Goal: Task Accomplishment & Management: Complete application form

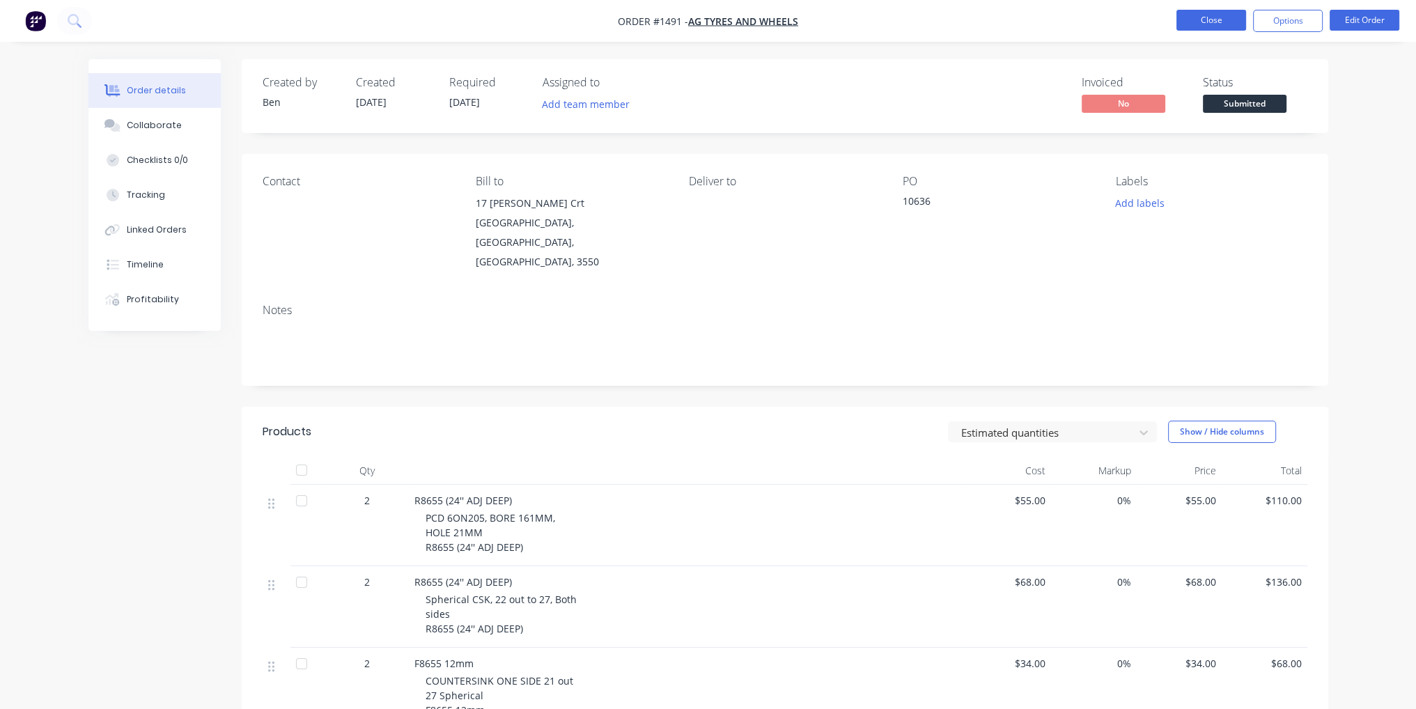
click at [1208, 23] on button "Close" at bounding box center [1212, 20] width 70 height 21
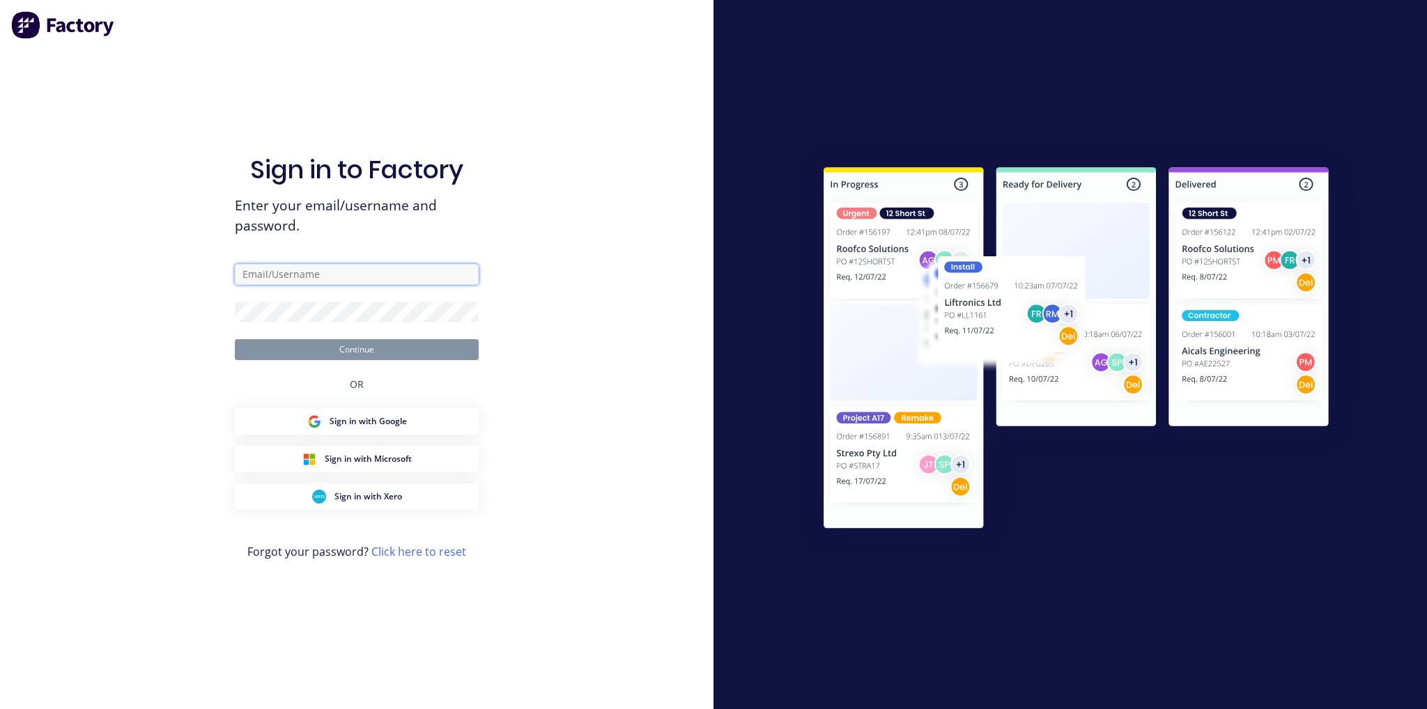
type input "[EMAIL_ADDRESS][DOMAIN_NAME]"
click at [371, 351] on button "Continue" at bounding box center [357, 349] width 244 height 21
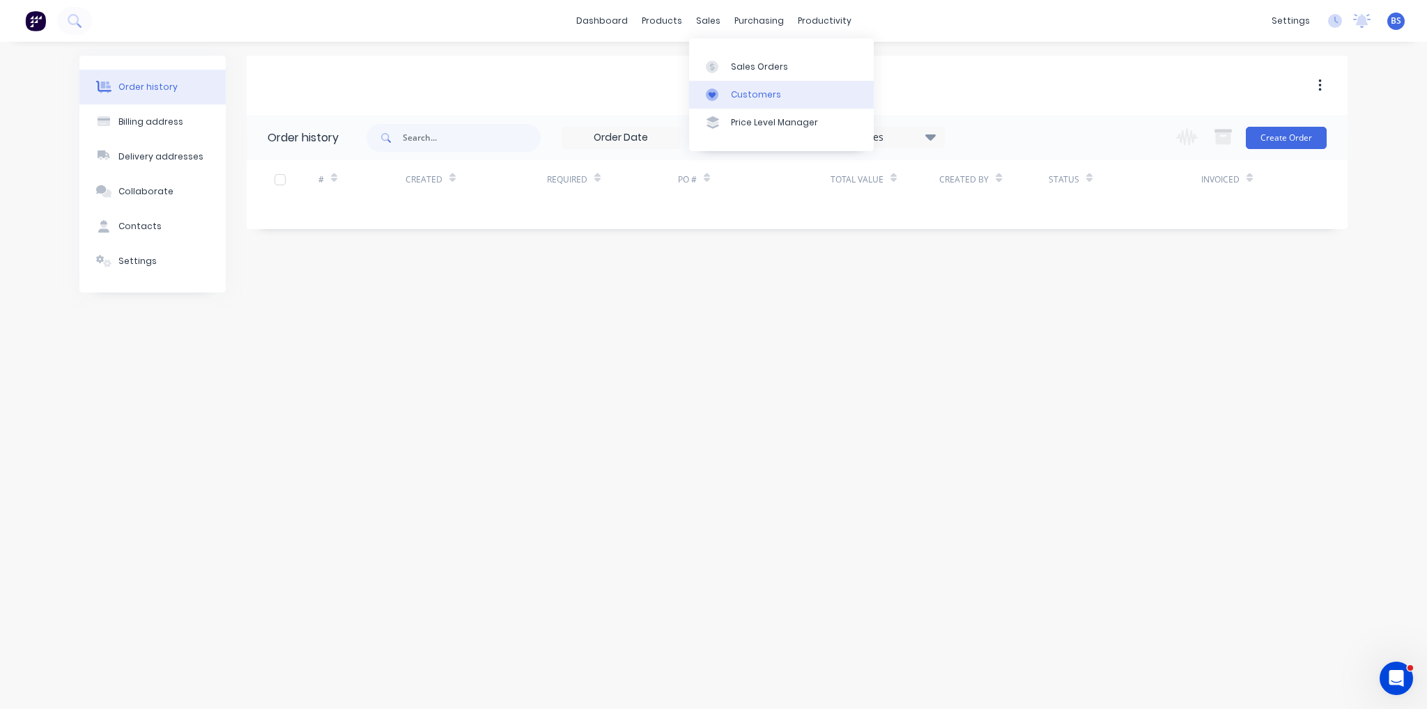
click at [741, 90] on div "Customers" at bounding box center [756, 94] width 50 height 13
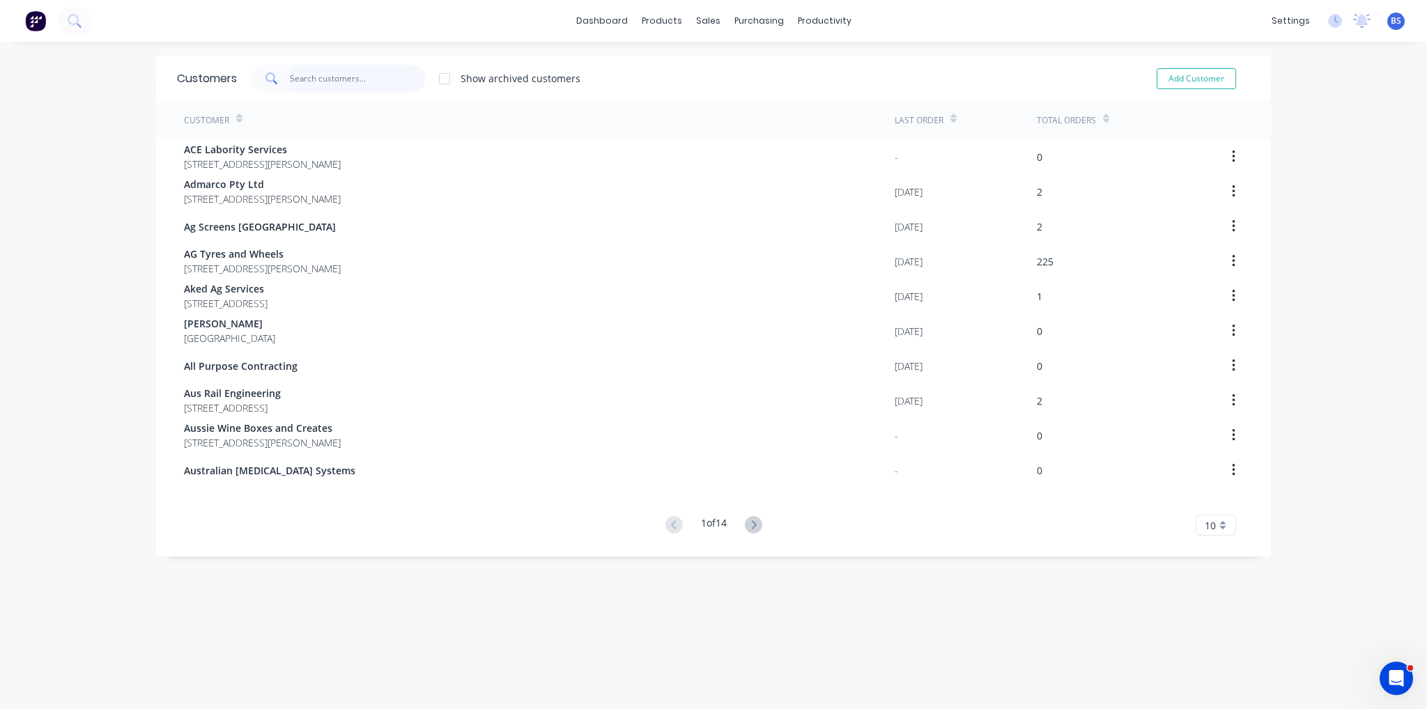
click at [340, 82] on input "text" at bounding box center [358, 79] width 136 height 28
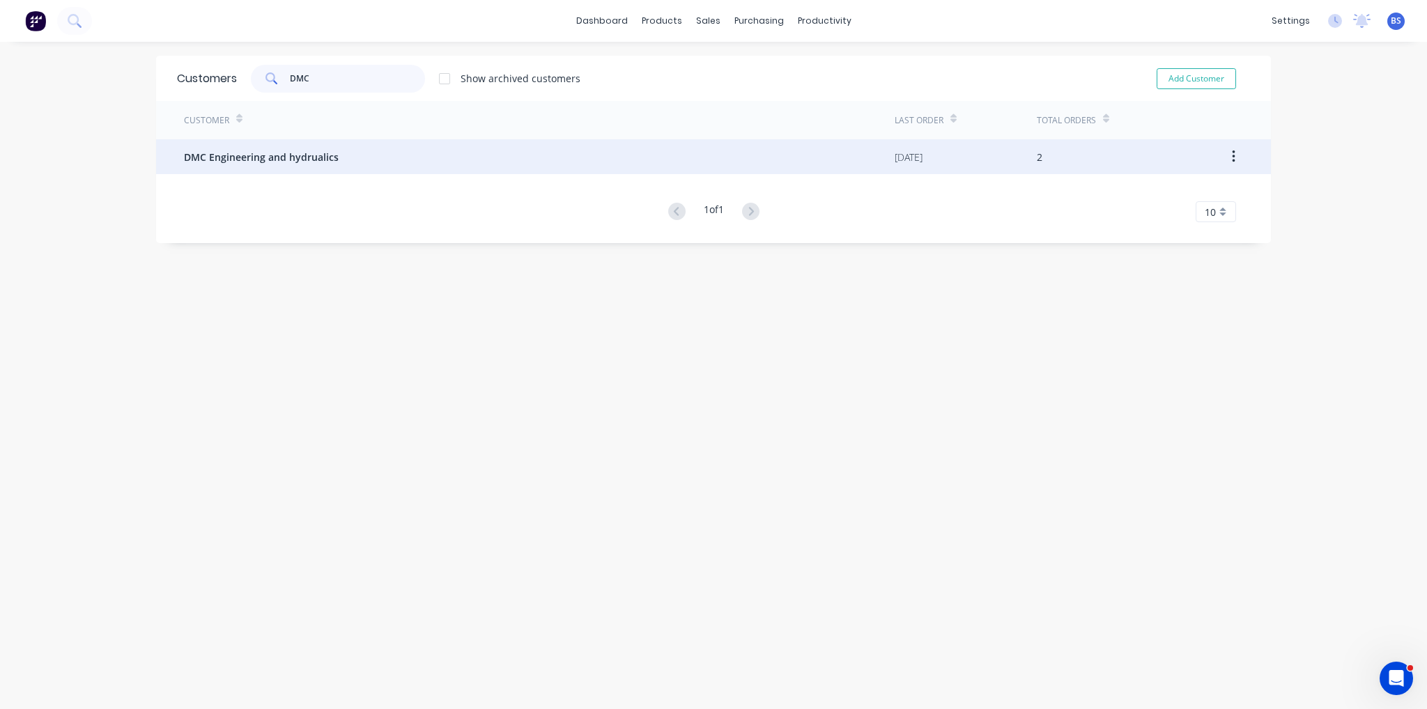
type input "DMC"
click at [329, 150] on span "DMC Engineering and hydrualics" at bounding box center [261, 157] width 155 height 15
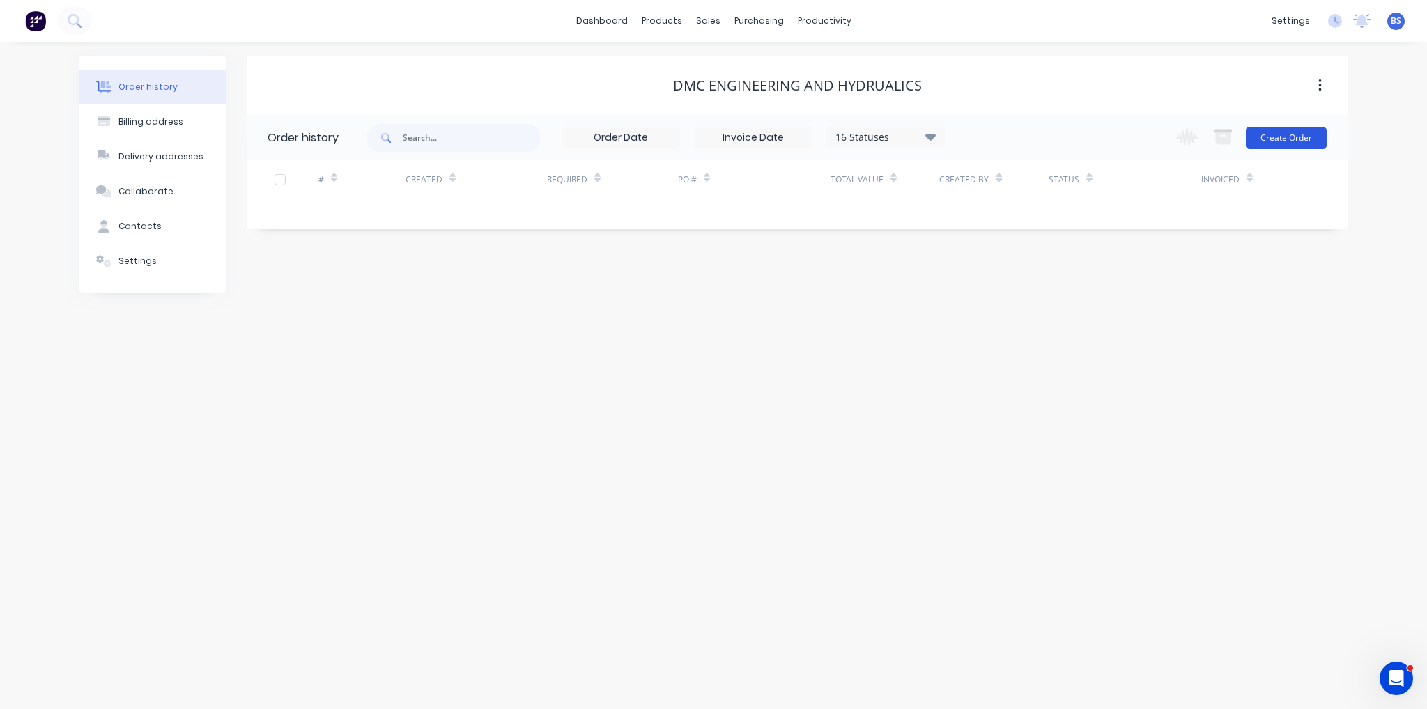
click at [1317, 137] on button "Create Order" at bounding box center [1286, 138] width 81 height 22
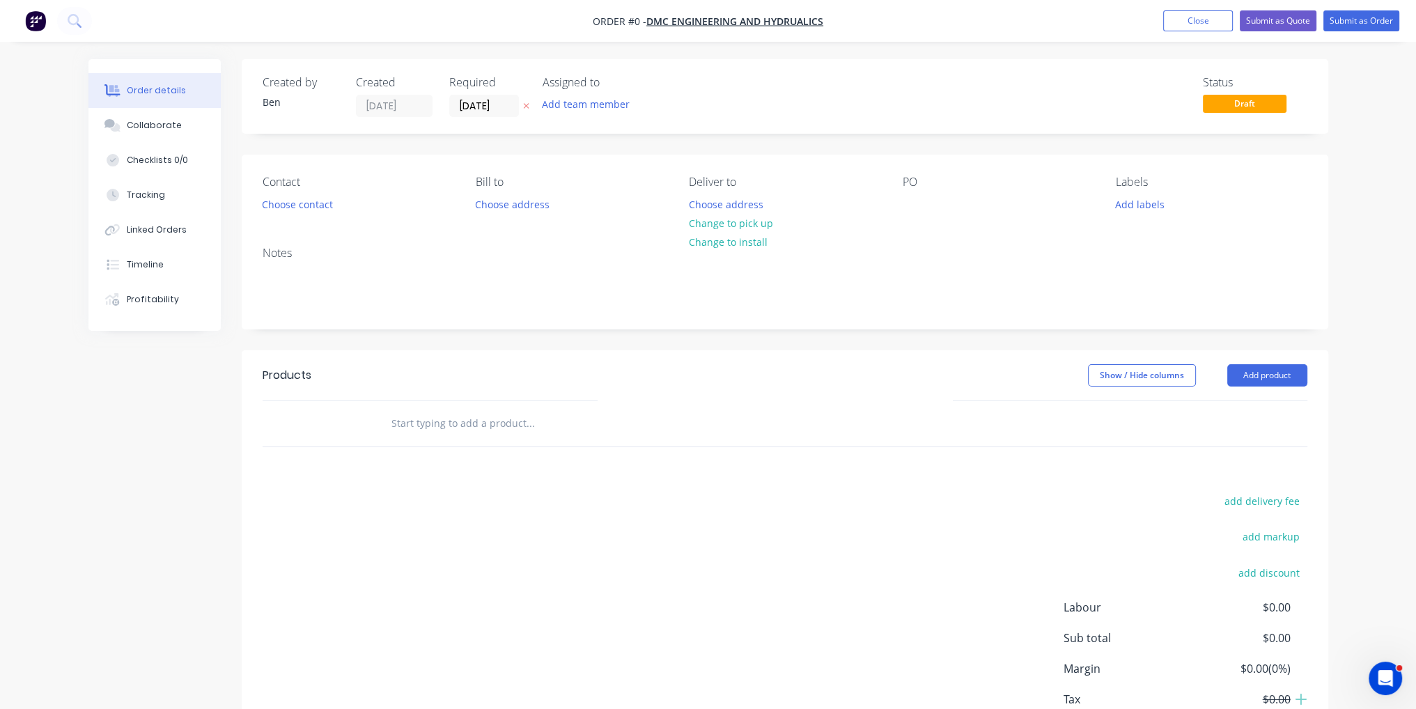
paste input "Steel Round Bars with flat machined and threaded holes as per sample - (custome…"
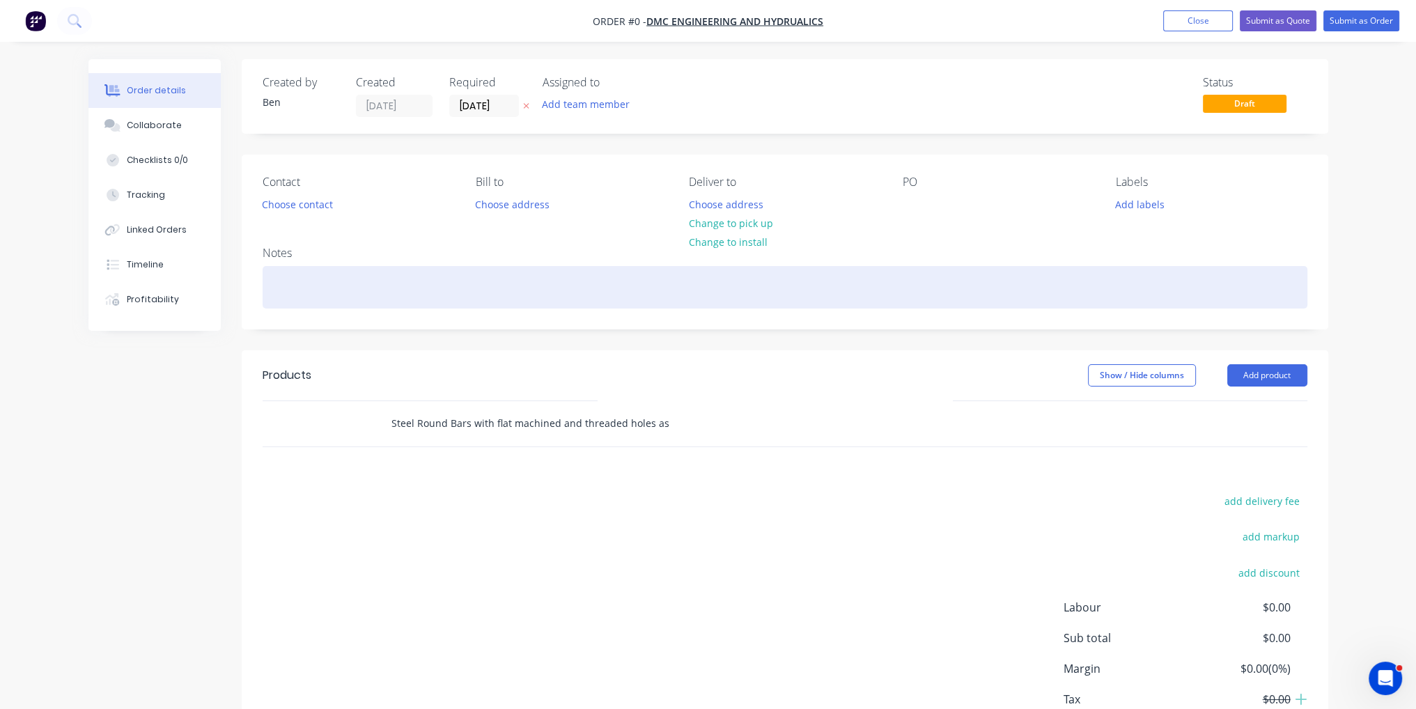
scroll to position [0, 183]
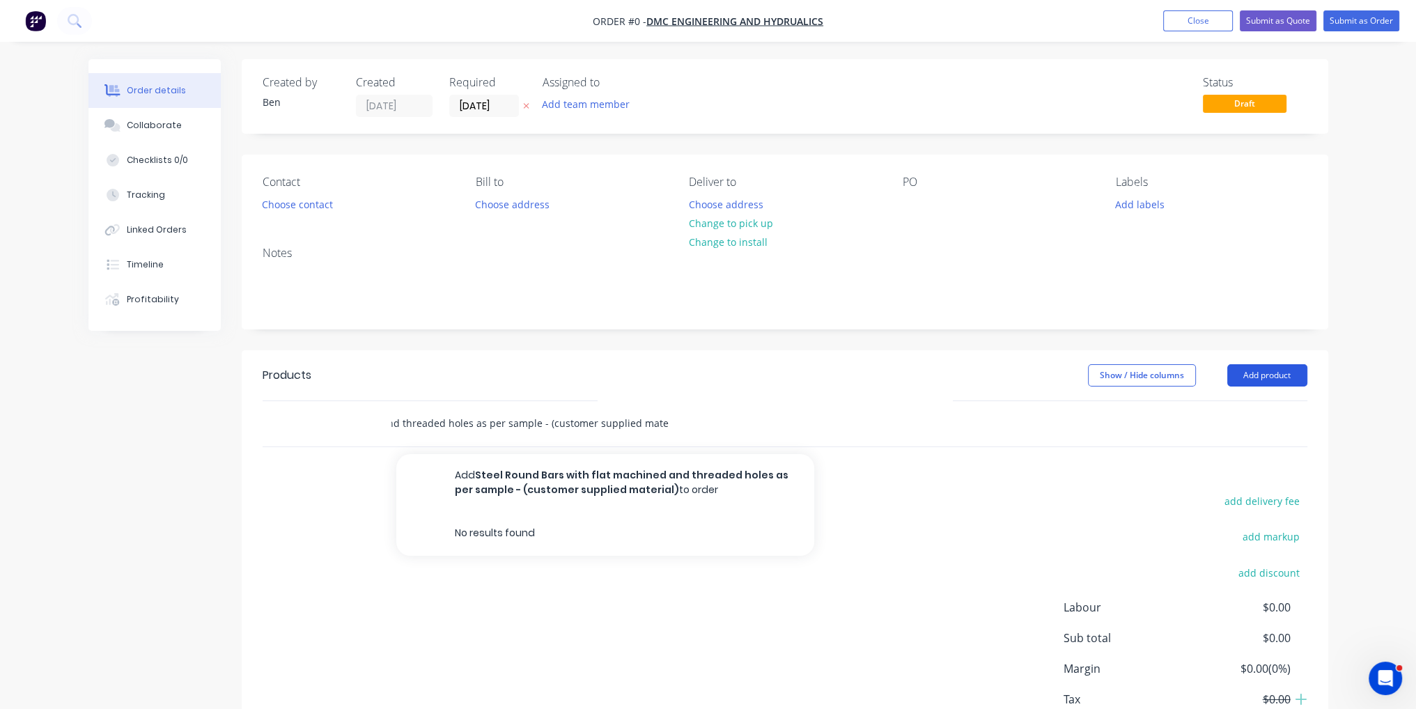
type input "Steel Round Bars with flat machined and threaded holes as per sample - (custome…"
click at [1286, 379] on button "Add product" at bounding box center [1268, 375] width 80 height 22
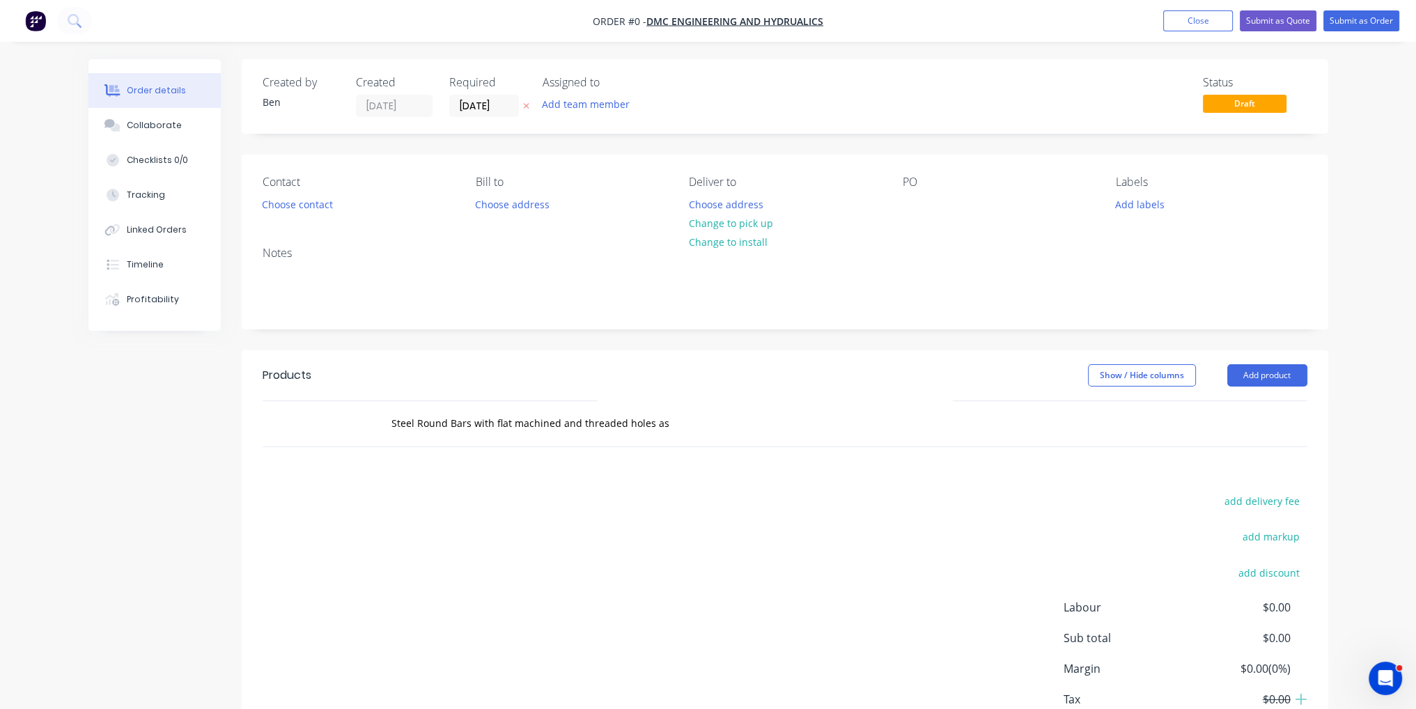
click at [679, 421] on div "Steel Round Bars with flat machined and threaded holes as per sample - (custome…" at bounding box center [589, 424] width 418 height 28
click at [678, 421] on div "Steel Round Bars with flat machined and threaded holes as per sample - (custome…" at bounding box center [589, 424] width 418 height 28
click at [670, 421] on div "Steel Round Bars with flat machined and threaded holes as per sample - (custome…" at bounding box center [589, 424] width 418 height 28
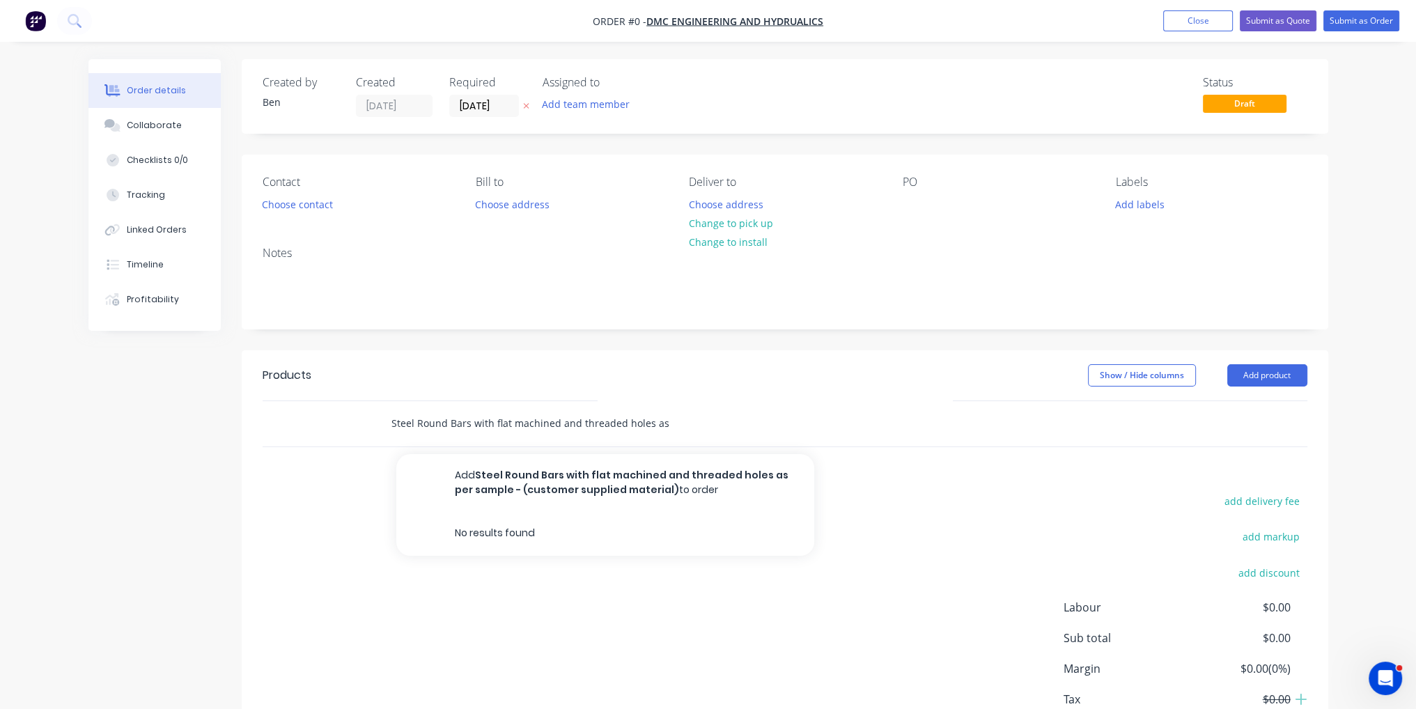
click at [663, 421] on input "Steel Round Bars with flat machined and threaded holes as per sample - (custome…" at bounding box center [530, 424] width 279 height 28
click at [1219, 27] on button "Close" at bounding box center [1198, 20] width 70 height 21
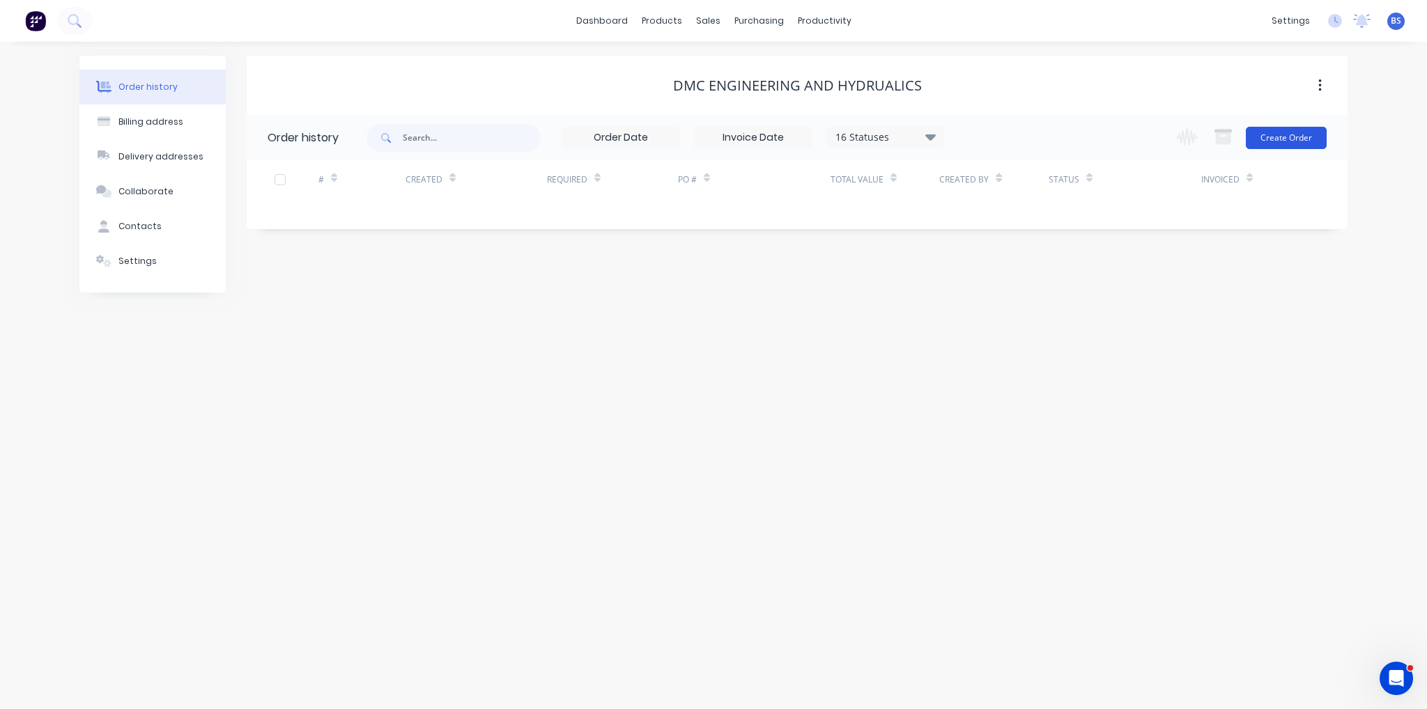
click at [1297, 132] on button "Create Order" at bounding box center [1286, 138] width 81 height 22
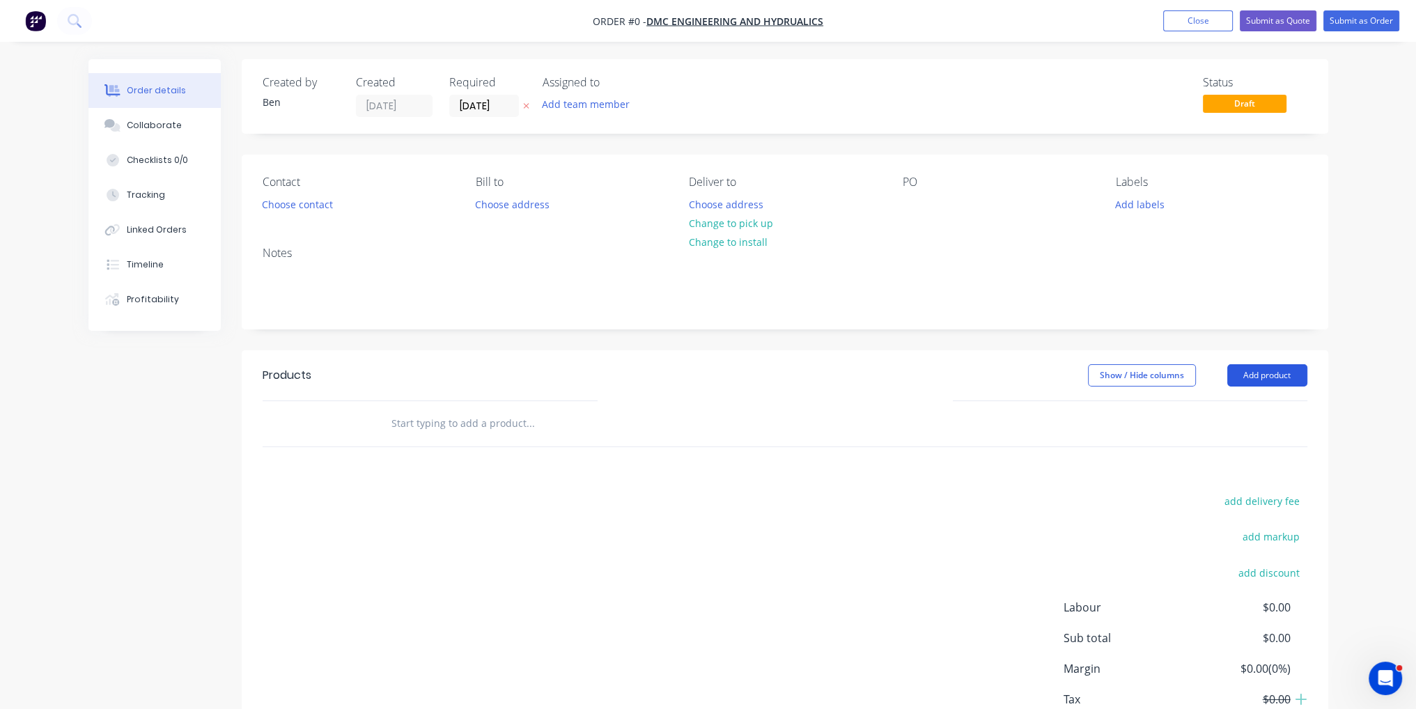
click at [1256, 376] on button "Add product" at bounding box center [1268, 375] width 80 height 22
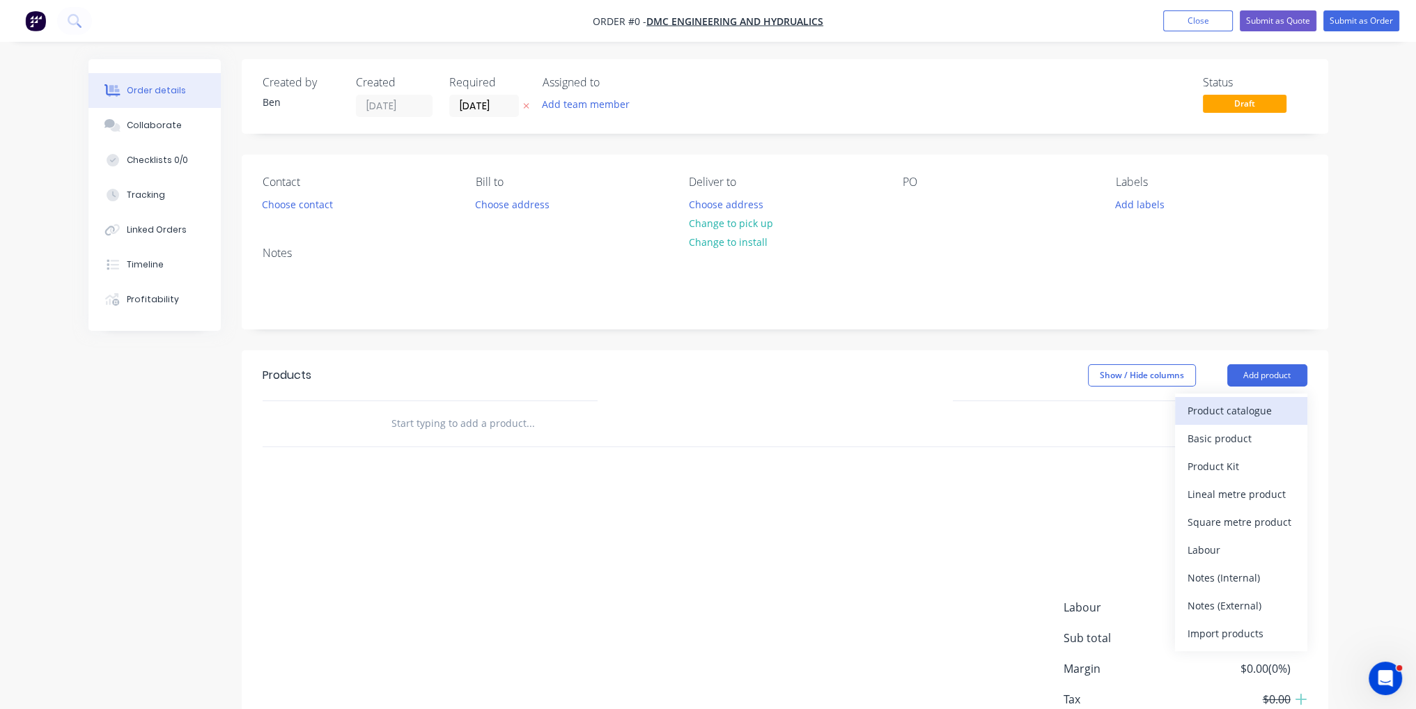
click at [1259, 405] on div "Product catalogue" at bounding box center [1241, 411] width 107 height 20
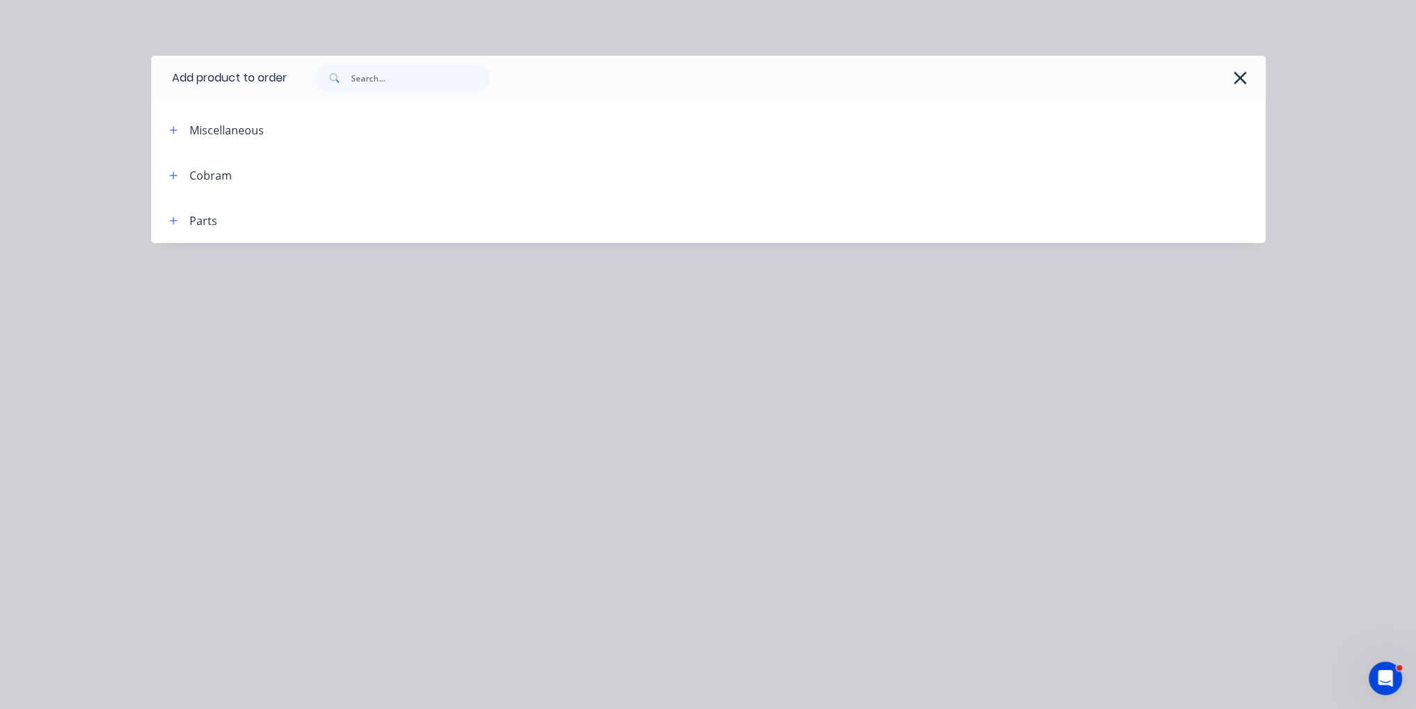
click at [1222, 68] on div at bounding box center [769, 78] width 965 height 28
click at [1233, 82] on icon "button" at bounding box center [1240, 78] width 15 height 20
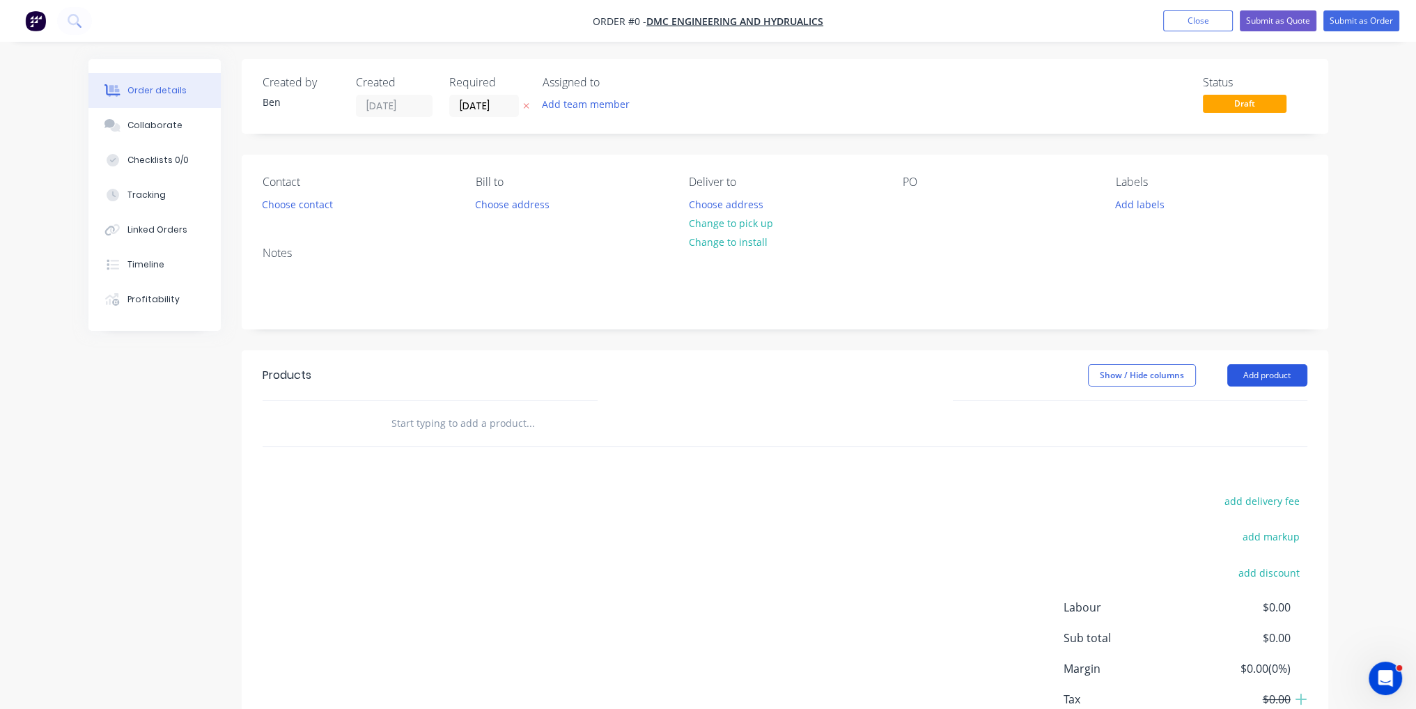
click at [1285, 381] on button "Add product" at bounding box center [1268, 375] width 80 height 22
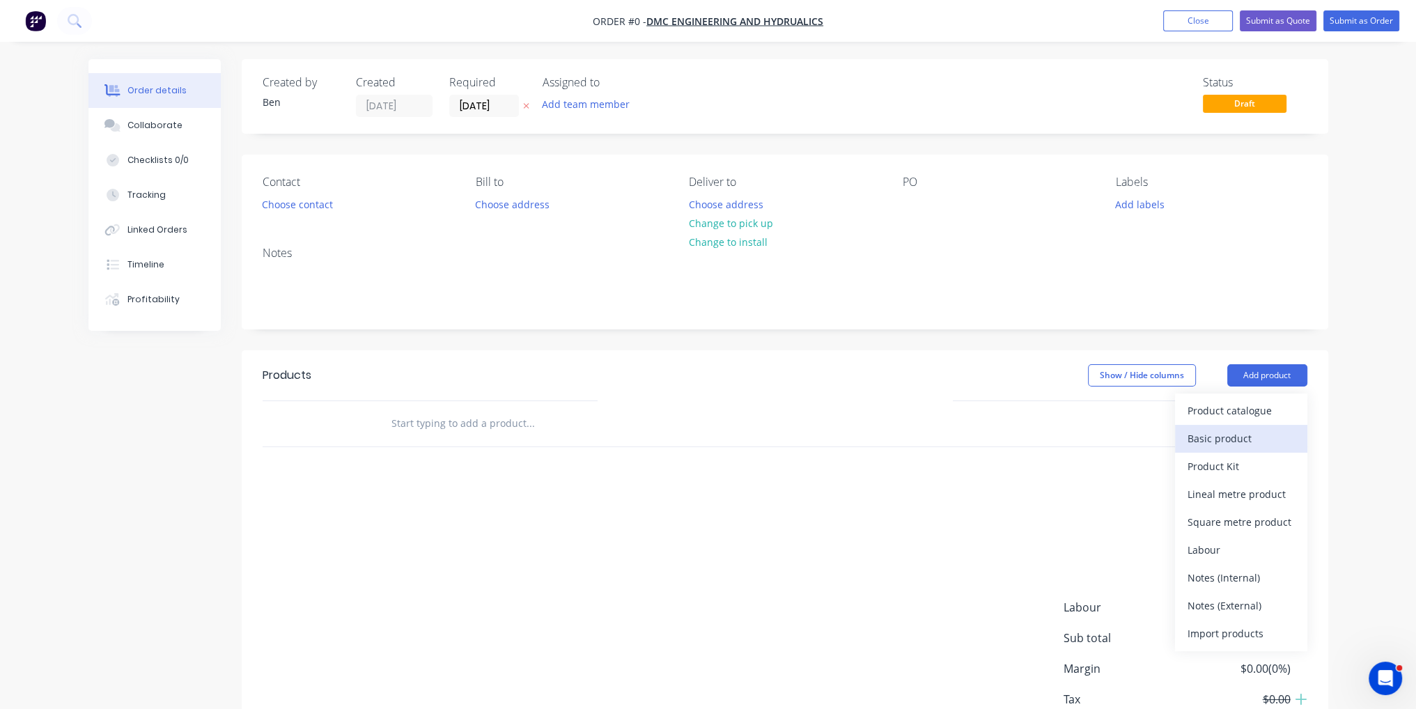
click at [1246, 438] on div "Basic product" at bounding box center [1241, 438] width 107 height 20
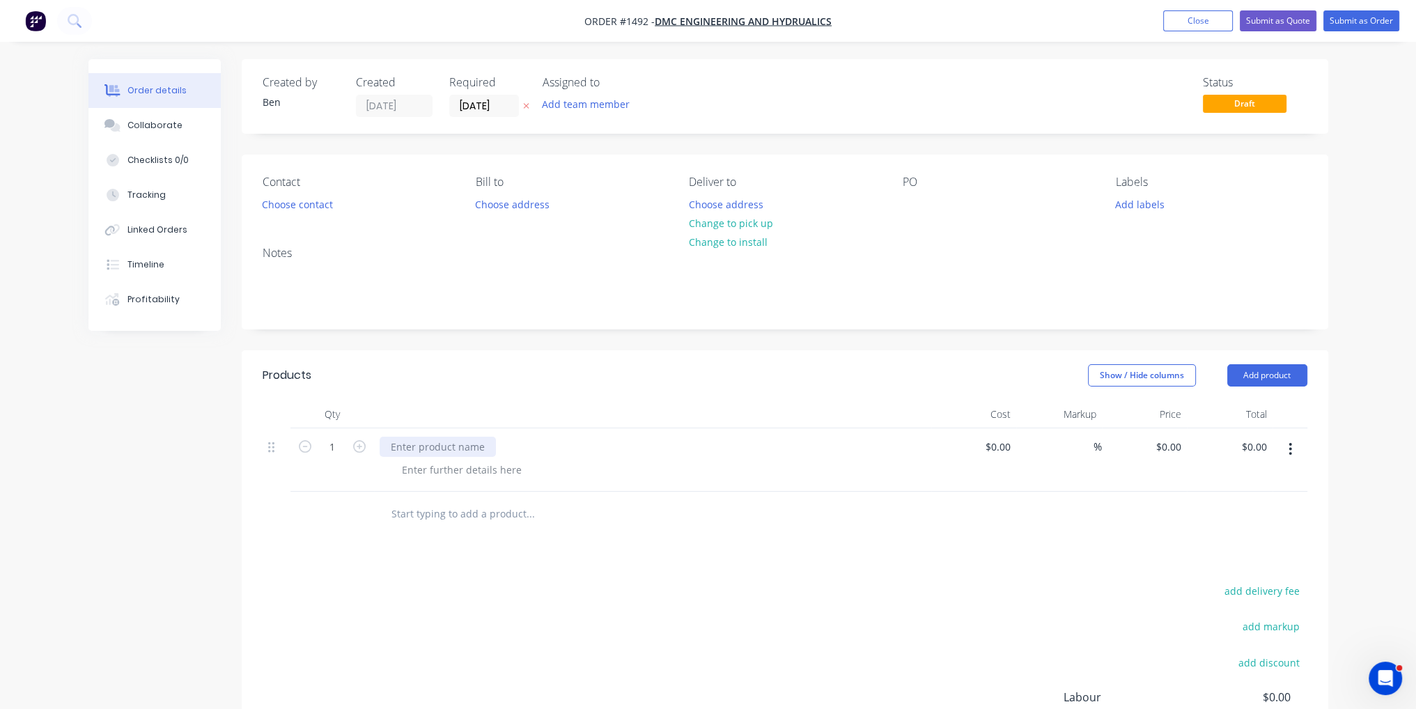
click at [455, 441] on div at bounding box center [438, 447] width 116 height 20
paste div
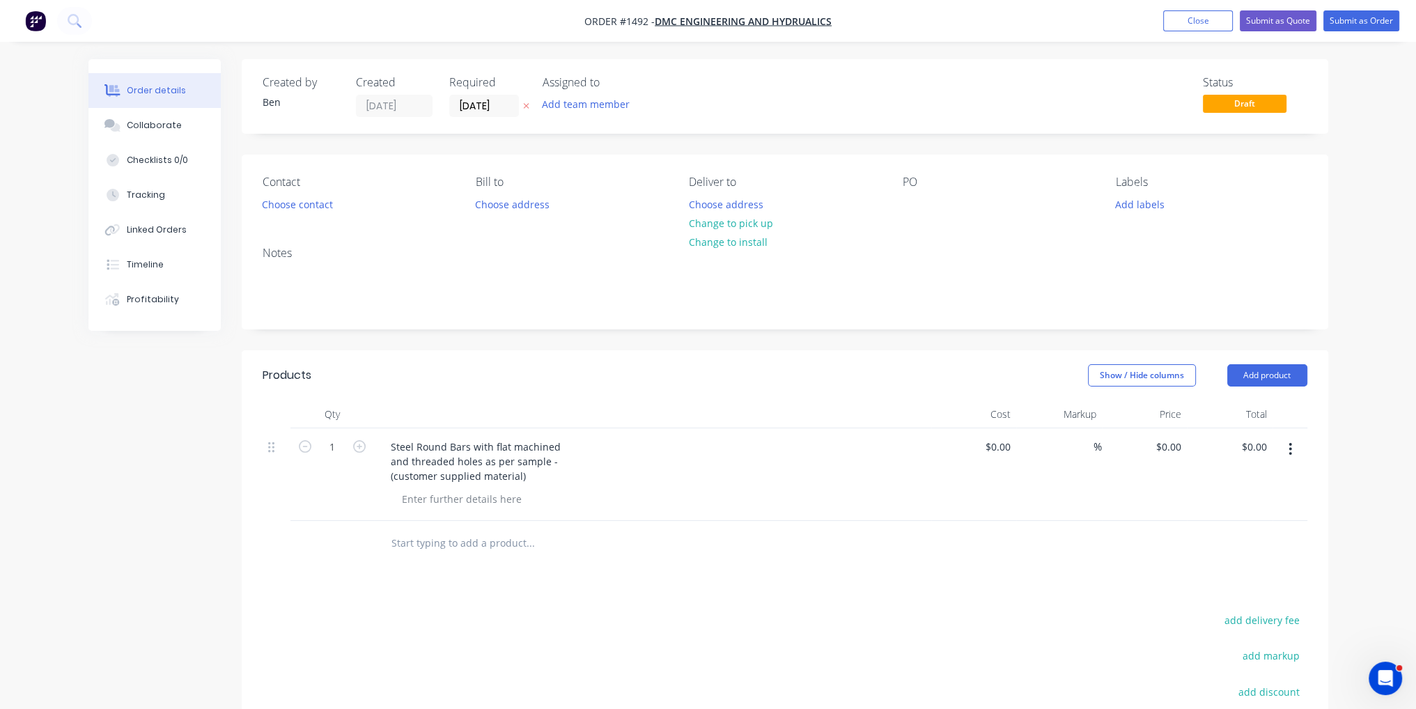
click at [642, 447] on div "Steel Round Bars with flat machined and threaded holes as per sample - (custome…" at bounding box center [653, 461] width 546 height 49
click at [989, 438] on div "$0.00" at bounding box center [974, 474] width 86 height 93
type input "$90.00"
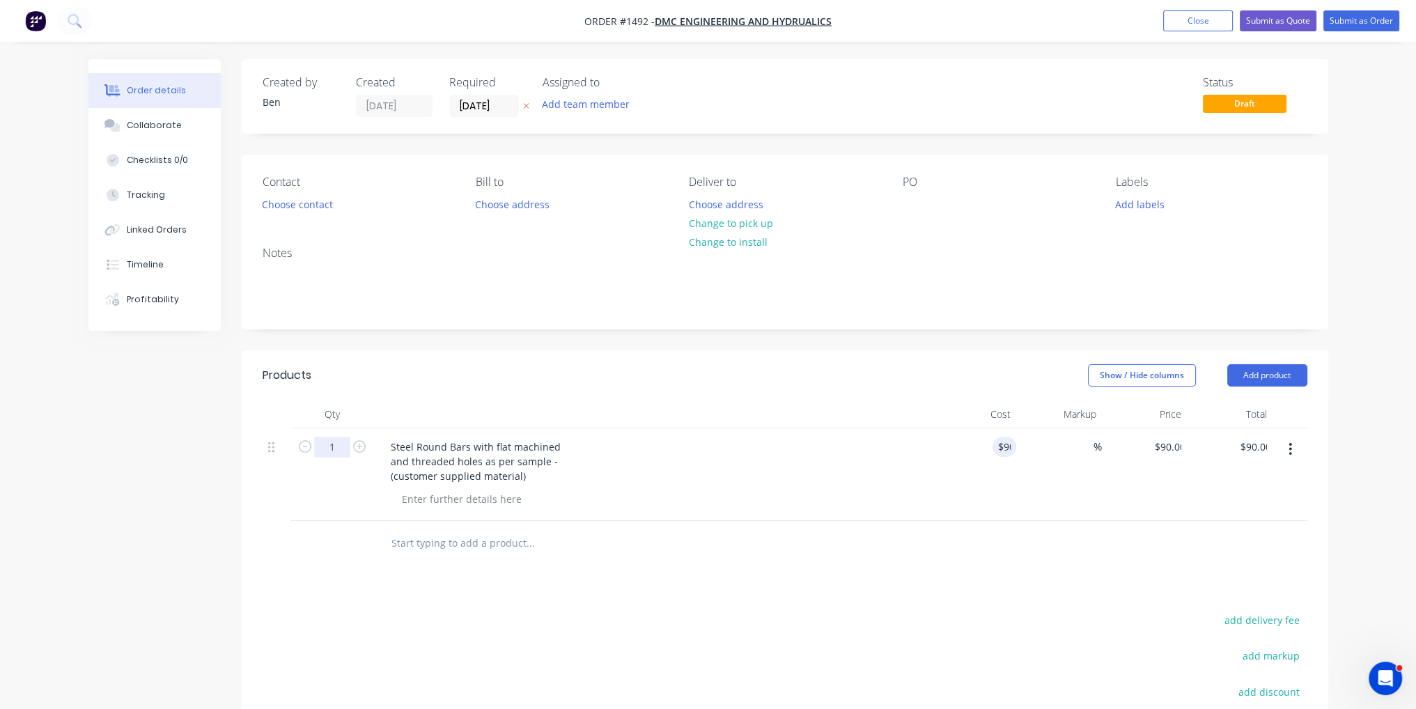
click at [346, 447] on input "1" at bounding box center [332, 447] width 36 height 21
type input "5"
type input "$450.00"
click at [624, 447] on div "Steel Round Bars with flat machined and threaded holes as per sample - (custome…" at bounding box center [653, 461] width 546 height 49
click at [1345, 22] on button "Submit as Order" at bounding box center [1362, 20] width 76 height 21
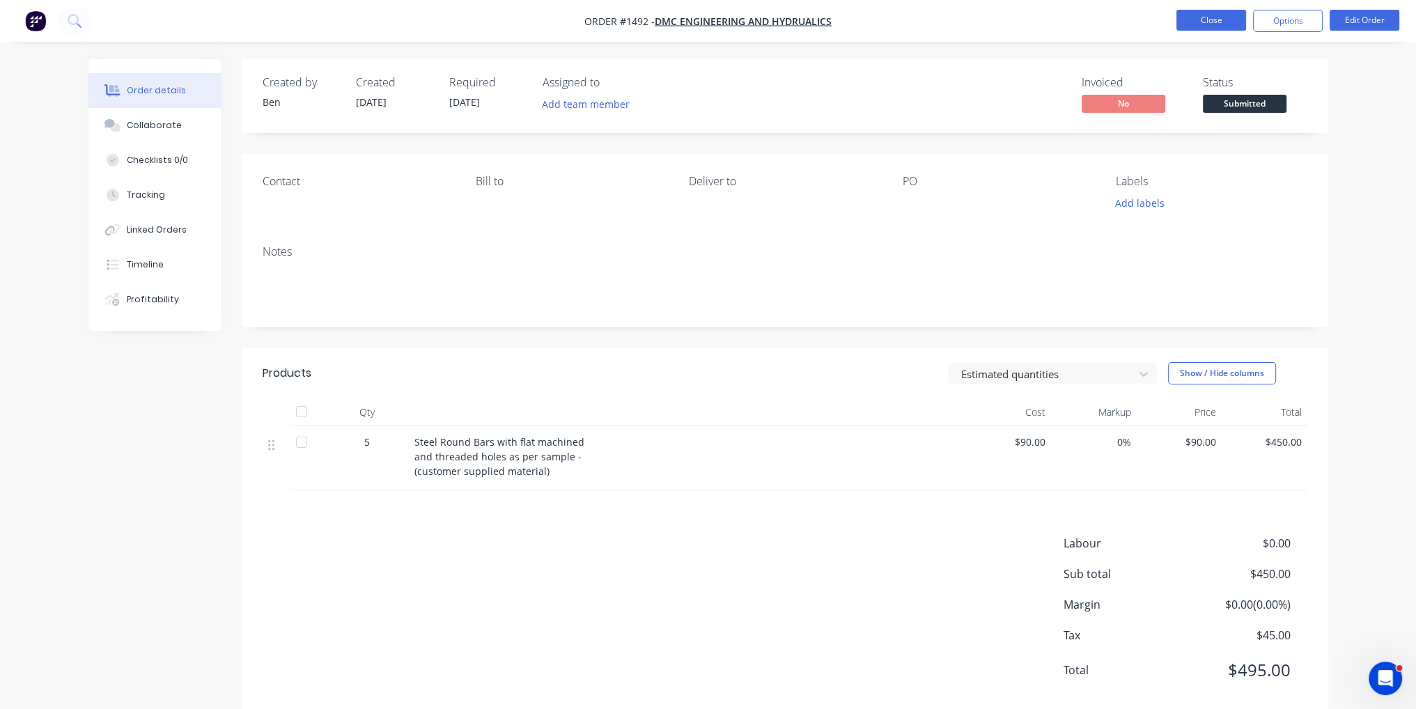
click at [1209, 26] on button "Close" at bounding box center [1212, 20] width 70 height 21
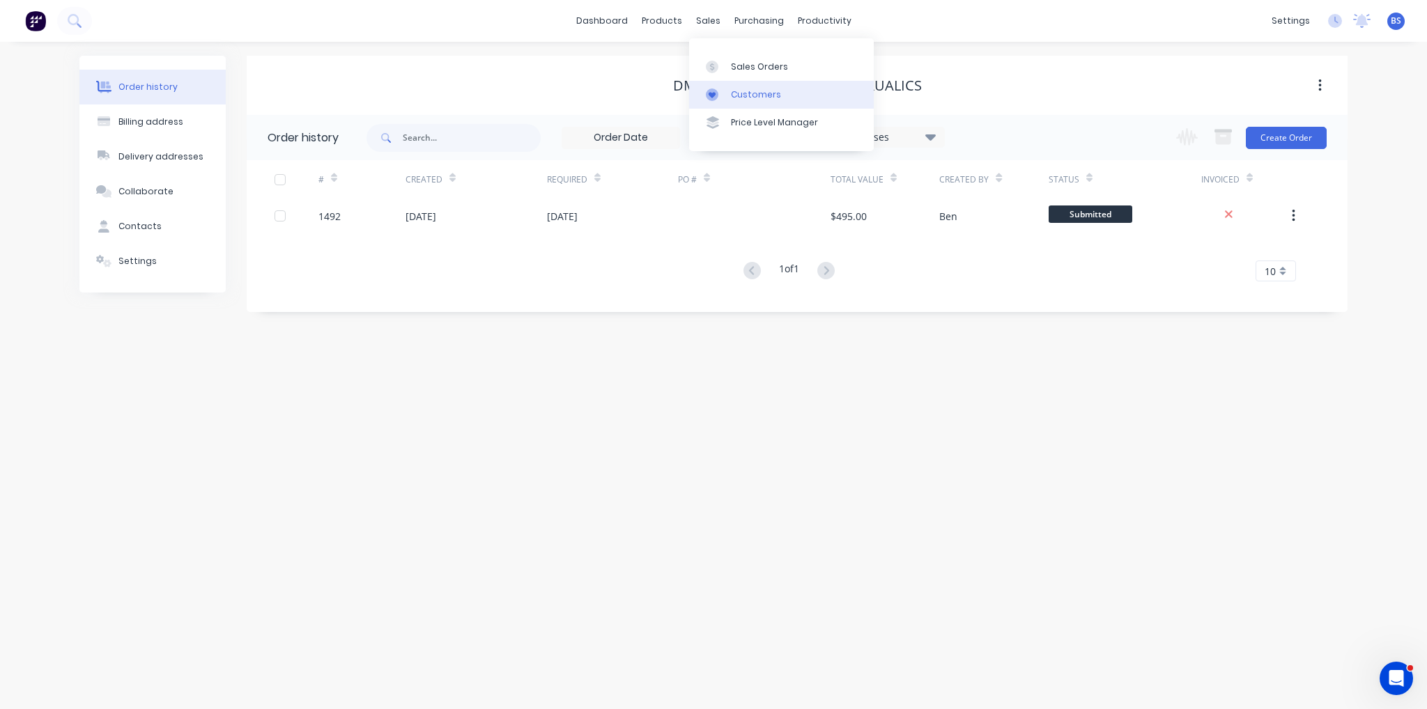
click at [745, 85] on link "Customers" at bounding box center [781, 95] width 185 height 28
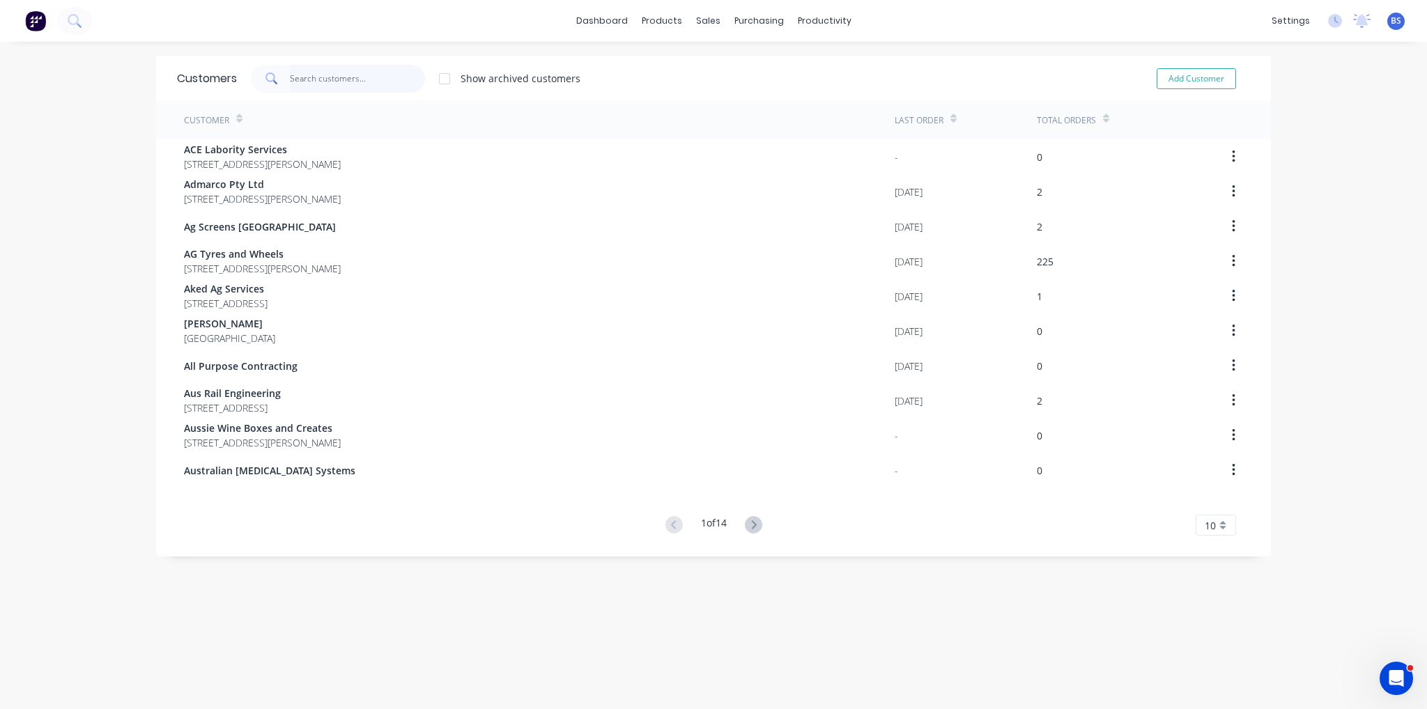
click at [346, 80] on input "text" at bounding box center [358, 79] width 136 height 28
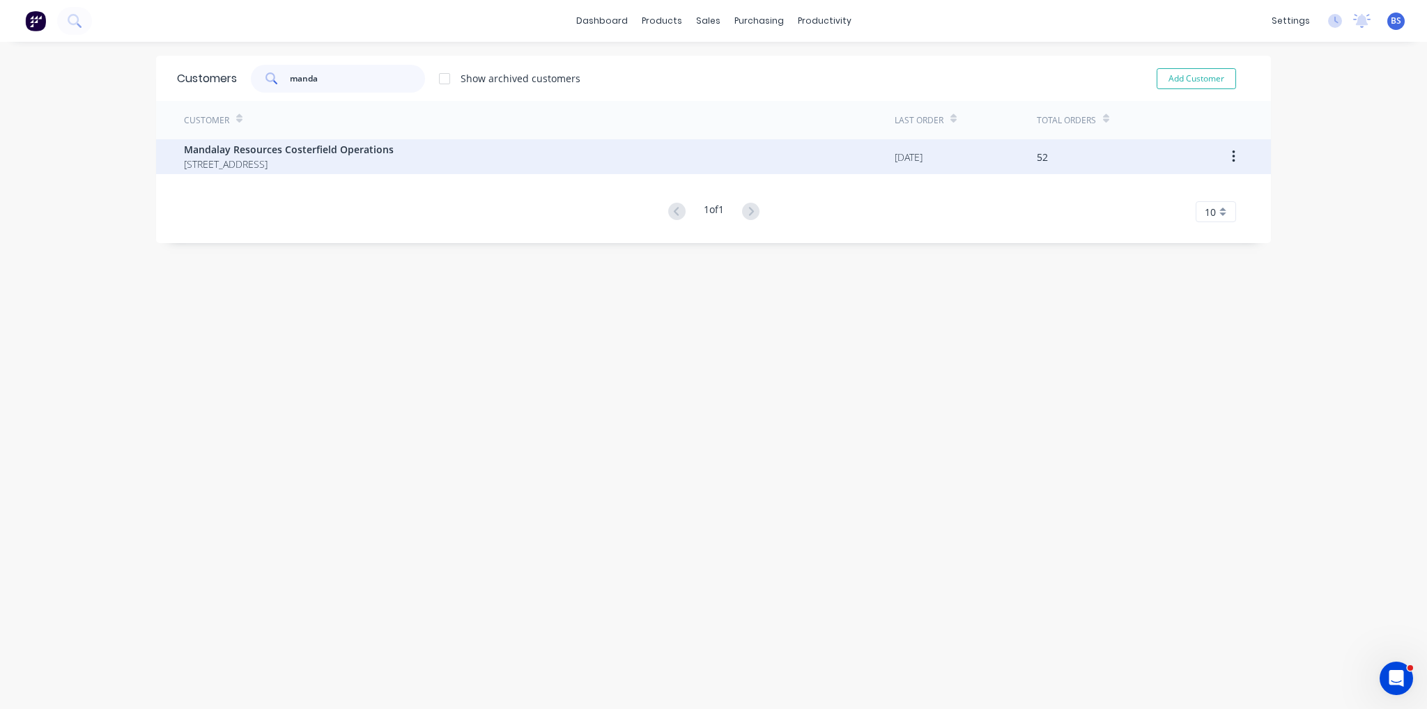
type input "manda"
click at [327, 153] on span "Mandalay Resources Costerfield Operations" at bounding box center [289, 149] width 210 height 15
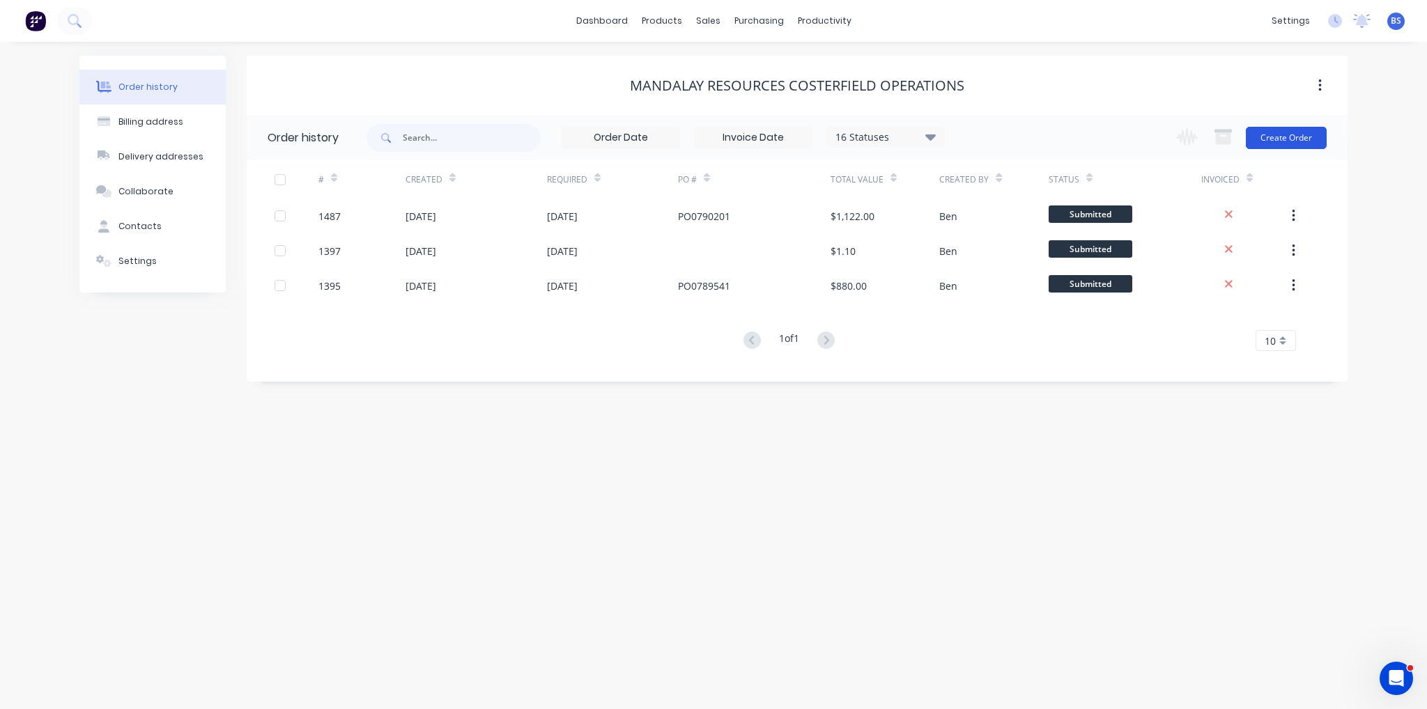
click at [1306, 146] on button "Create Order" at bounding box center [1286, 138] width 81 height 22
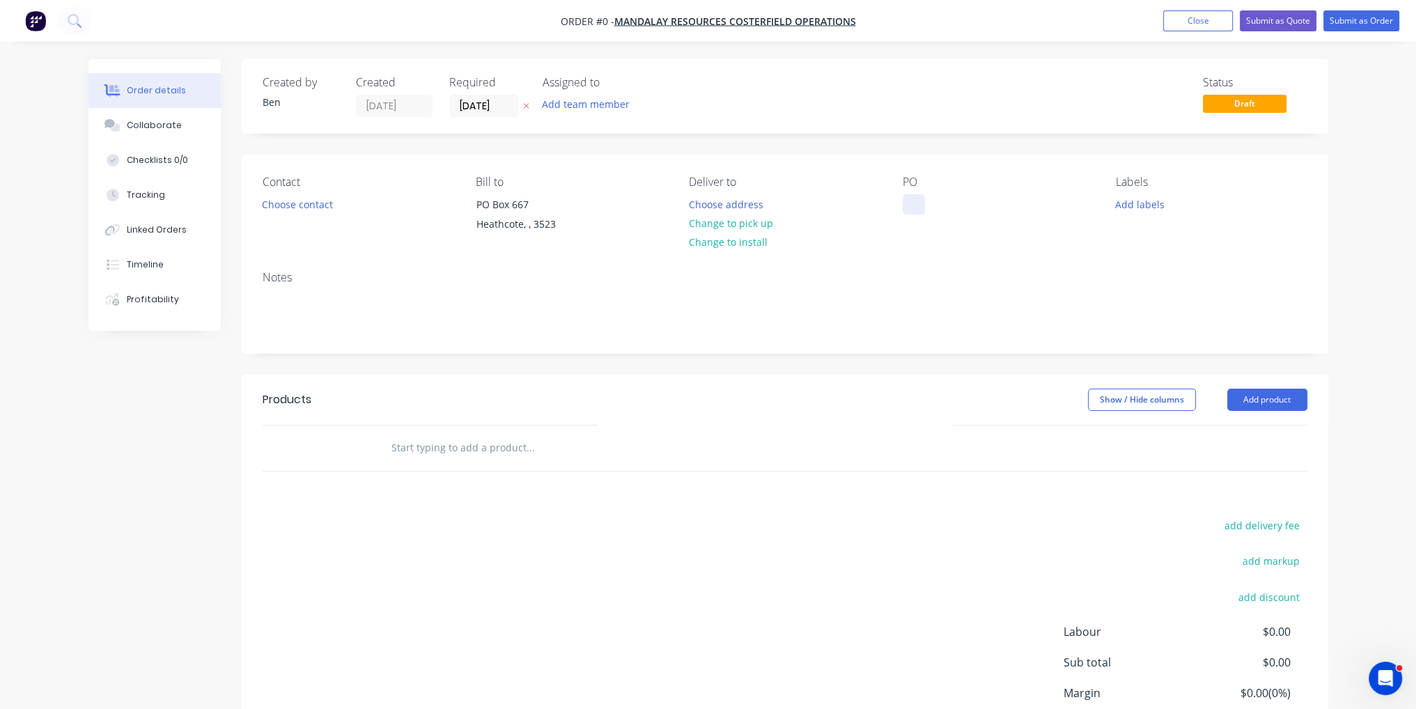
click at [920, 207] on div at bounding box center [914, 204] width 22 height 20
paste div
click at [1251, 400] on button "Add product" at bounding box center [1268, 400] width 80 height 22
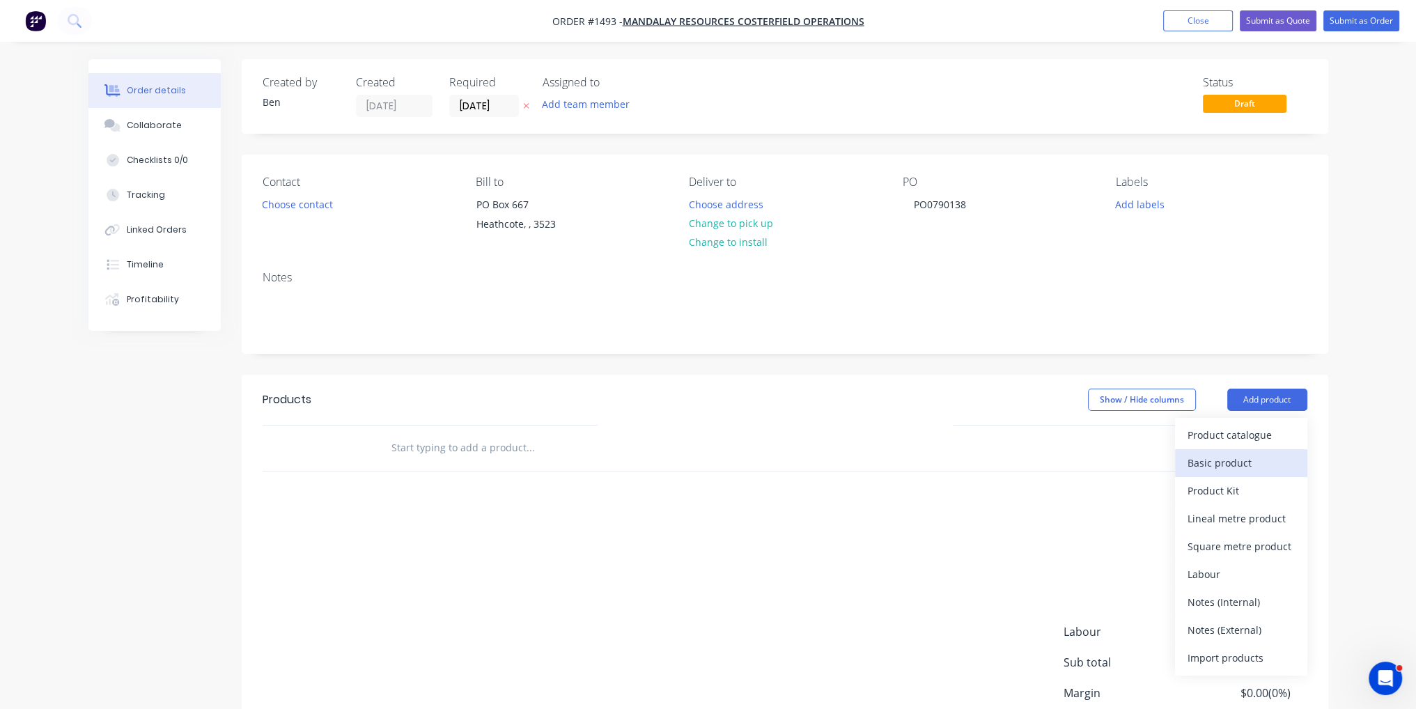
click at [1257, 472] on div "Basic product" at bounding box center [1241, 463] width 107 height 20
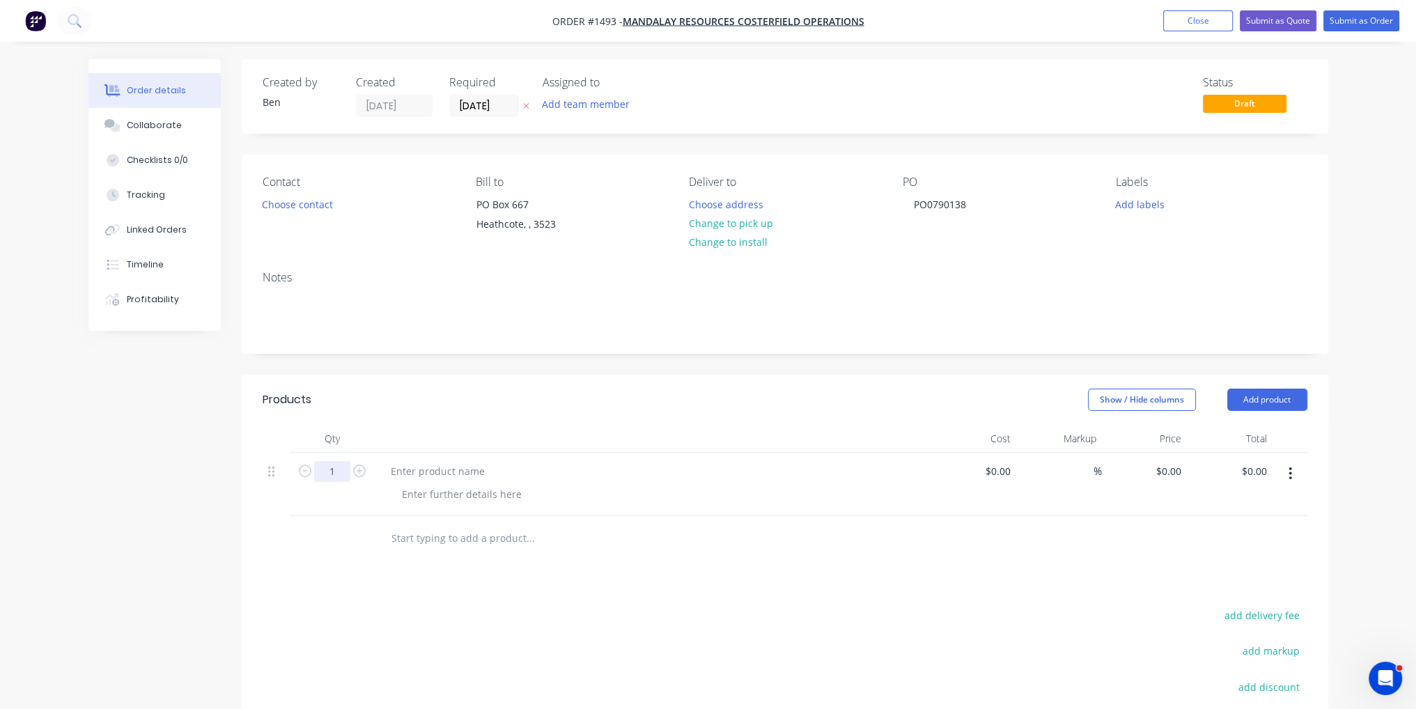
click at [348, 474] on input "1" at bounding box center [332, 471] width 36 height 21
type input "10"
click at [393, 474] on div at bounding box center [438, 471] width 116 height 20
click at [435, 472] on div at bounding box center [438, 471] width 116 height 20
click at [1002, 477] on input at bounding box center [1000, 471] width 32 height 20
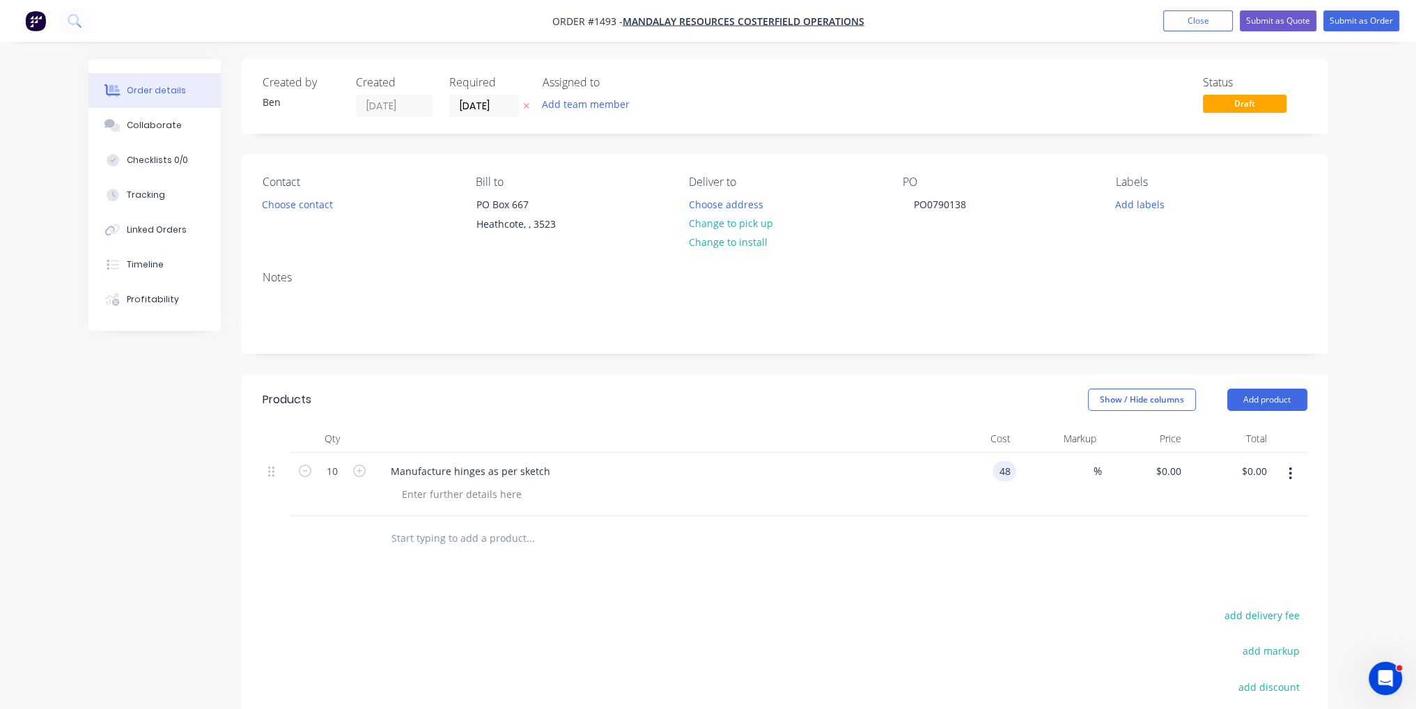
type input "$48.00"
type input "$480.00"
click at [1348, 20] on button "Submit as Order" at bounding box center [1362, 20] width 76 height 21
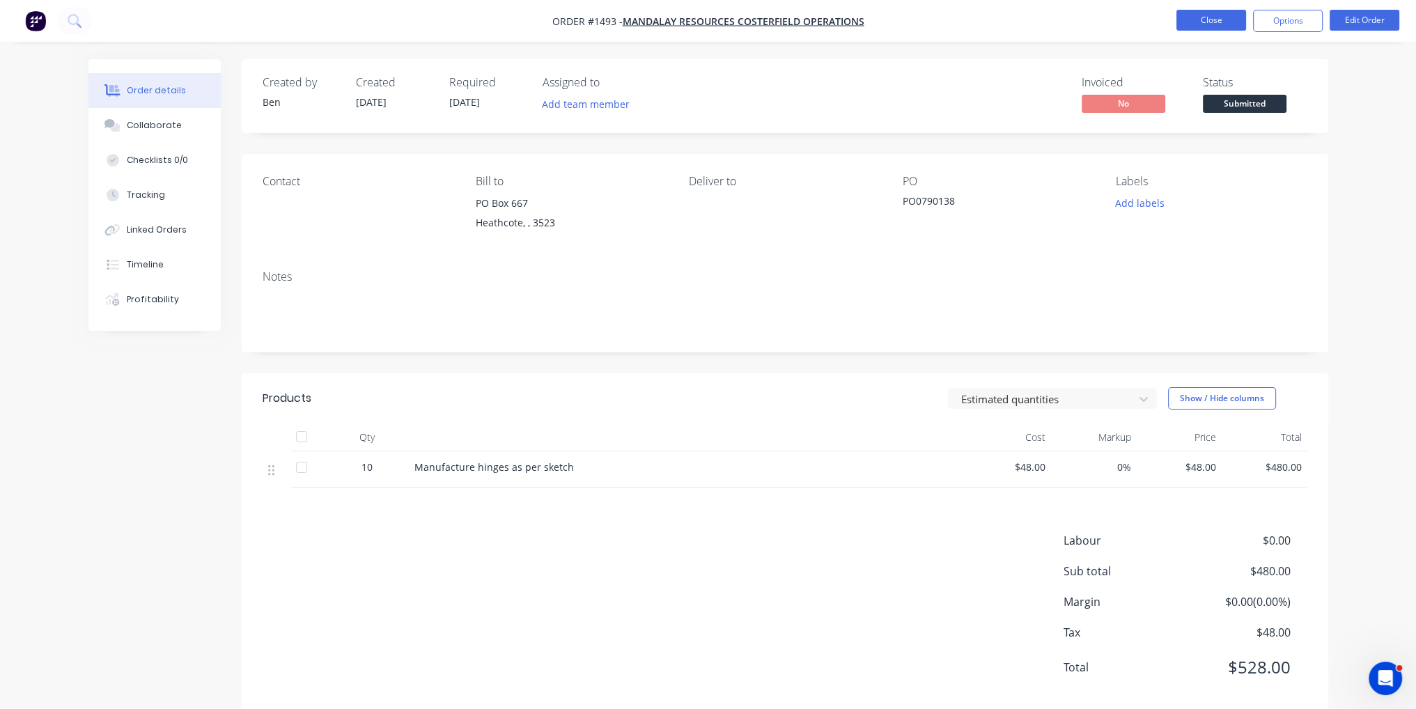
click at [1213, 24] on button "Close" at bounding box center [1212, 20] width 70 height 21
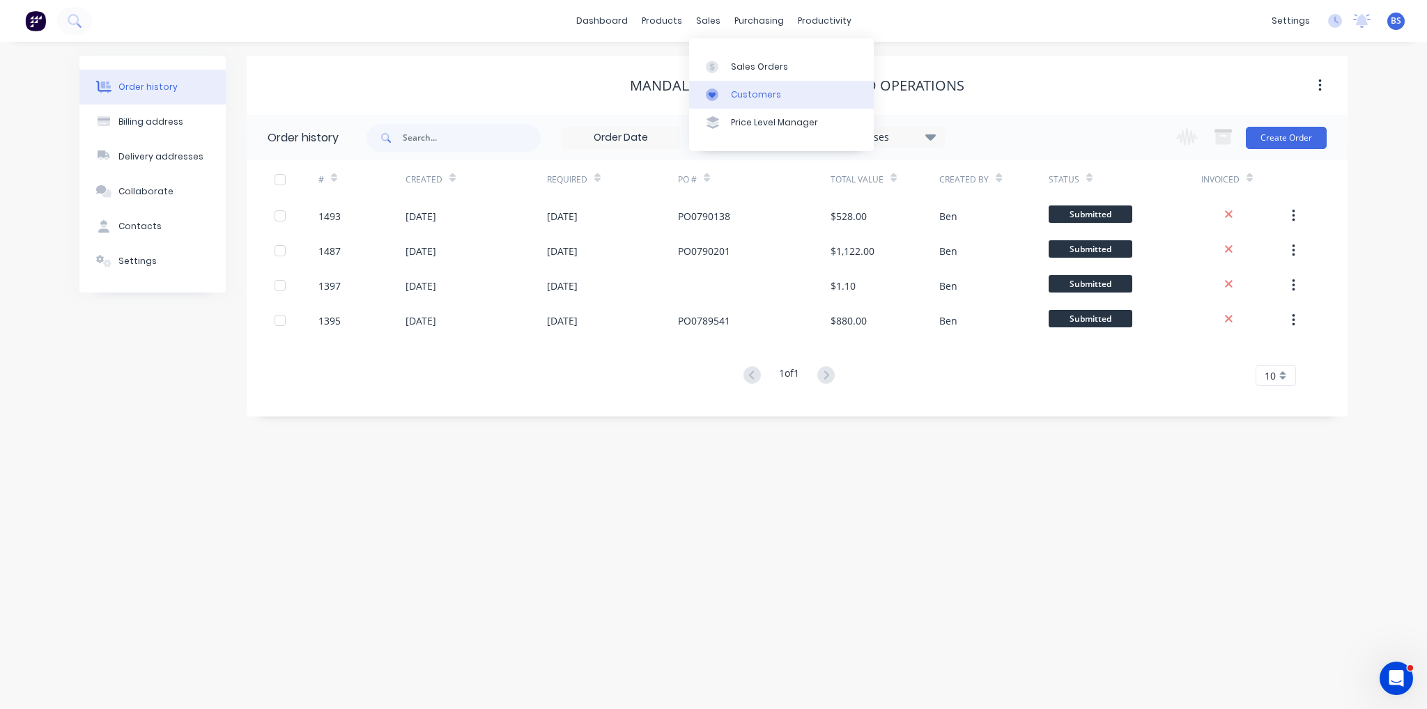
click at [745, 102] on link "Customers" at bounding box center [781, 95] width 185 height 28
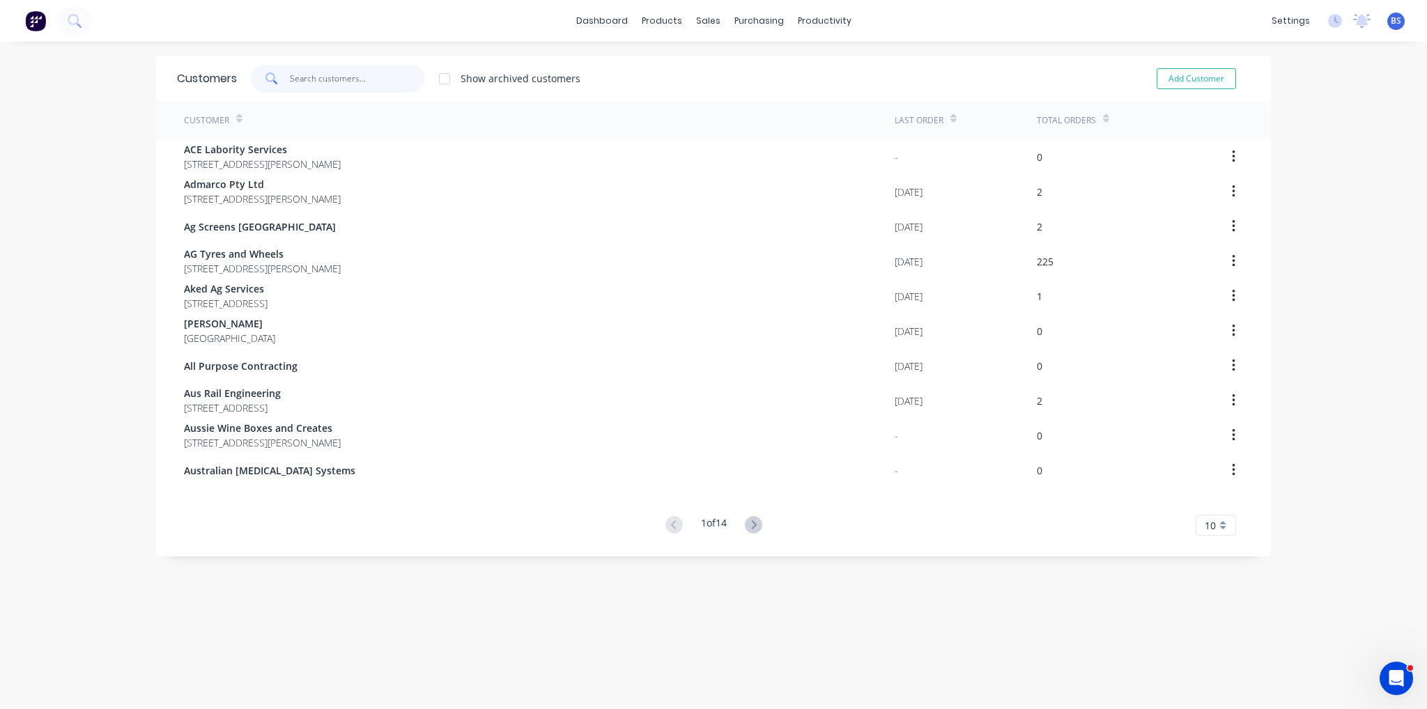
click at [320, 78] on input "text" at bounding box center [358, 79] width 136 height 28
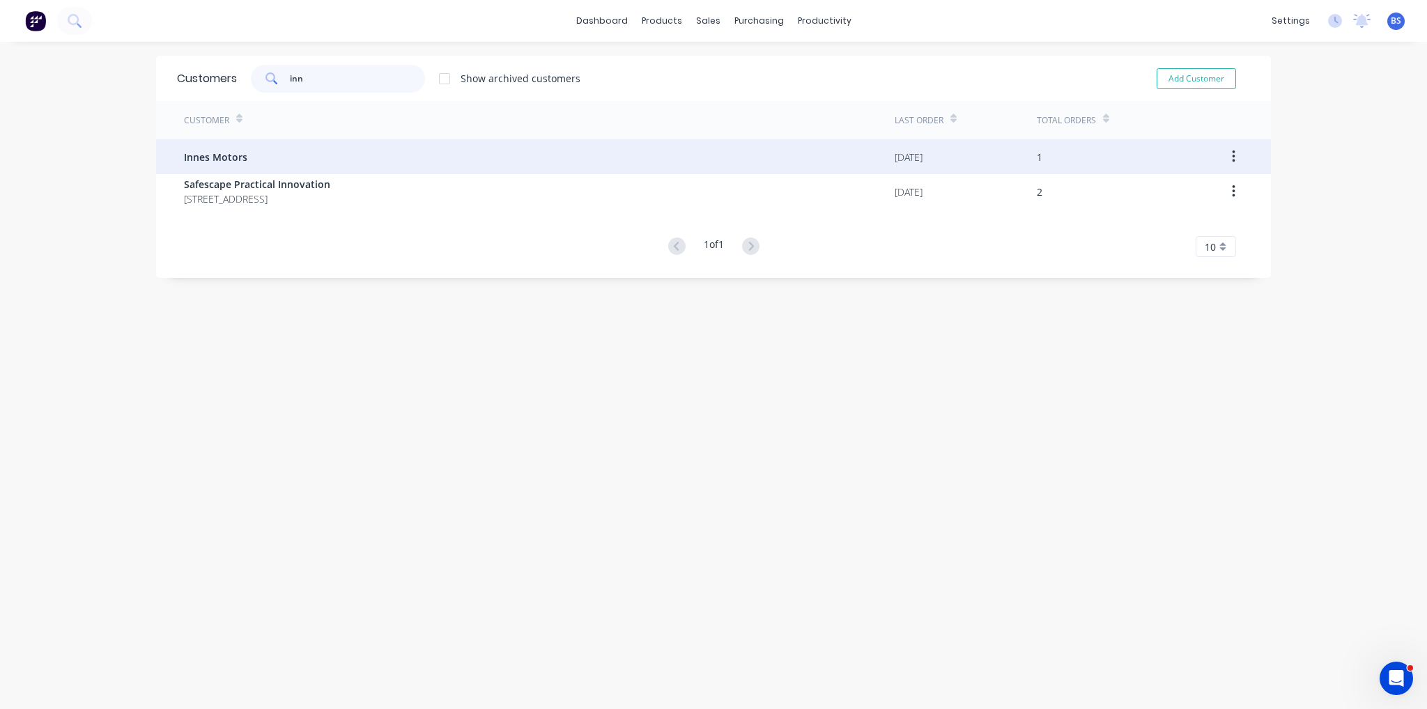
type input "inn"
click at [290, 168] on div "Innes Motors" at bounding box center [539, 156] width 711 height 35
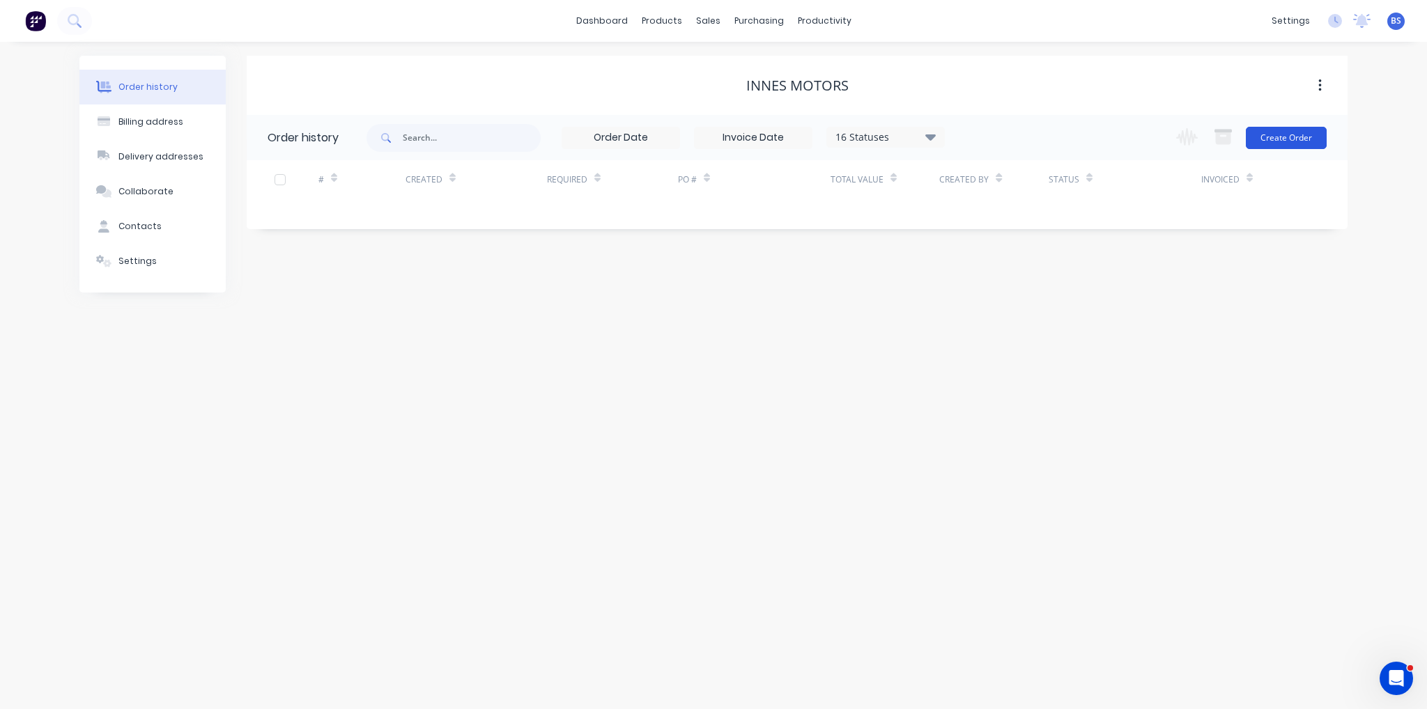
click at [1322, 136] on button "Create Order" at bounding box center [1286, 138] width 81 height 22
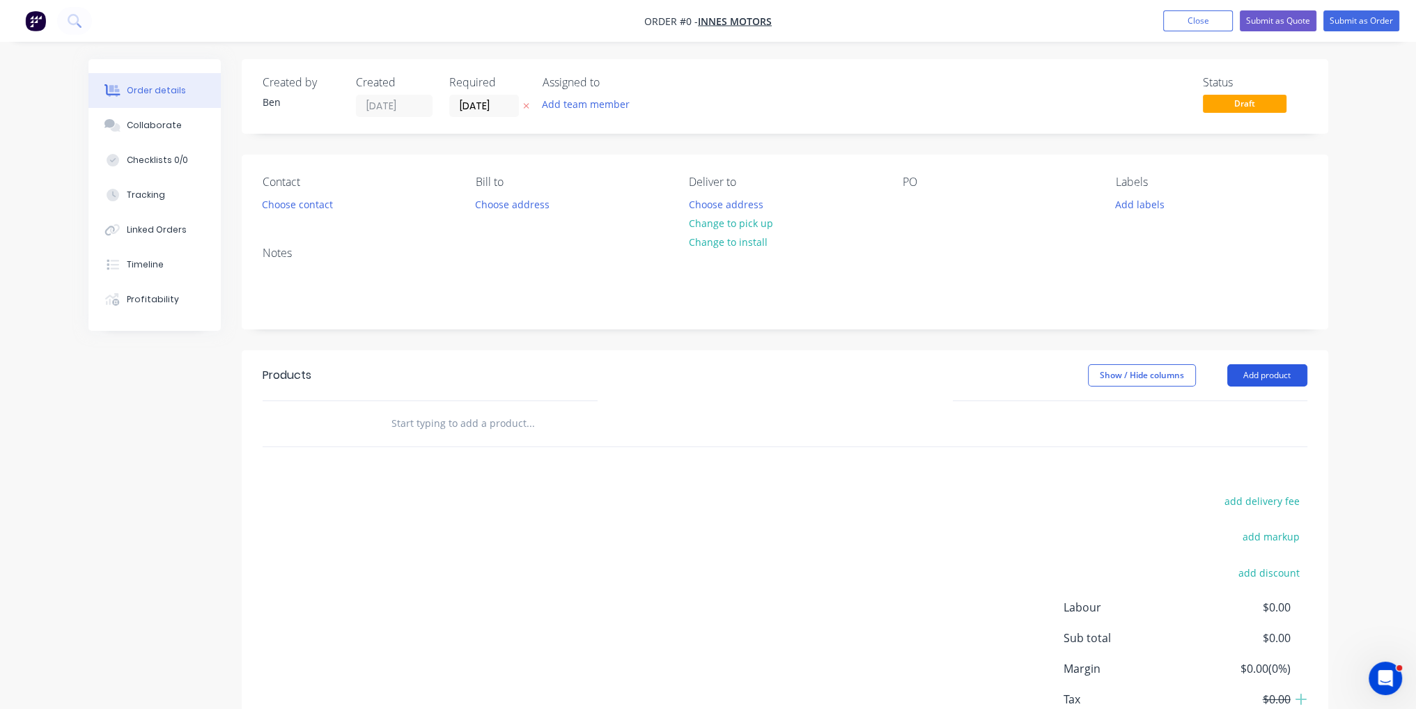
click at [1274, 376] on button "Add product" at bounding box center [1268, 375] width 80 height 22
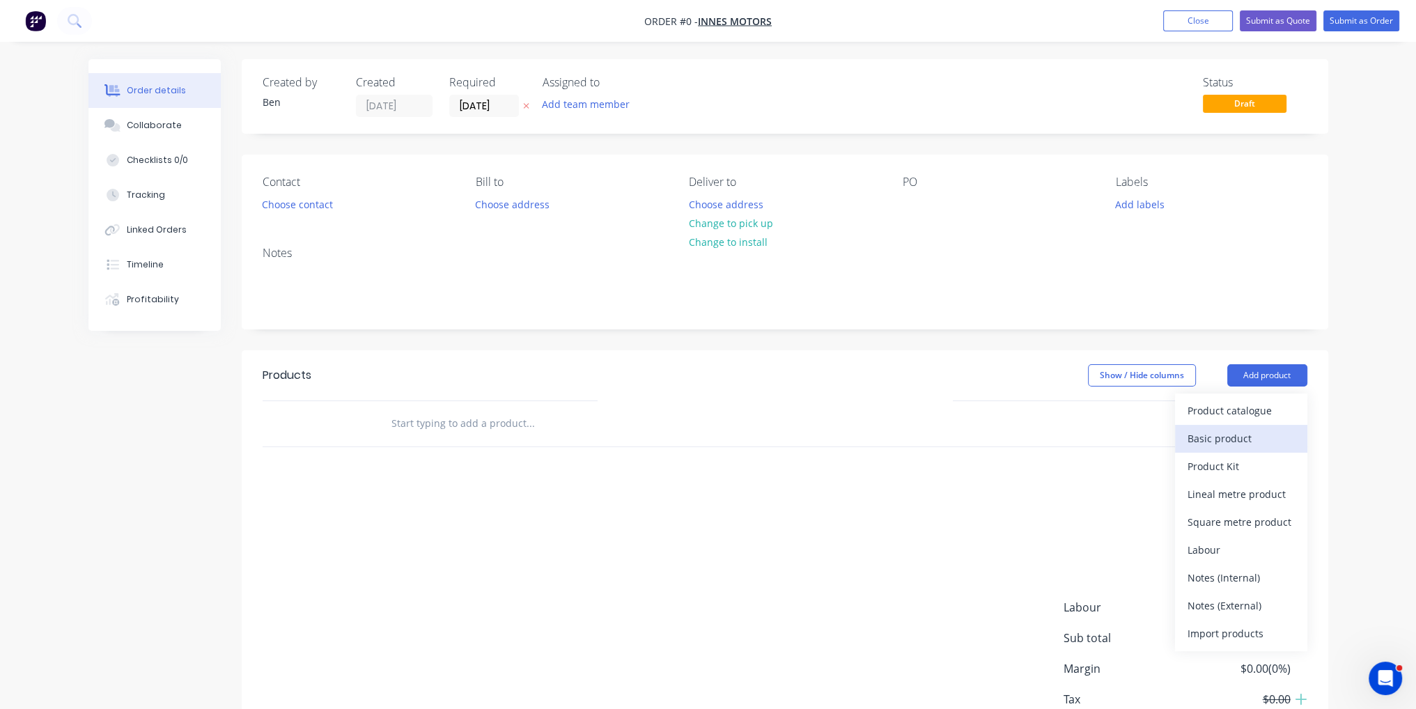
click at [1250, 438] on div "Basic product" at bounding box center [1241, 438] width 107 height 20
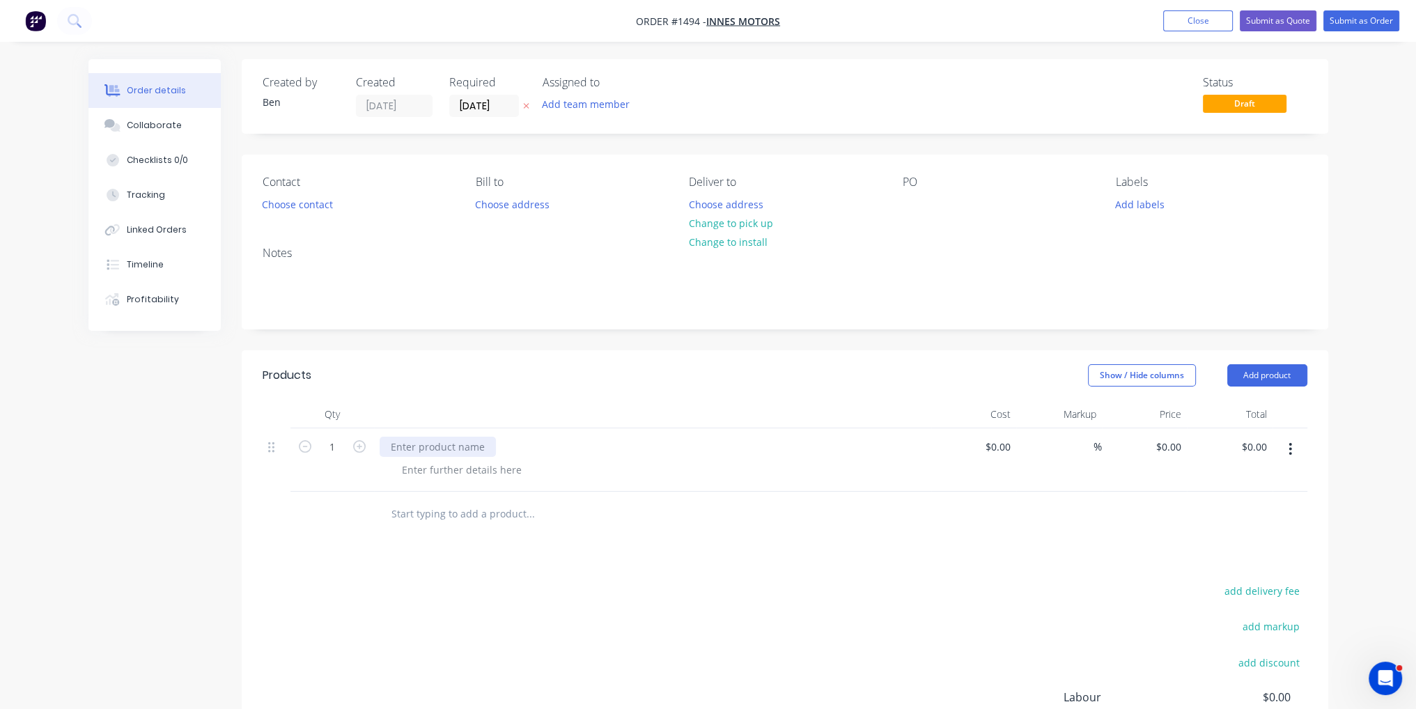
click at [447, 451] on div at bounding box center [438, 447] width 116 height 20
click at [1014, 438] on div at bounding box center [1008, 447] width 16 height 20
click at [1012, 449] on input at bounding box center [1008, 447] width 16 height 20
type input "$383.00"
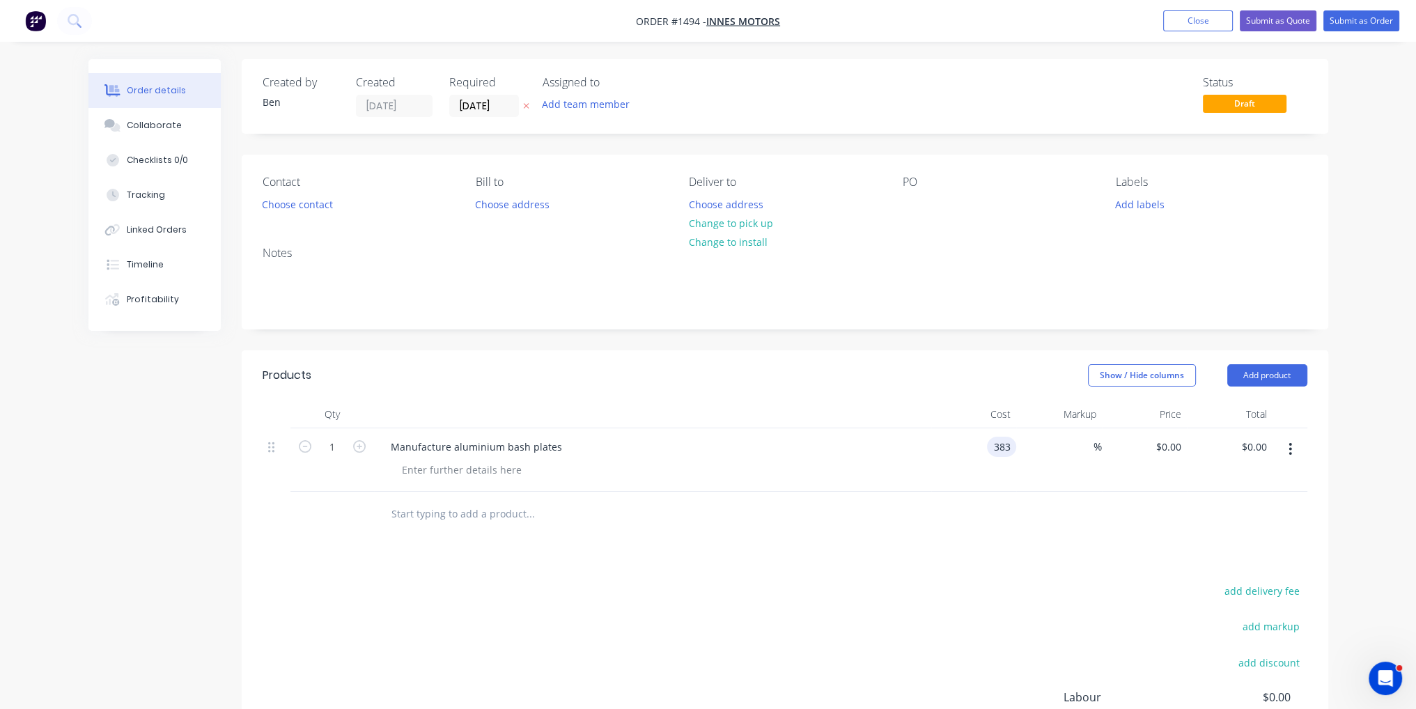
type input "$383.00"
click at [1035, 575] on div "Products Show / Hide columns Add product Qty Cost Markup Price Total 1 Manufact…" at bounding box center [785, 610] width 1087 height 521
click at [1378, 23] on button "Submit as Order" at bounding box center [1362, 20] width 76 height 21
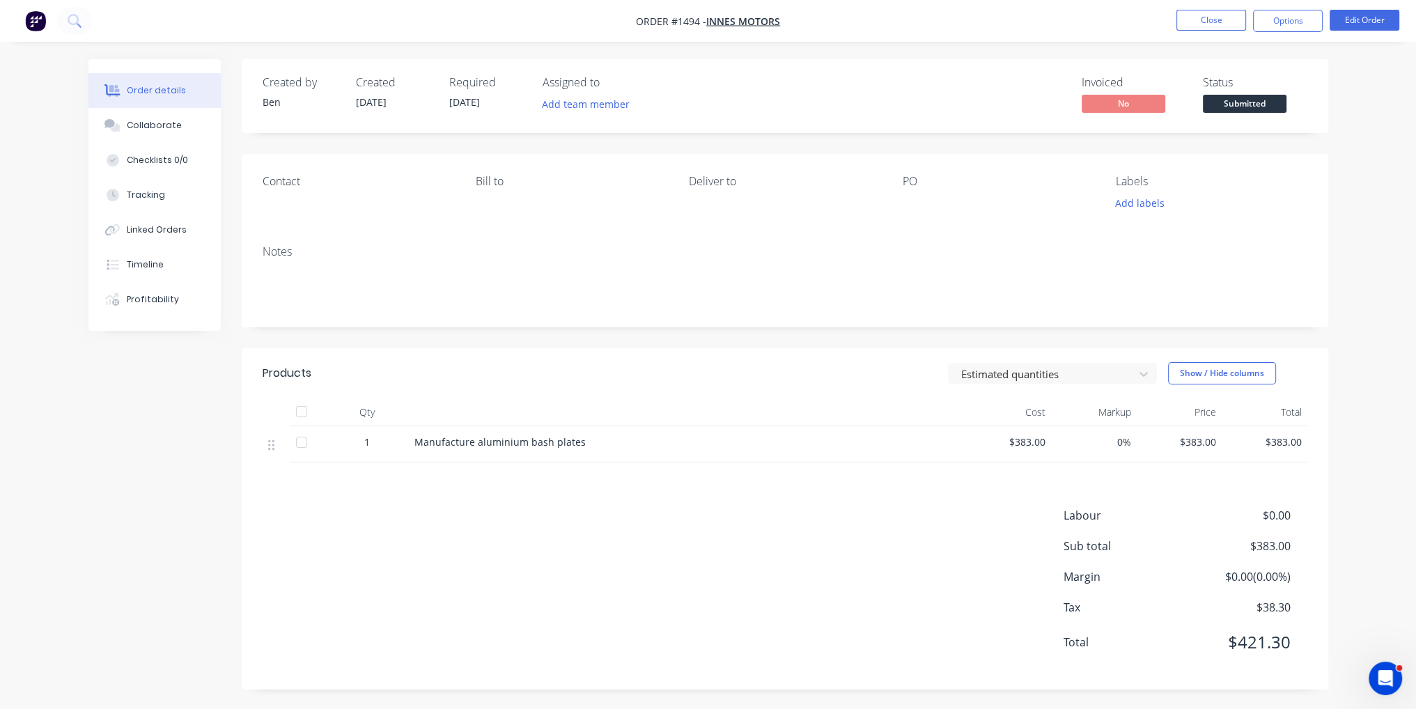
click at [1265, 100] on span "Submitted" at bounding box center [1245, 103] width 84 height 17
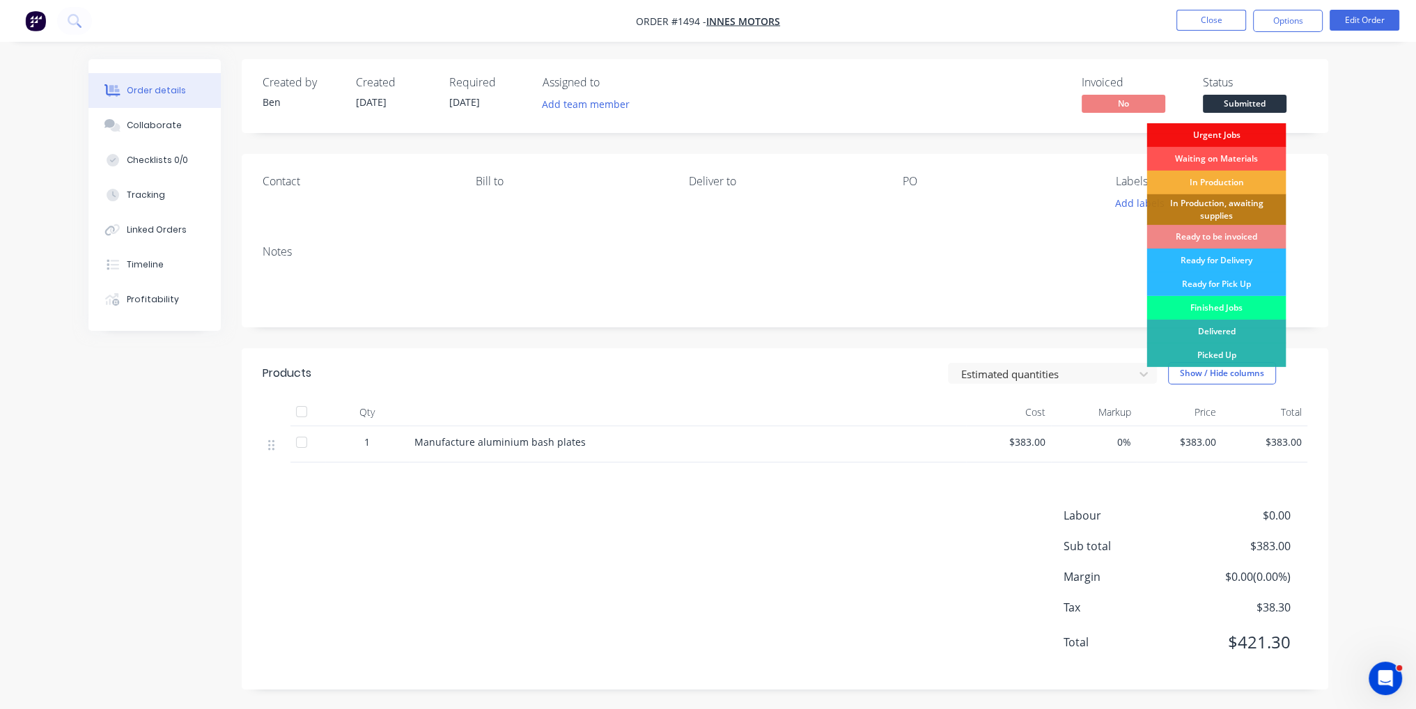
click at [1239, 316] on div "Finished Jobs" at bounding box center [1216, 308] width 139 height 24
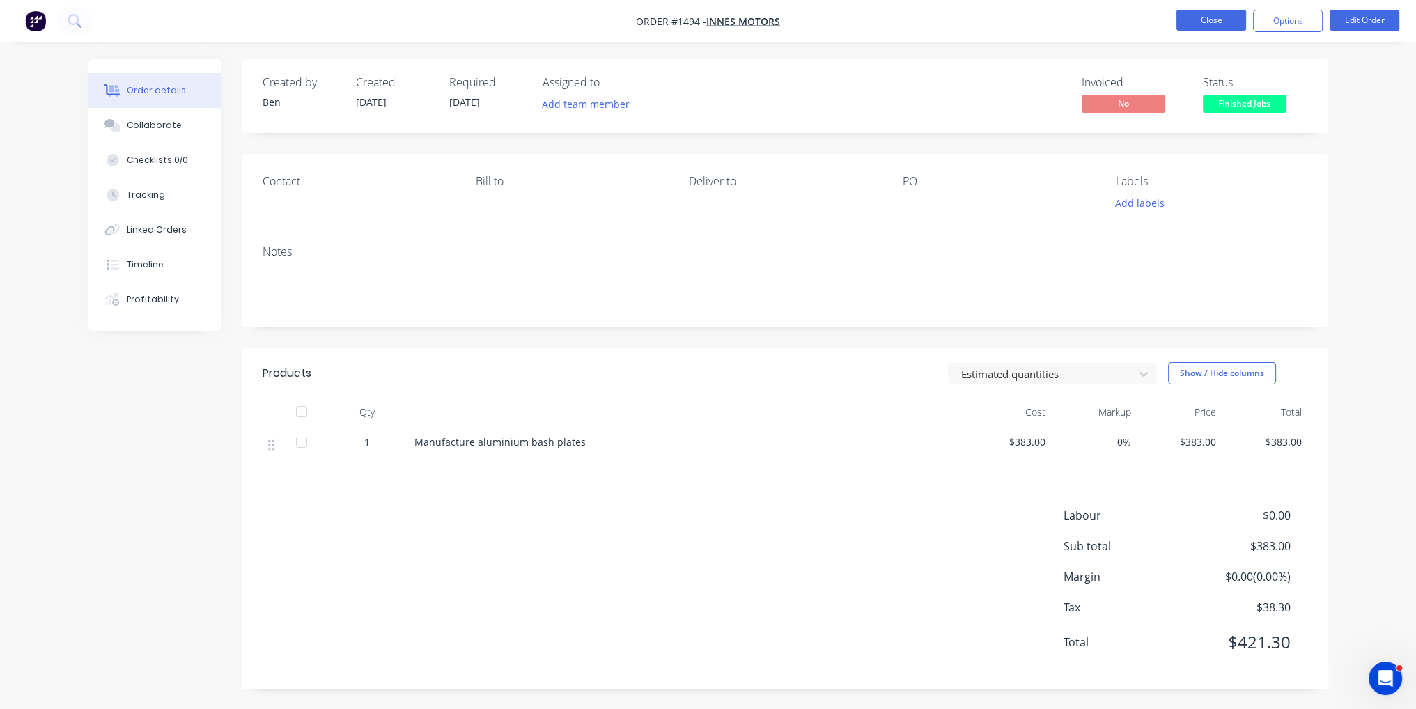
click at [1216, 24] on button "Close" at bounding box center [1212, 20] width 70 height 21
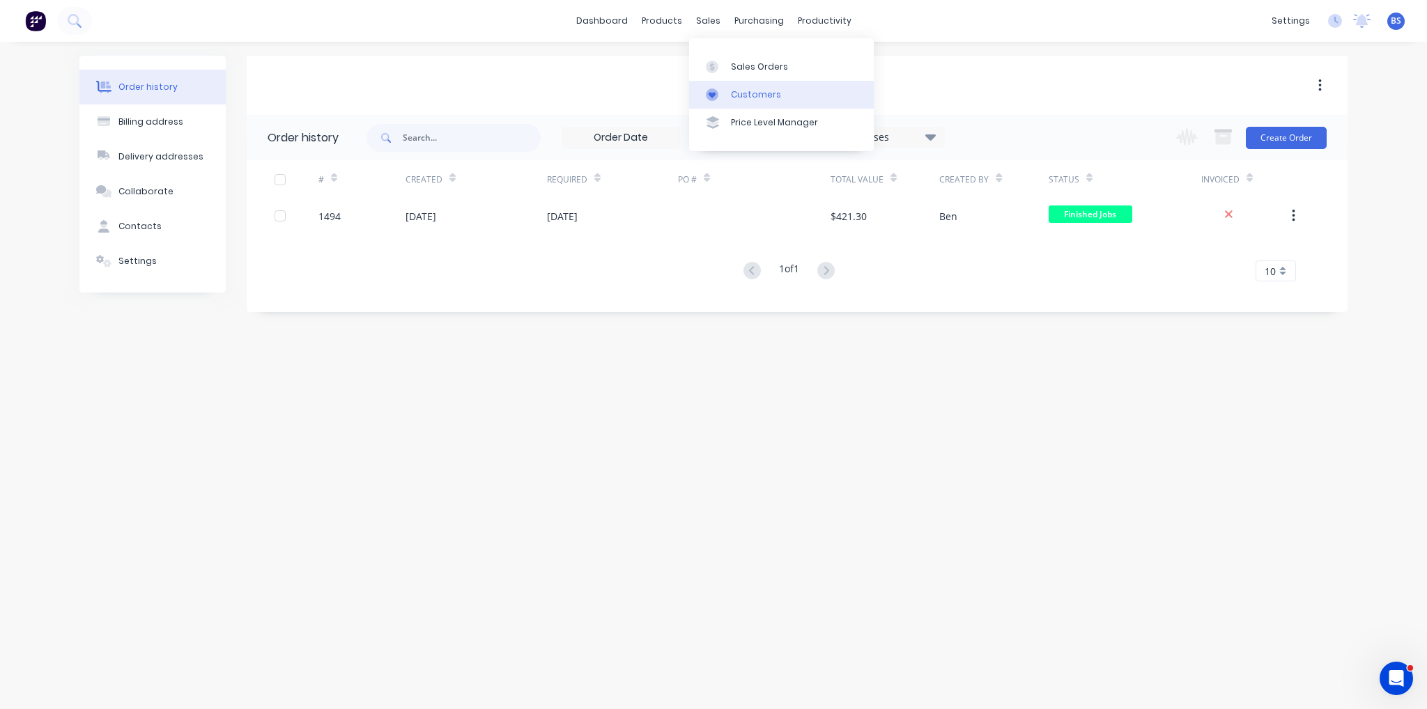
click at [758, 98] on div "Customers" at bounding box center [756, 94] width 50 height 13
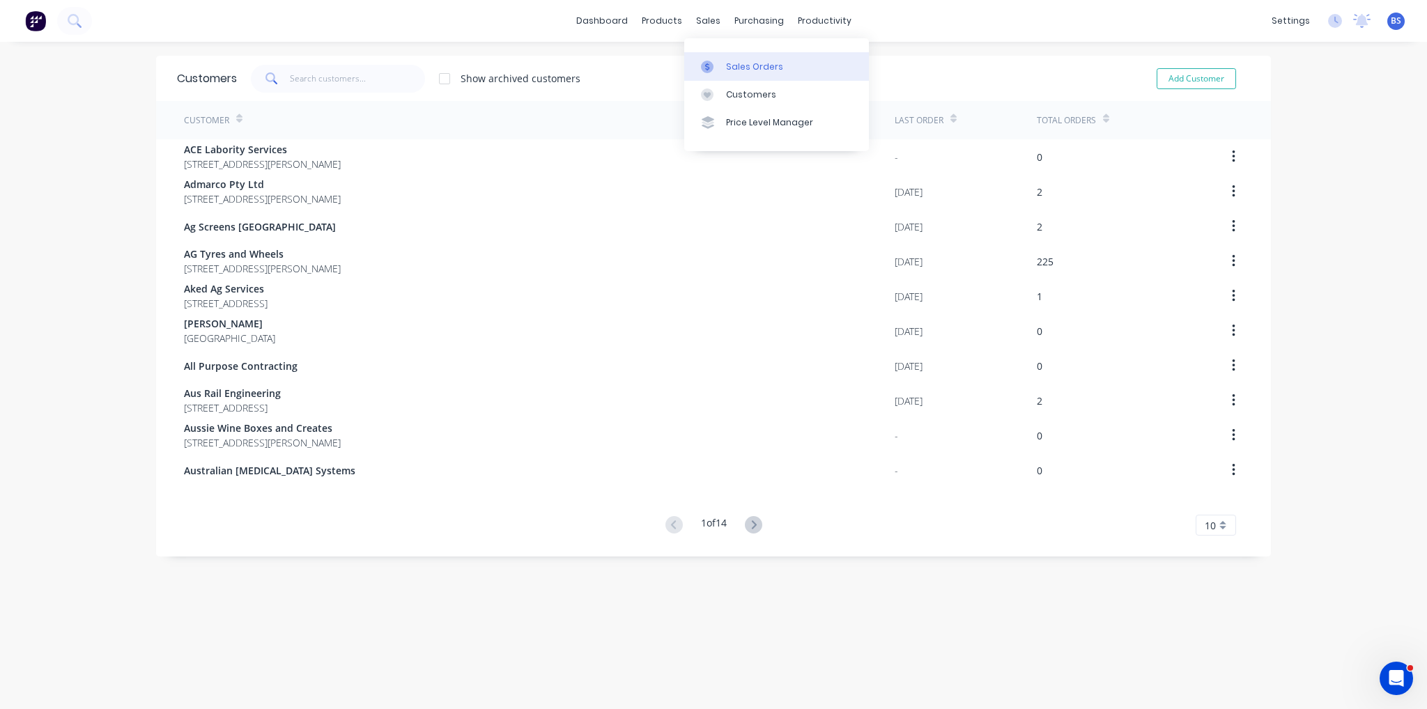
click at [729, 64] on div "Sales Orders" at bounding box center [754, 67] width 57 height 13
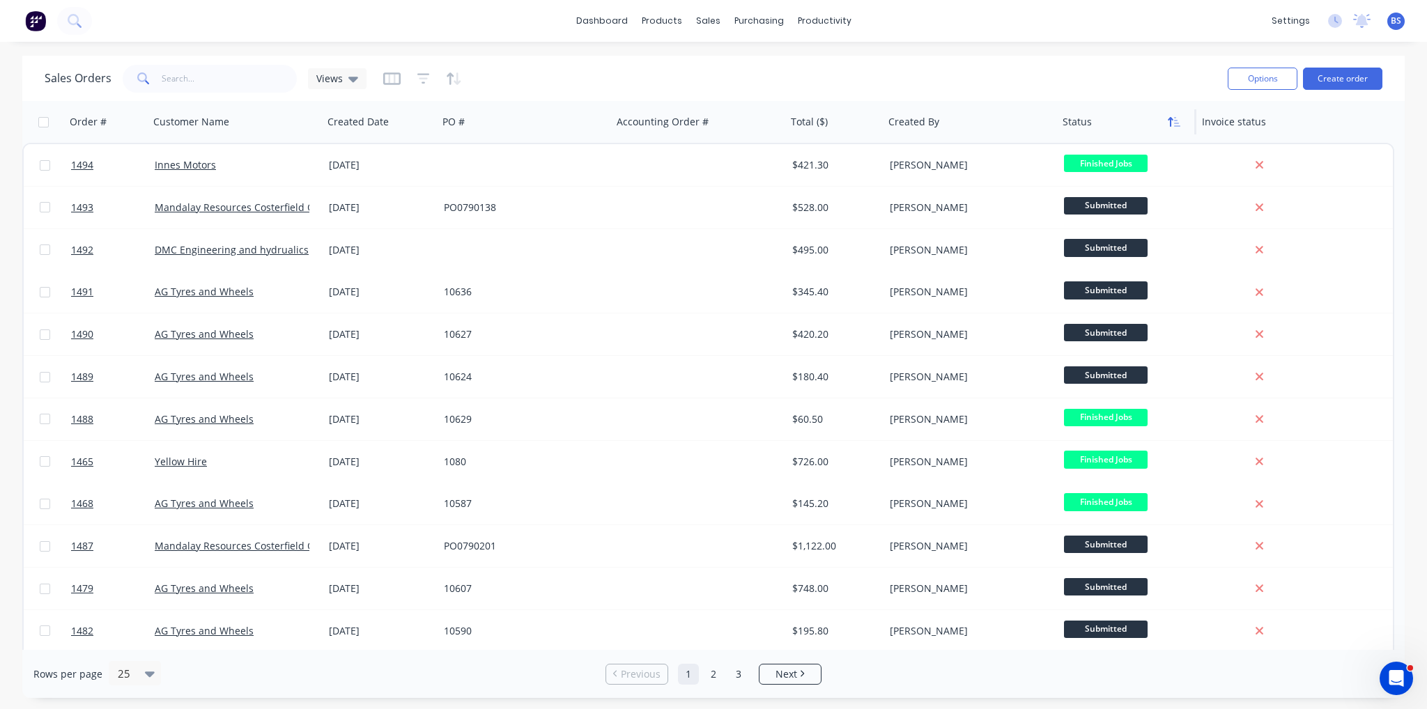
click at [1172, 126] on icon "button" at bounding box center [1174, 121] width 13 height 11
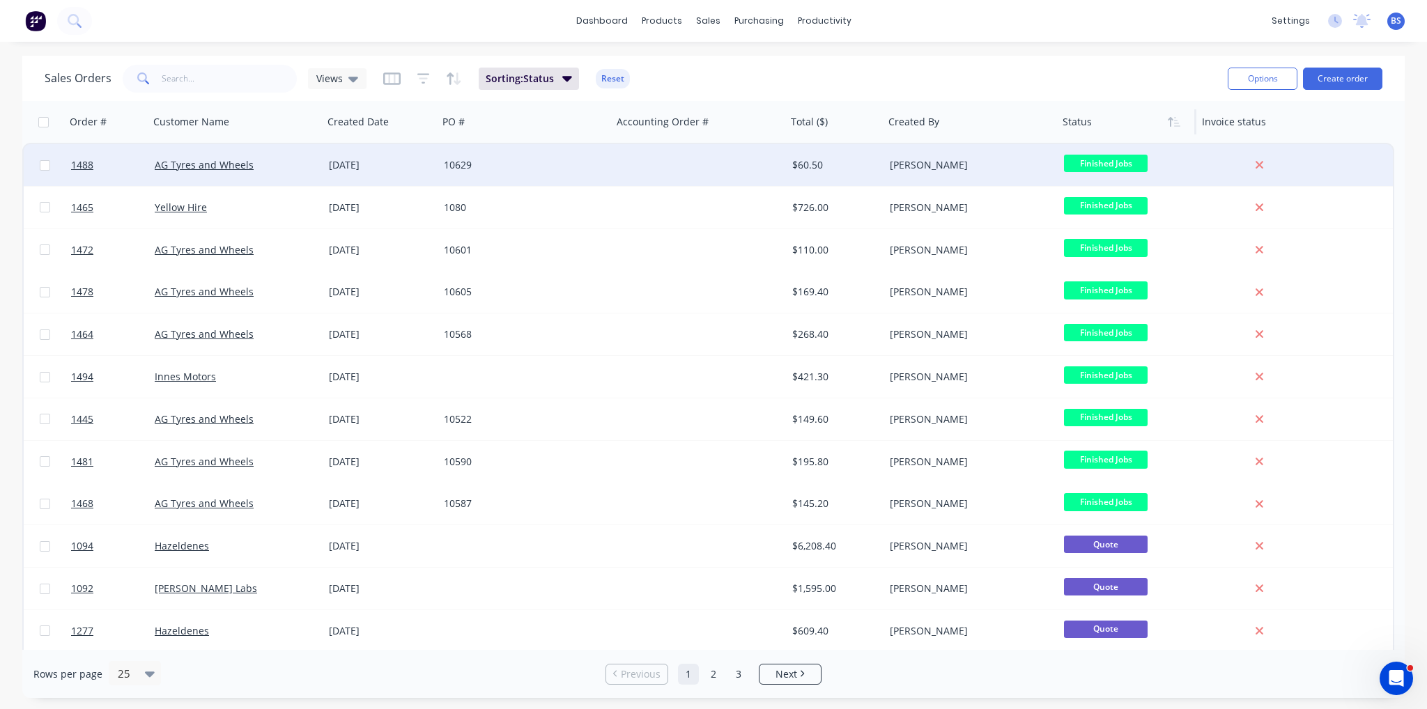
click at [463, 178] on div "10629" at bounding box center [525, 165] width 174 height 42
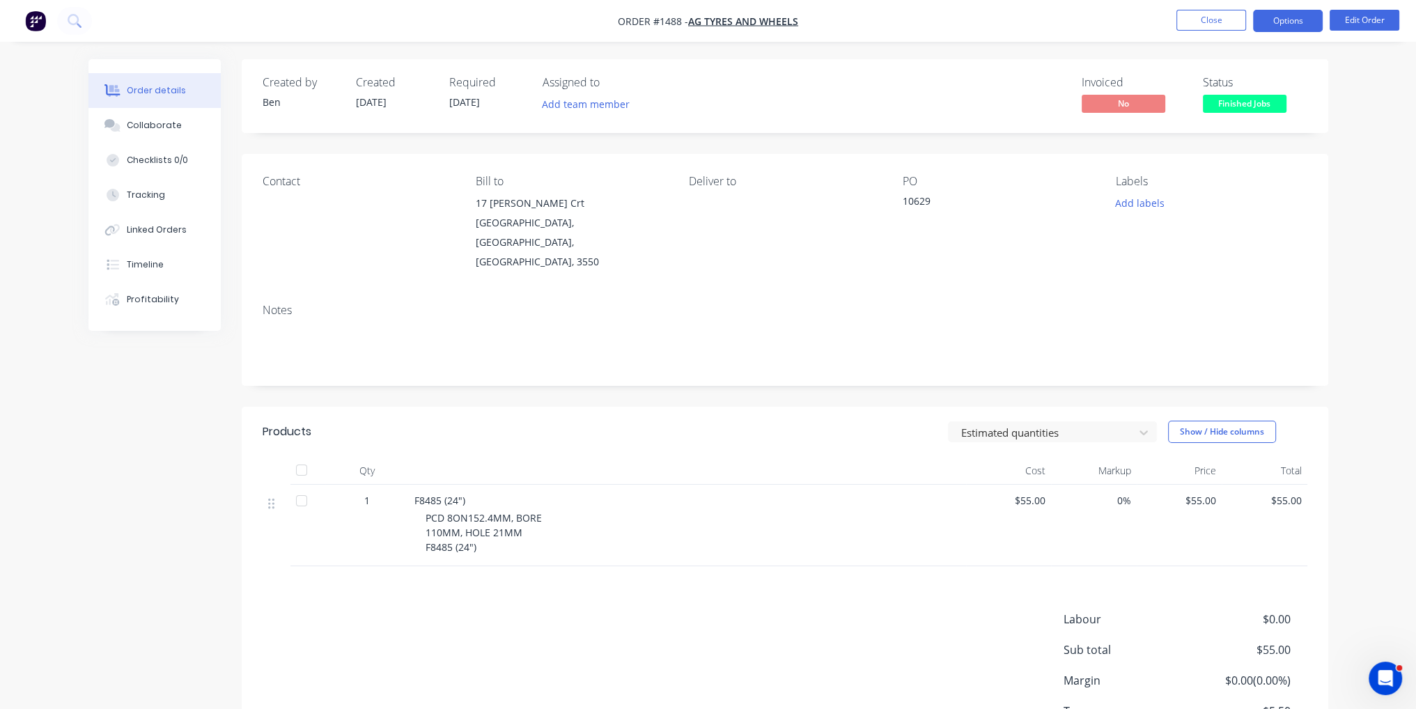
click at [1295, 13] on button "Options" at bounding box center [1288, 21] width 70 height 22
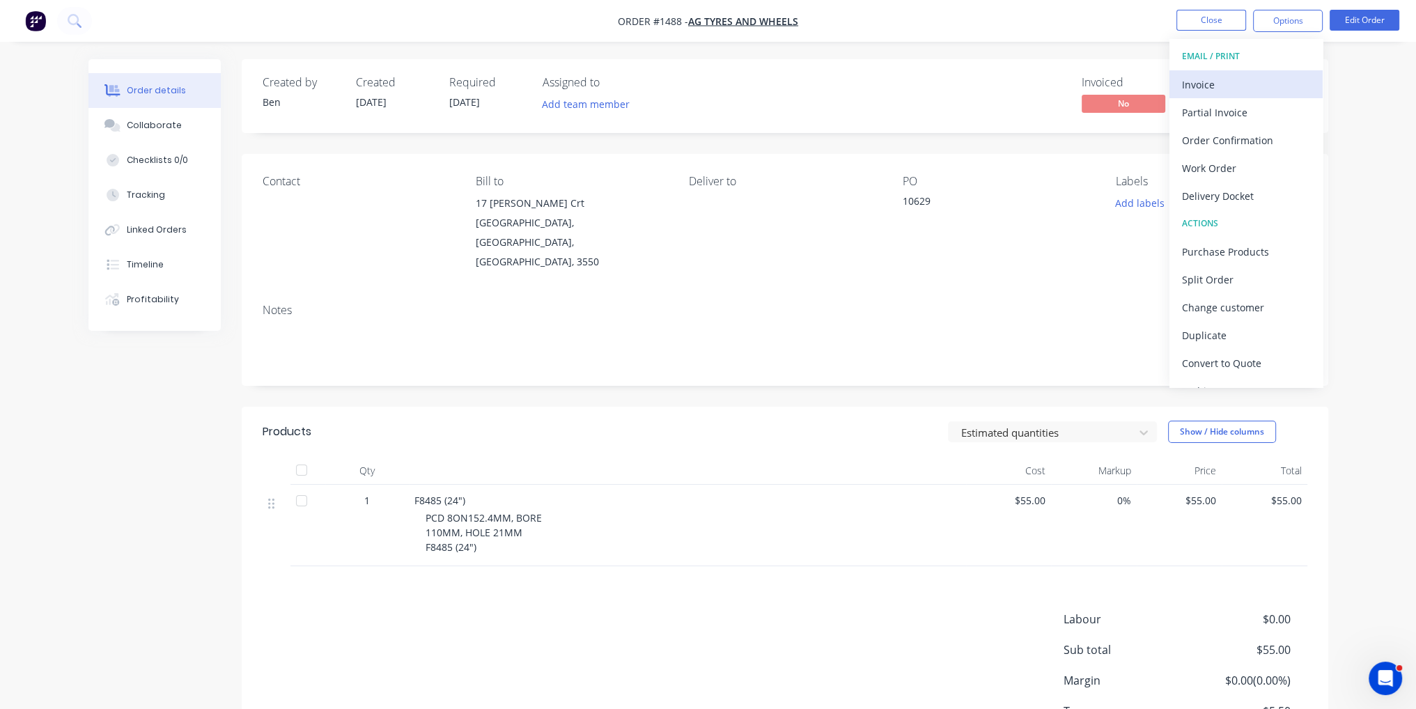
click at [1252, 75] on div "Invoice" at bounding box center [1246, 85] width 128 height 20
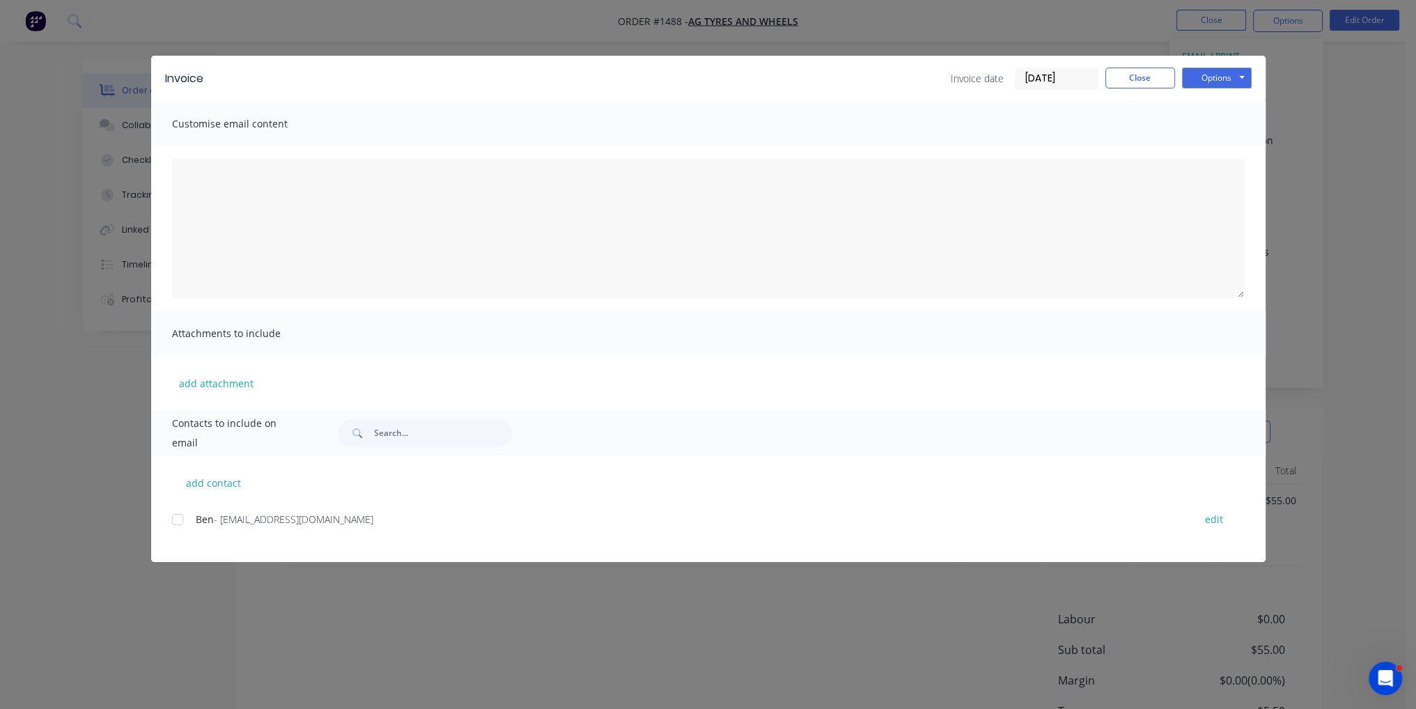
click at [172, 522] on div at bounding box center [178, 520] width 28 height 28
click at [1215, 76] on button "Options" at bounding box center [1217, 78] width 70 height 21
click at [1220, 148] on button "Email" at bounding box center [1226, 148] width 89 height 23
click at [1147, 68] on button "Close" at bounding box center [1141, 78] width 70 height 21
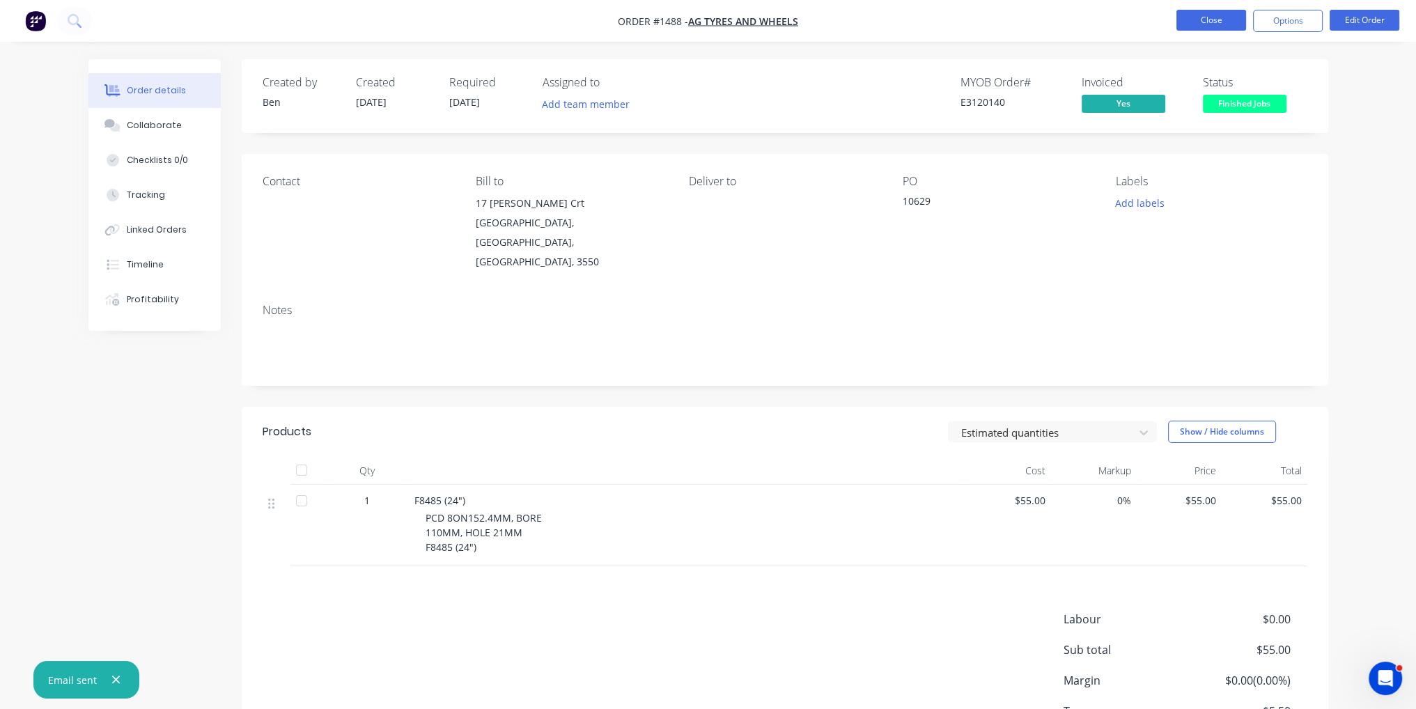
click at [1215, 15] on button "Close" at bounding box center [1212, 20] width 70 height 21
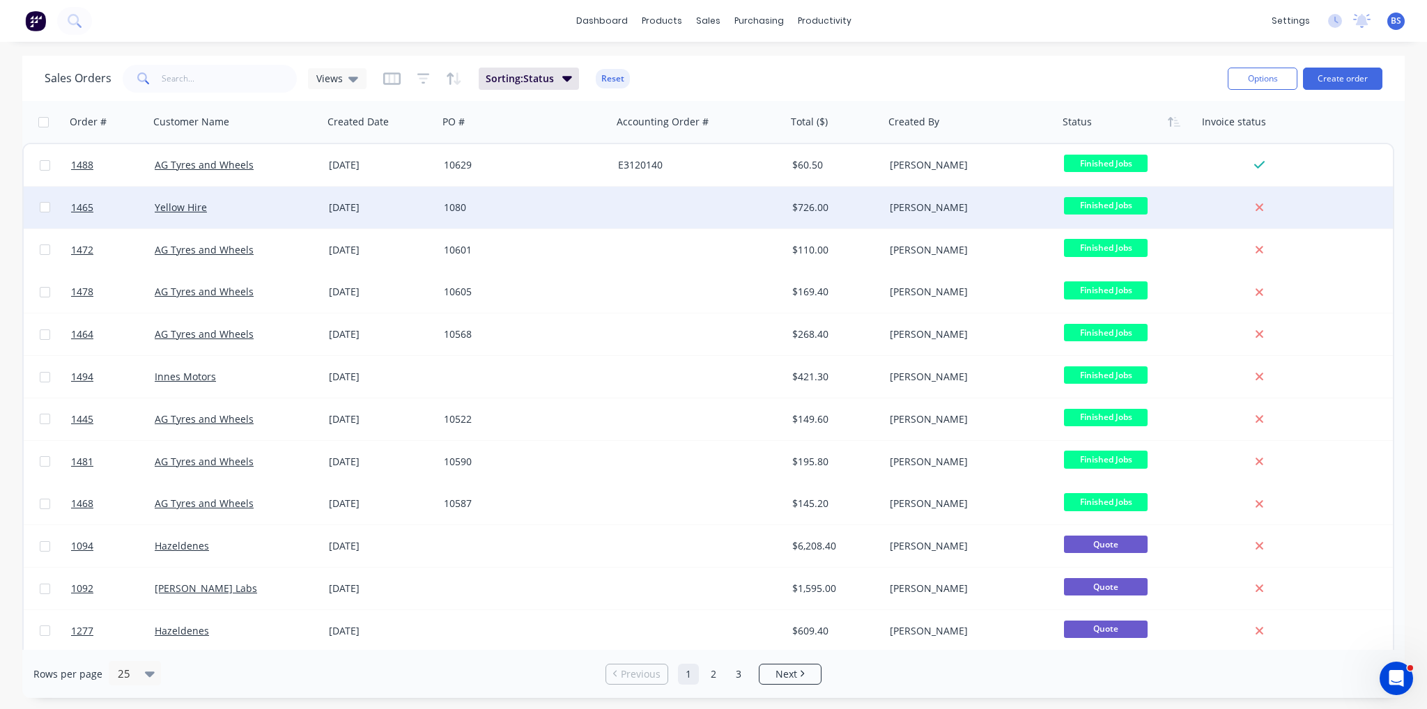
click at [895, 210] on div "[PERSON_NAME]" at bounding box center [967, 208] width 155 height 14
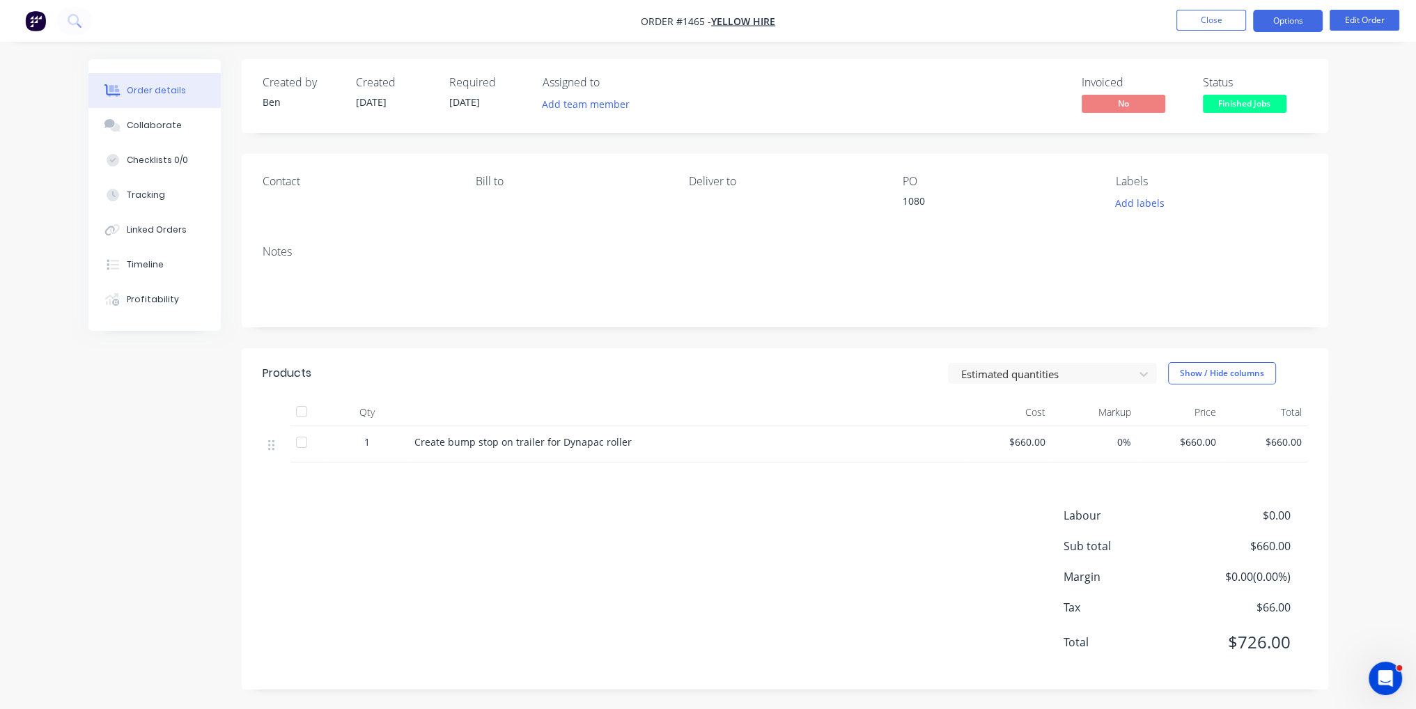
click at [1296, 23] on button "Options" at bounding box center [1288, 21] width 70 height 22
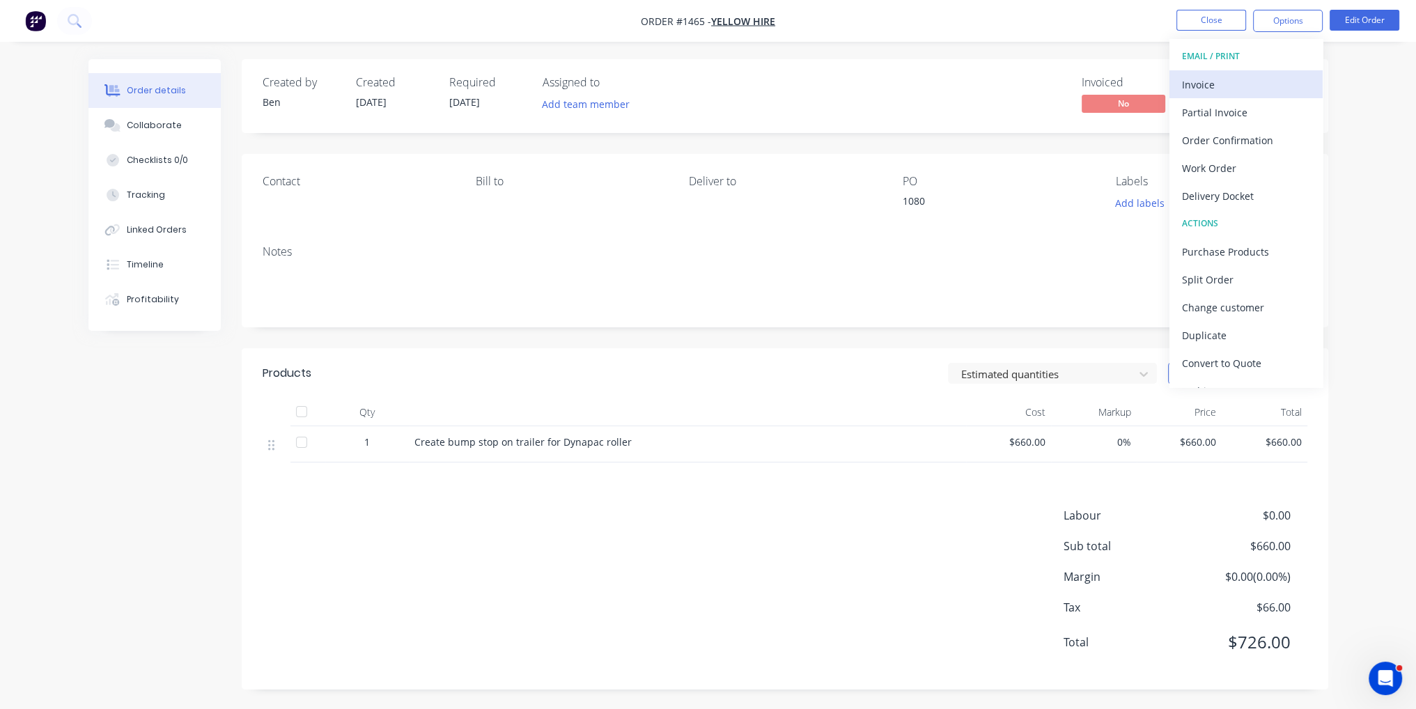
click at [1243, 76] on div "Invoice" at bounding box center [1246, 85] width 128 height 20
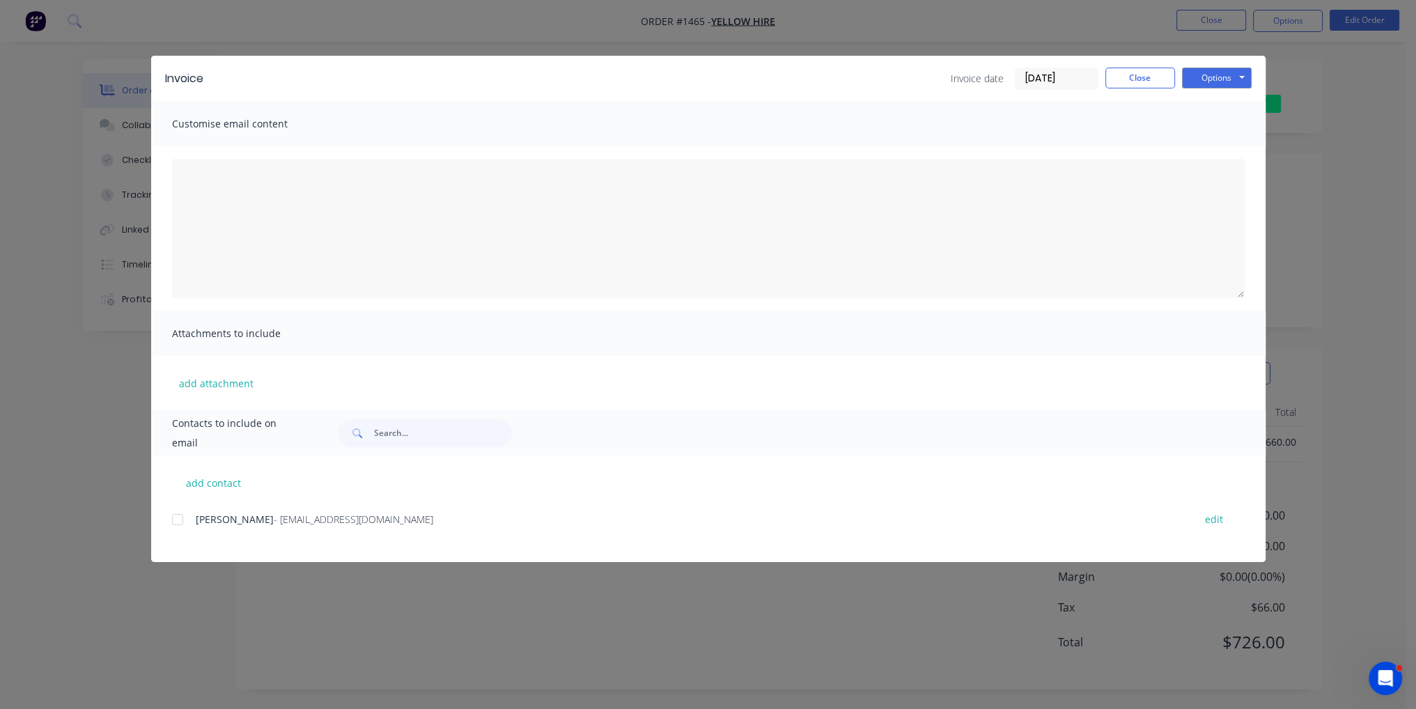
click at [180, 520] on div at bounding box center [178, 520] width 28 height 28
click at [1222, 79] on button "Options" at bounding box center [1217, 78] width 70 height 21
click at [1226, 146] on button "Email" at bounding box center [1226, 148] width 89 height 23
click at [1137, 82] on button "Close" at bounding box center [1141, 78] width 70 height 21
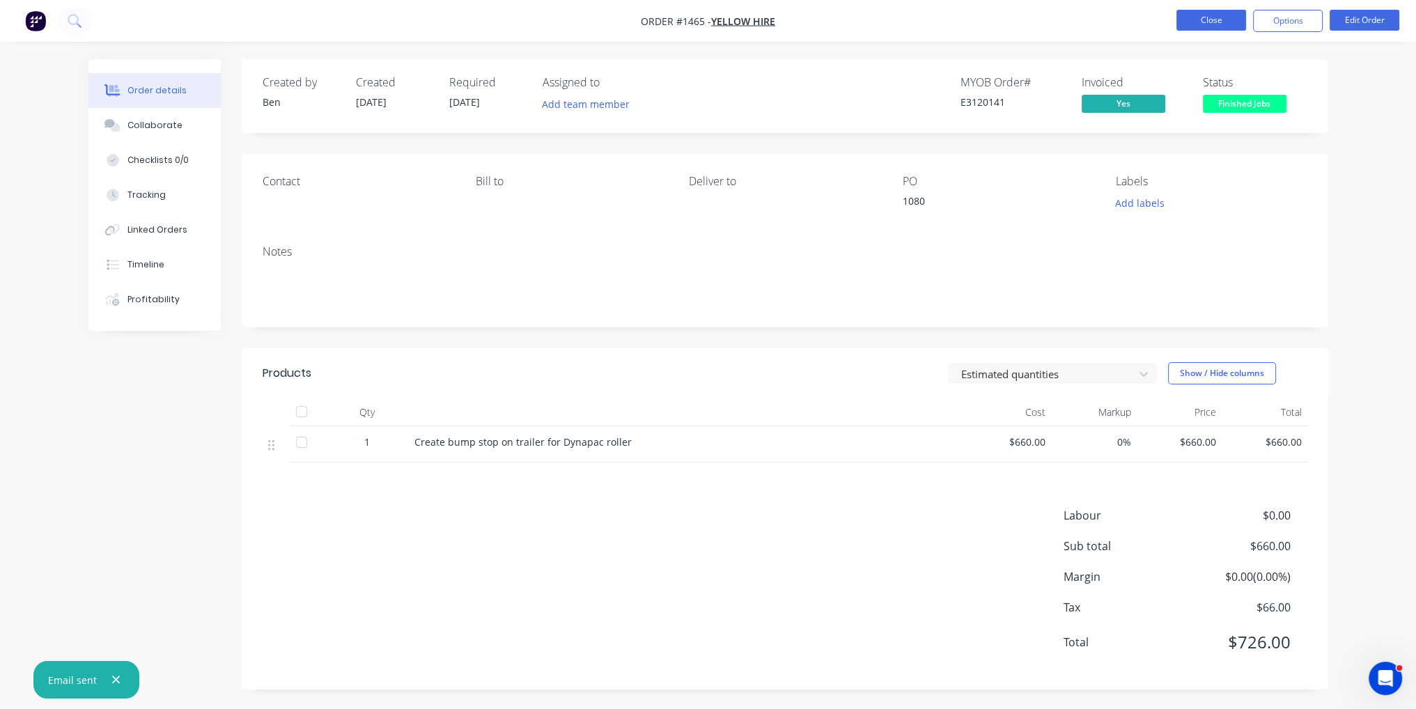
click at [1216, 15] on button "Close" at bounding box center [1212, 20] width 70 height 21
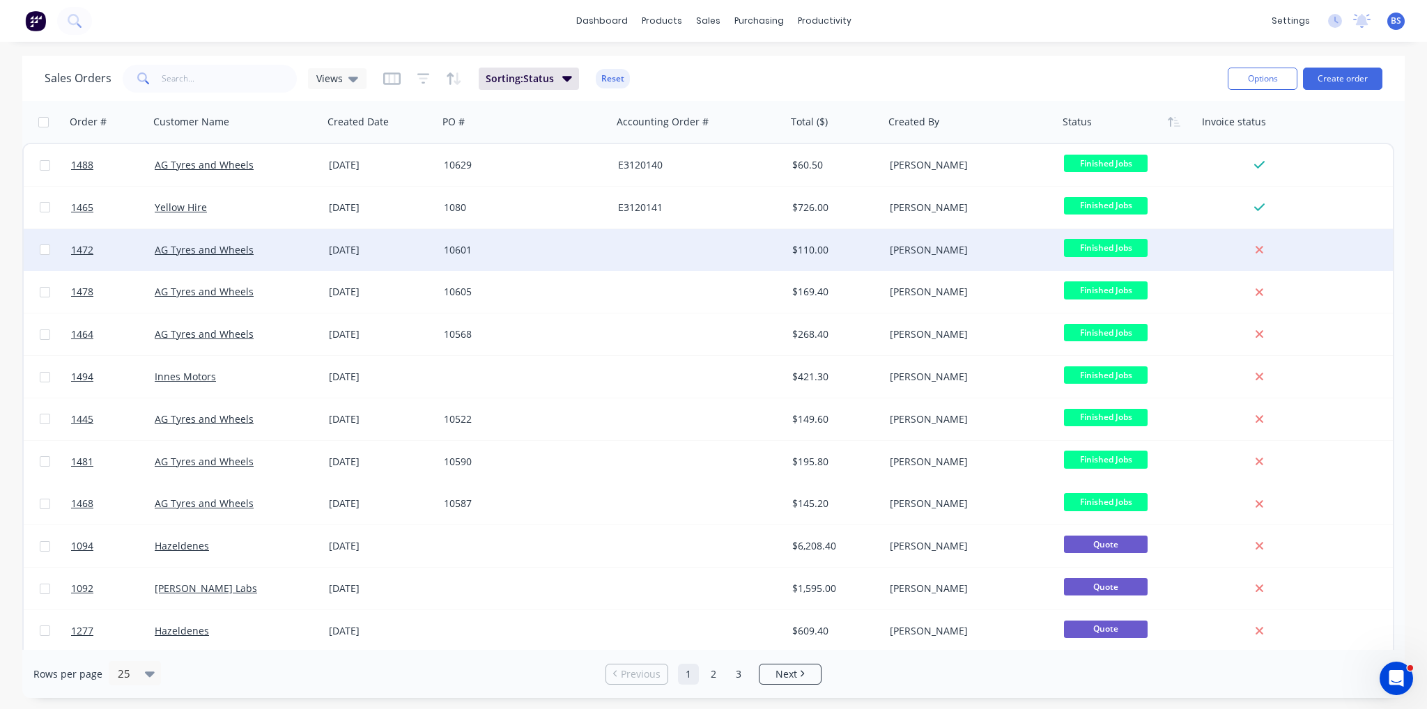
click at [943, 265] on div "[PERSON_NAME]" at bounding box center [971, 250] width 174 height 42
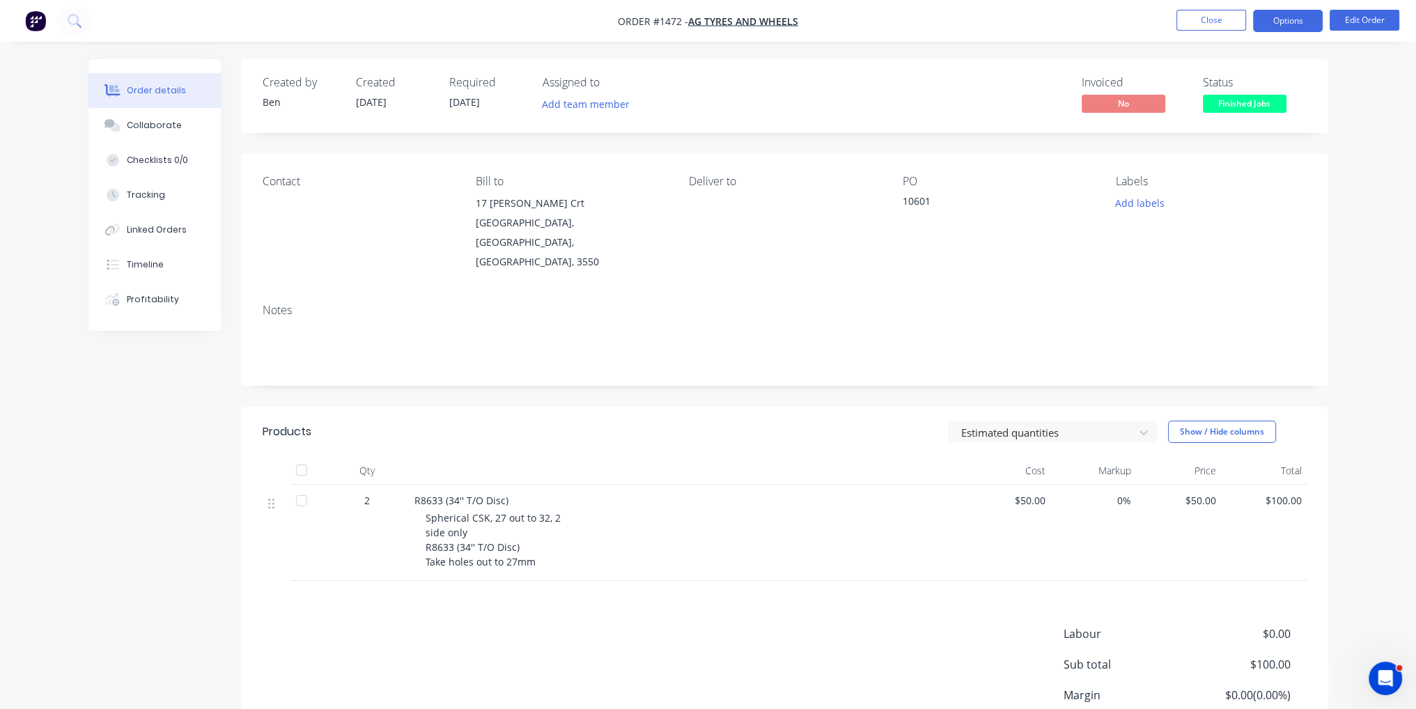
click at [1310, 23] on button "Options" at bounding box center [1288, 21] width 70 height 22
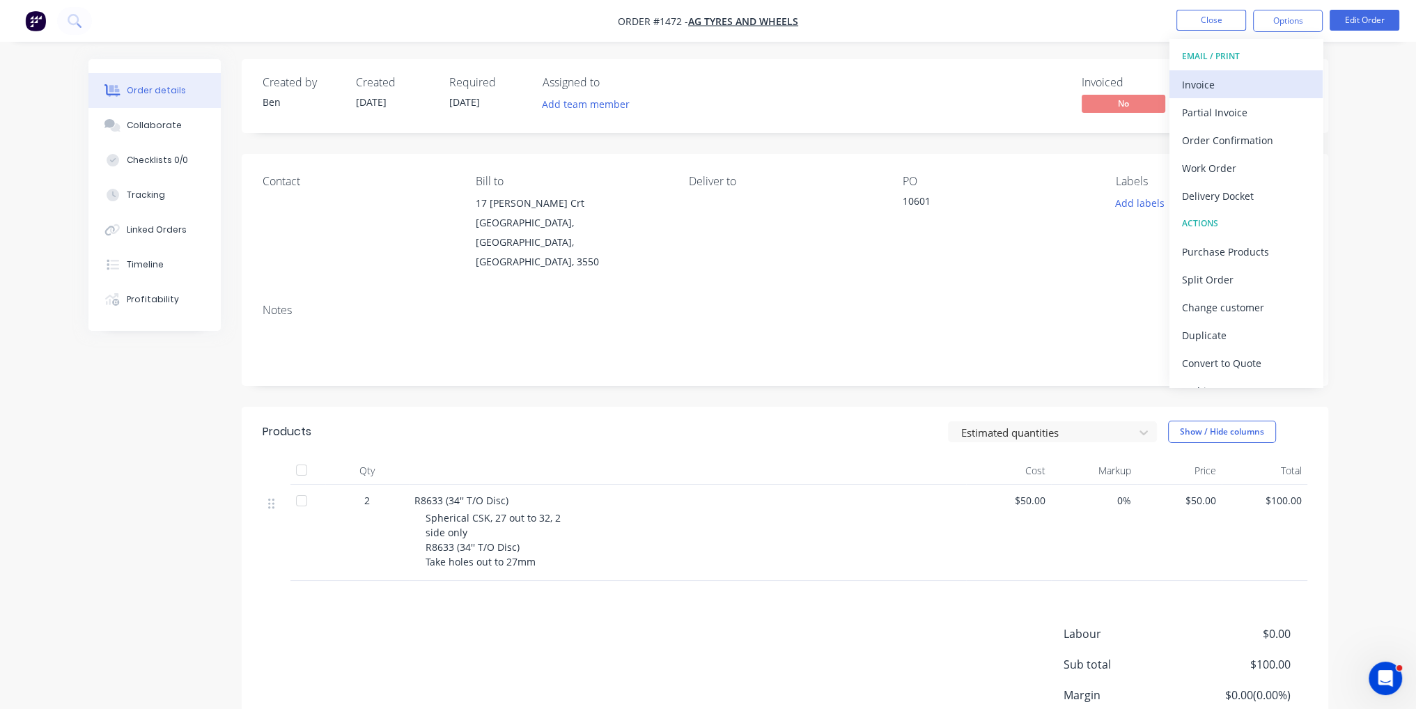
click at [1228, 94] on button "Invoice" at bounding box center [1246, 84] width 153 height 28
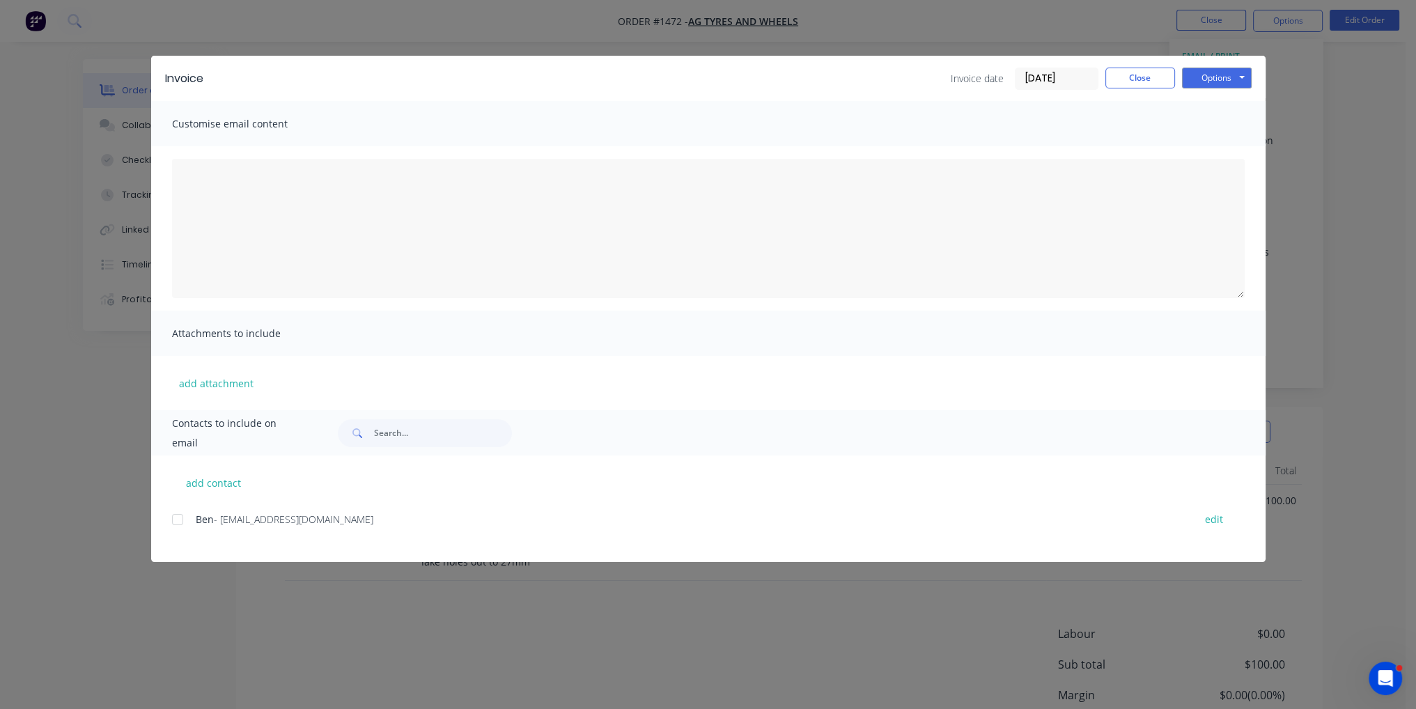
click at [179, 518] on div at bounding box center [178, 520] width 28 height 28
click at [1215, 77] on button "Options" at bounding box center [1217, 78] width 70 height 21
click at [1235, 149] on button "Email" at bounding box center [1226, 148] width 89 height 23
click at [1143, 80] on button "Close" at bounding box center [1141, 78] width 70 height 21
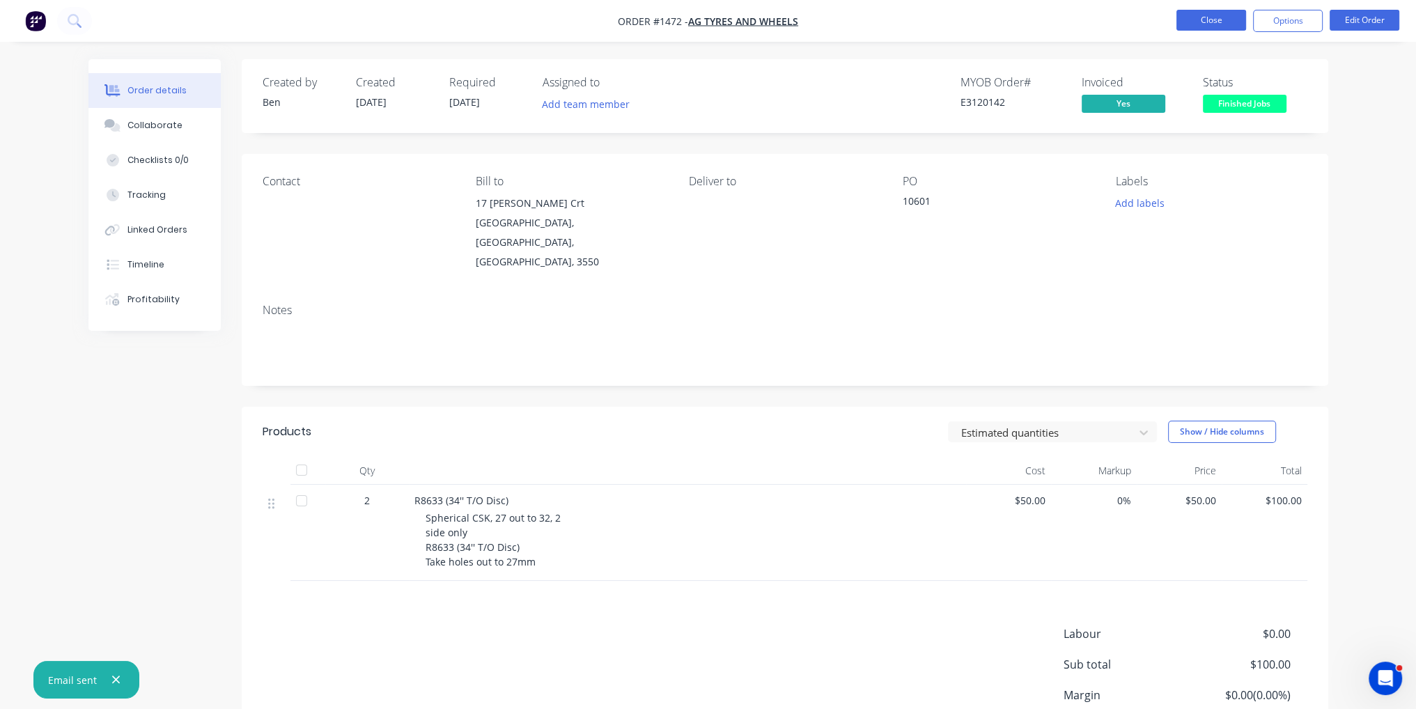
click at [1223, 15] on button "Close" at bounding box center [1212, 20] width 70 height 21
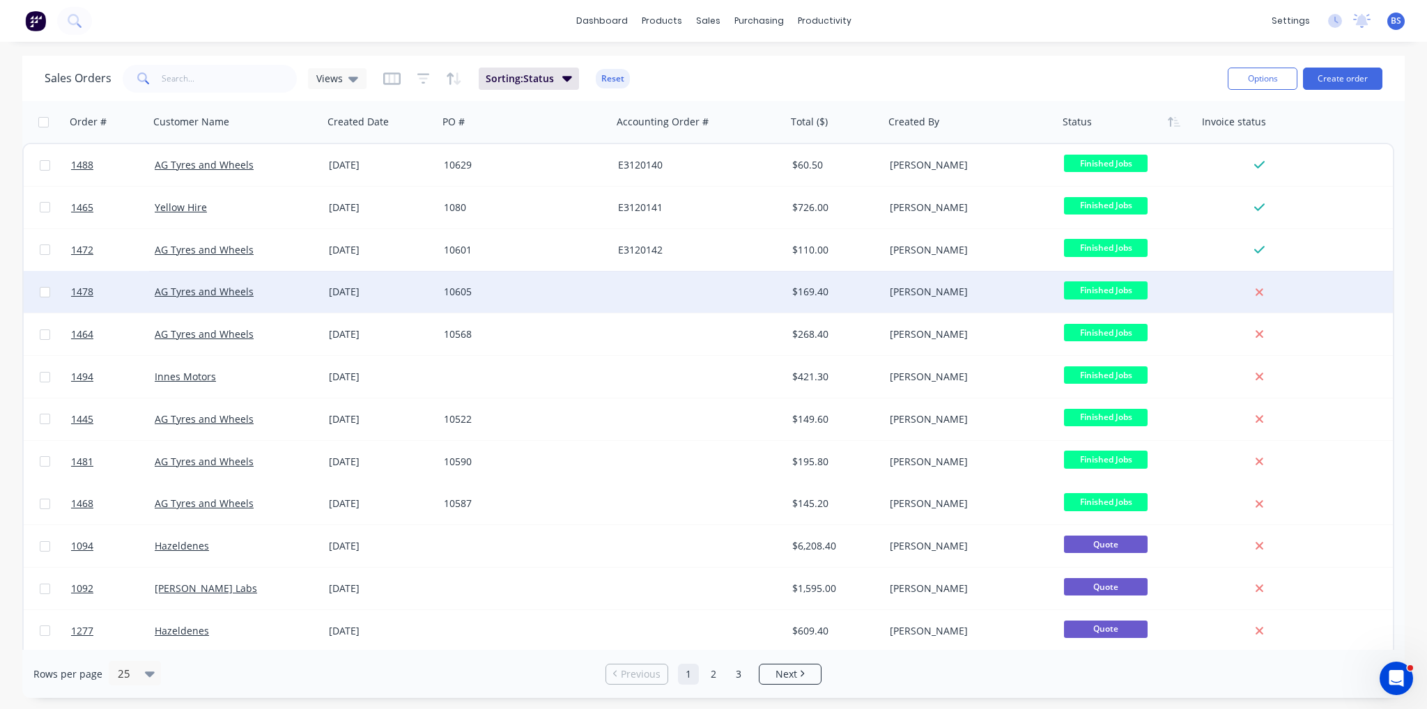
click at [880, 296] on div "$169.40" at bounding box center [836, 292] width 98 height 42
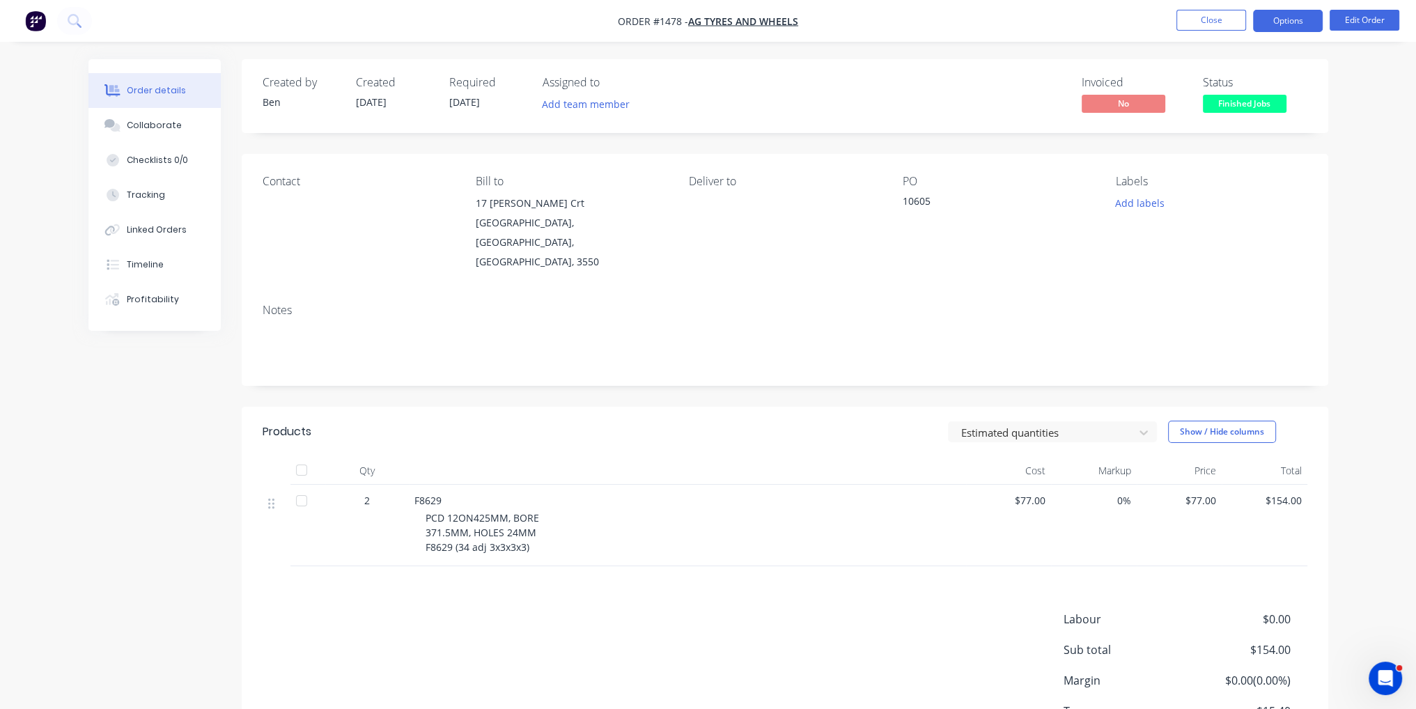
click at [1296, 12] on button "Options" at bounding box center [1288, 21] width 70 height 22
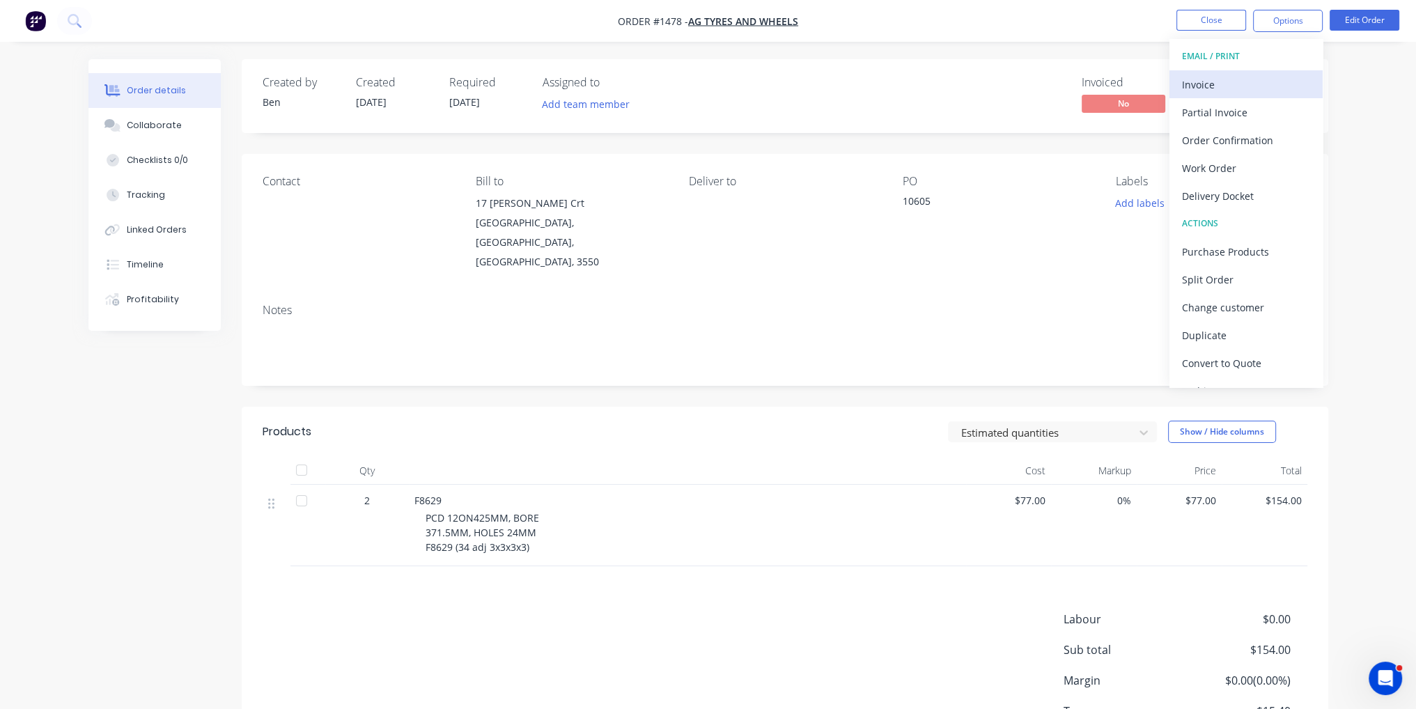
click at [1277, 71] on button "Invoice" at bounding box center [1246, 84] width 153 height 28
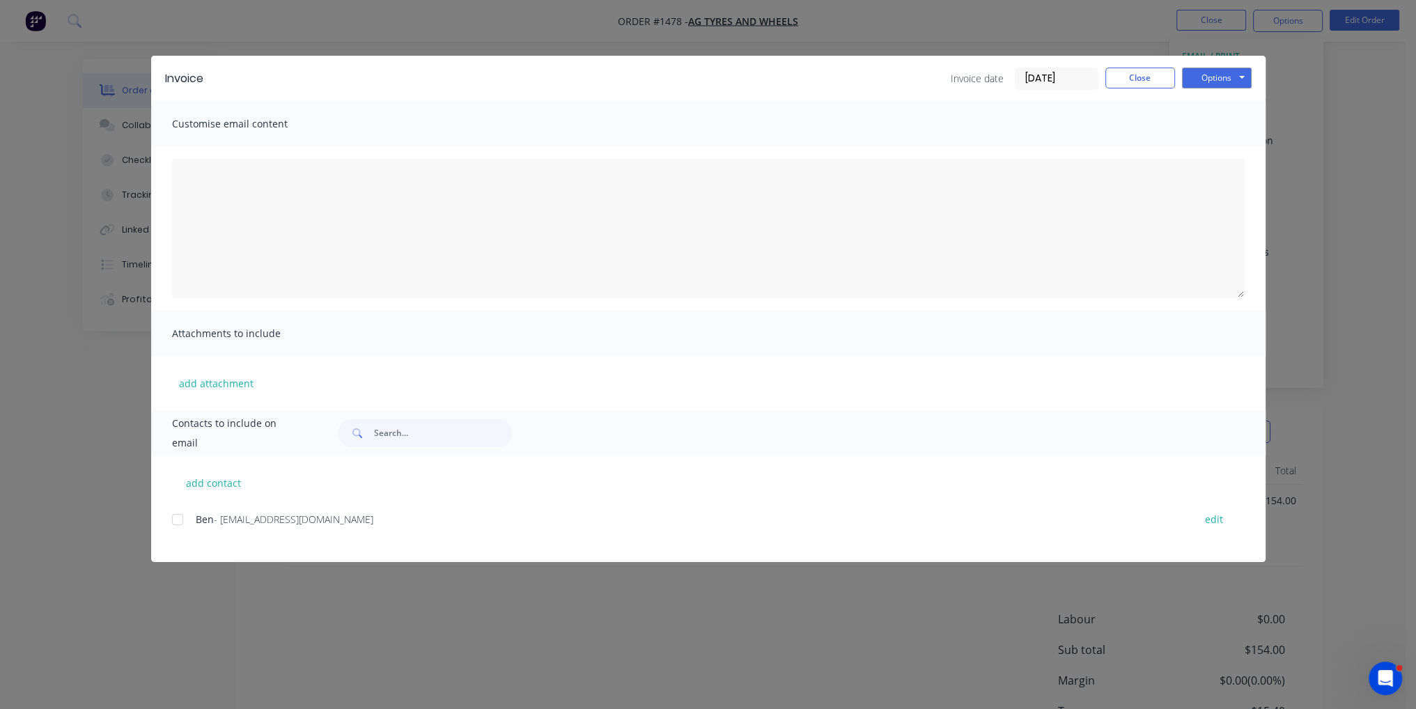
click at [178, 520] on div at bounding box center [178, 520] width 28 height 28
click at [1211, 81] on button "Options" at bounding box center [1217, 78] width 70 height 21
click at [1228, 150] on button "Email" at bounding box center [1226, 148] width 89 height 23
click at [1126, 77] on button "Close" at bounding box center [1141, 78] width 70 height 21
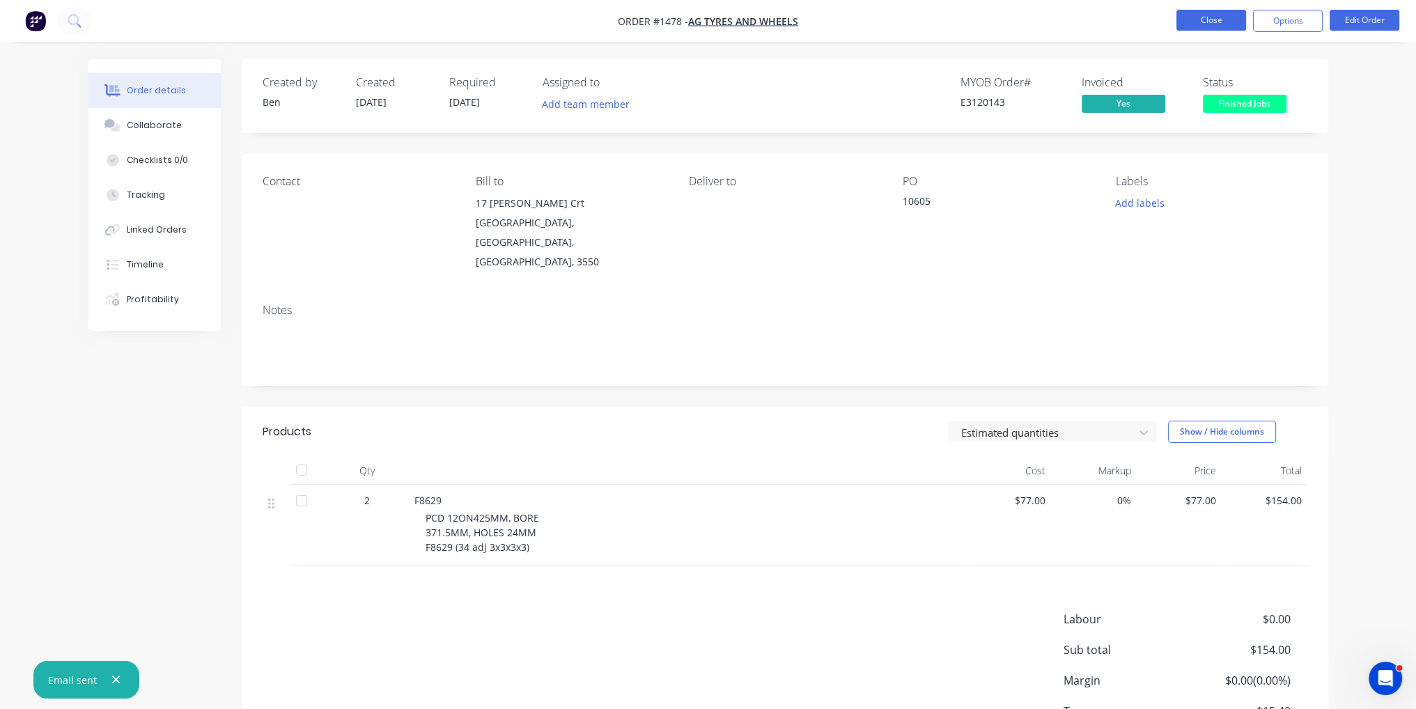
click at [1215, 17] on button "Close" at bounding box center [1212, 20] width 70 height 21
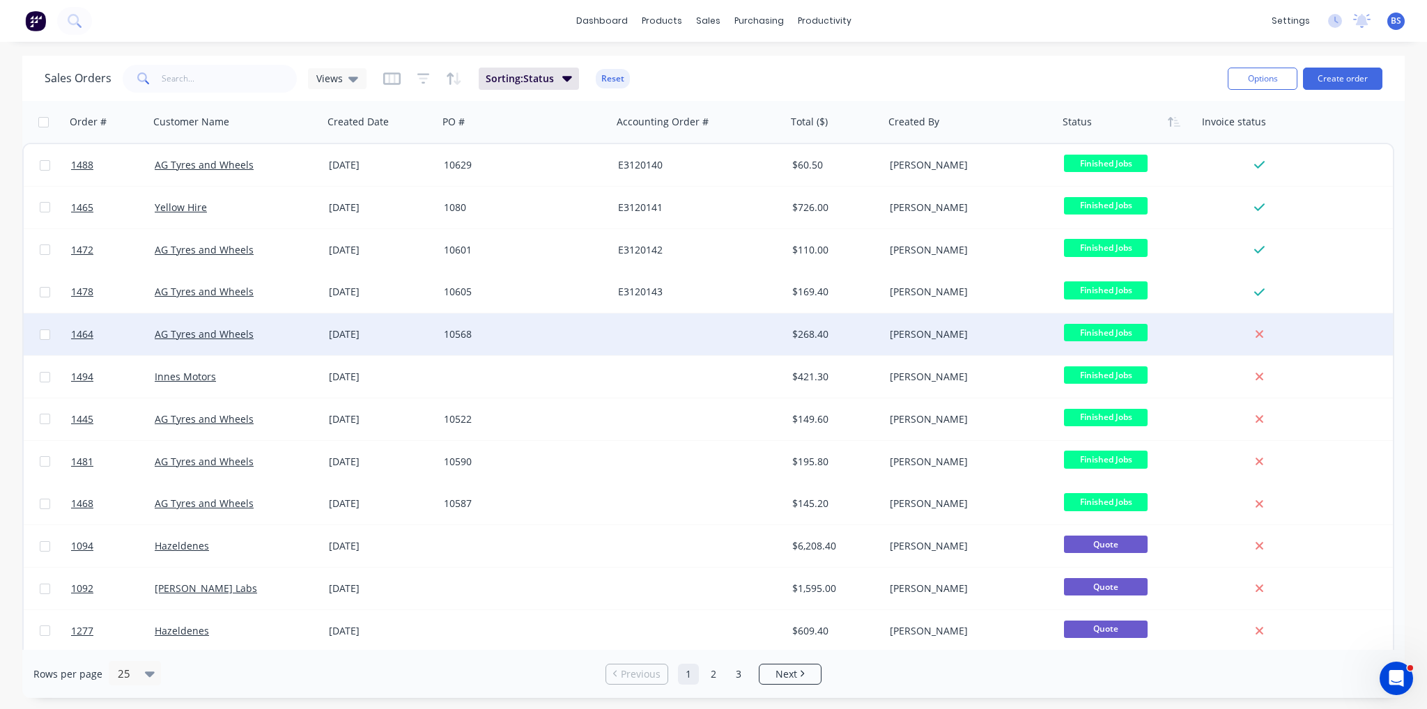
click at [873, 341] on div "$268.40" at bounding box center [833, 334] width 82 height 14
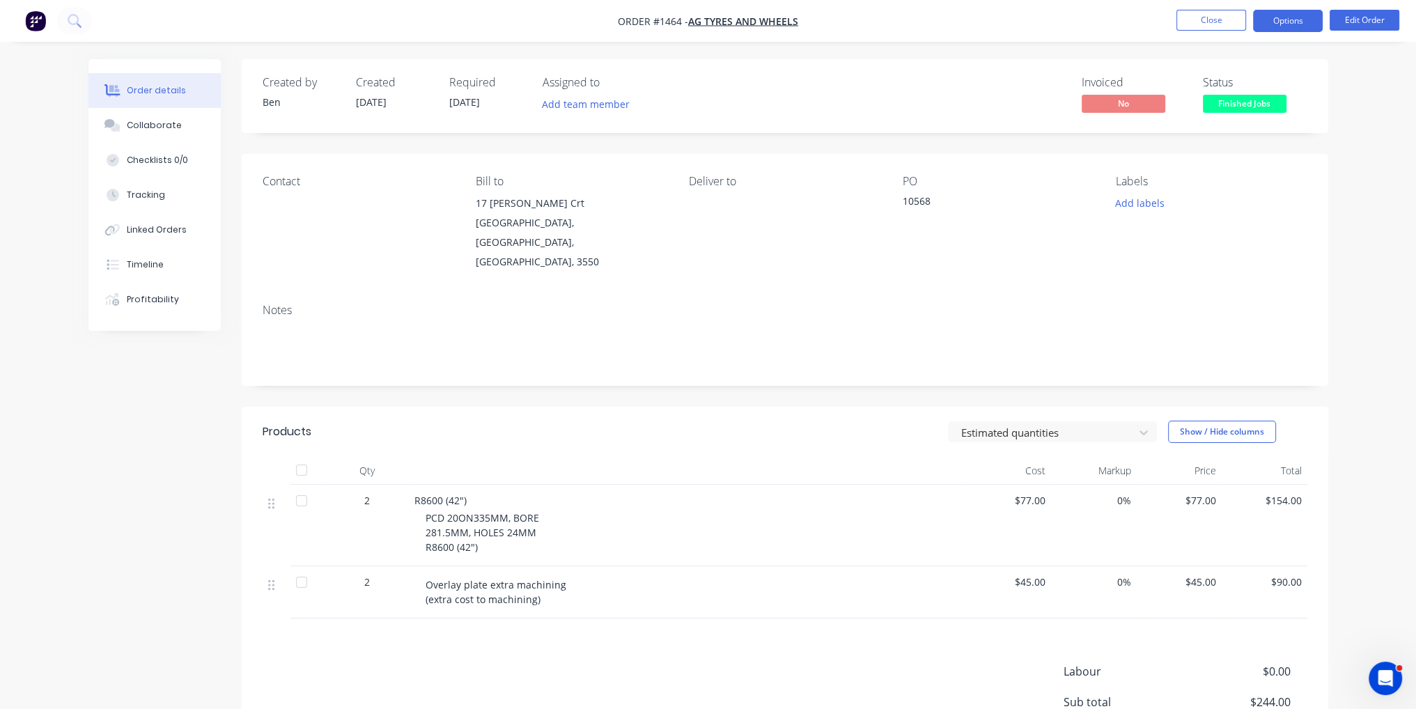
click at [1285, 15] on button "Options" at bounding box center [1288, 21] width 70 height 22
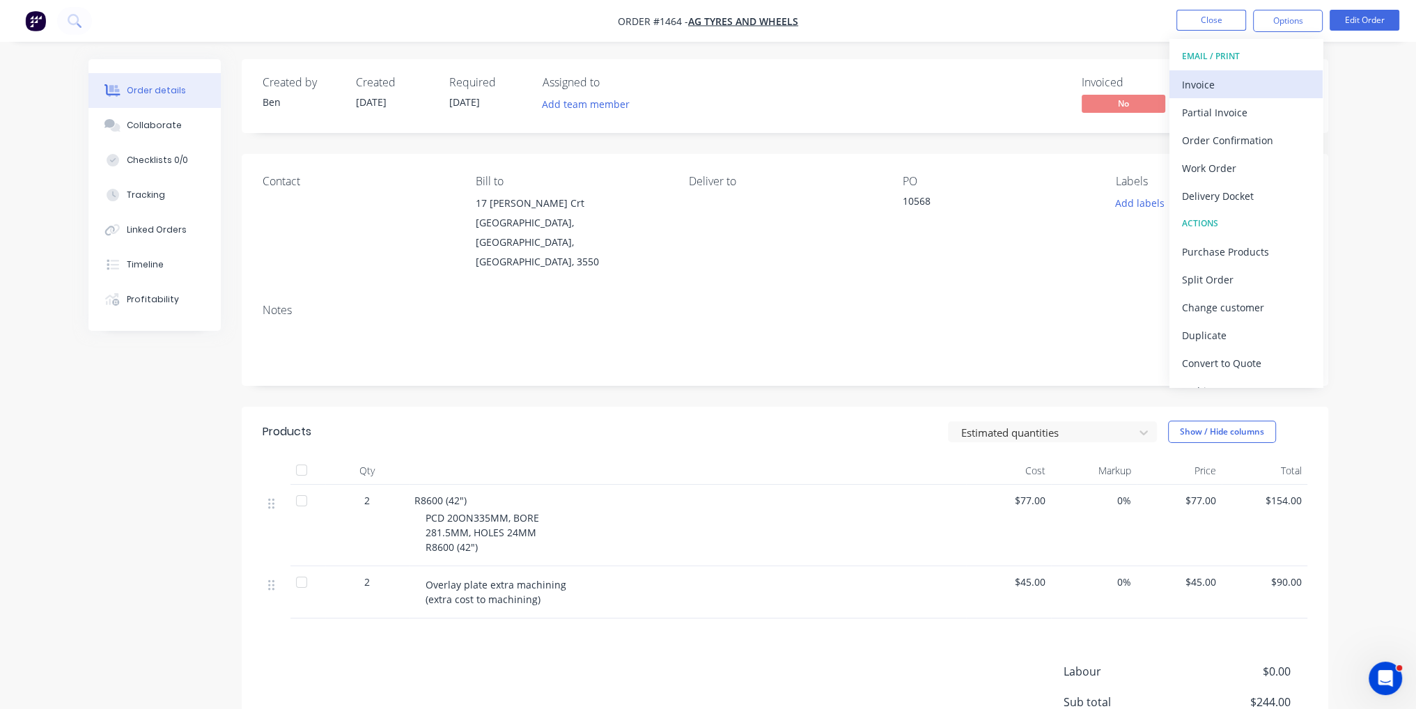
click at [1254, 88] on div "Invoice" at bounding box center [1246, 85] width 128 height 20
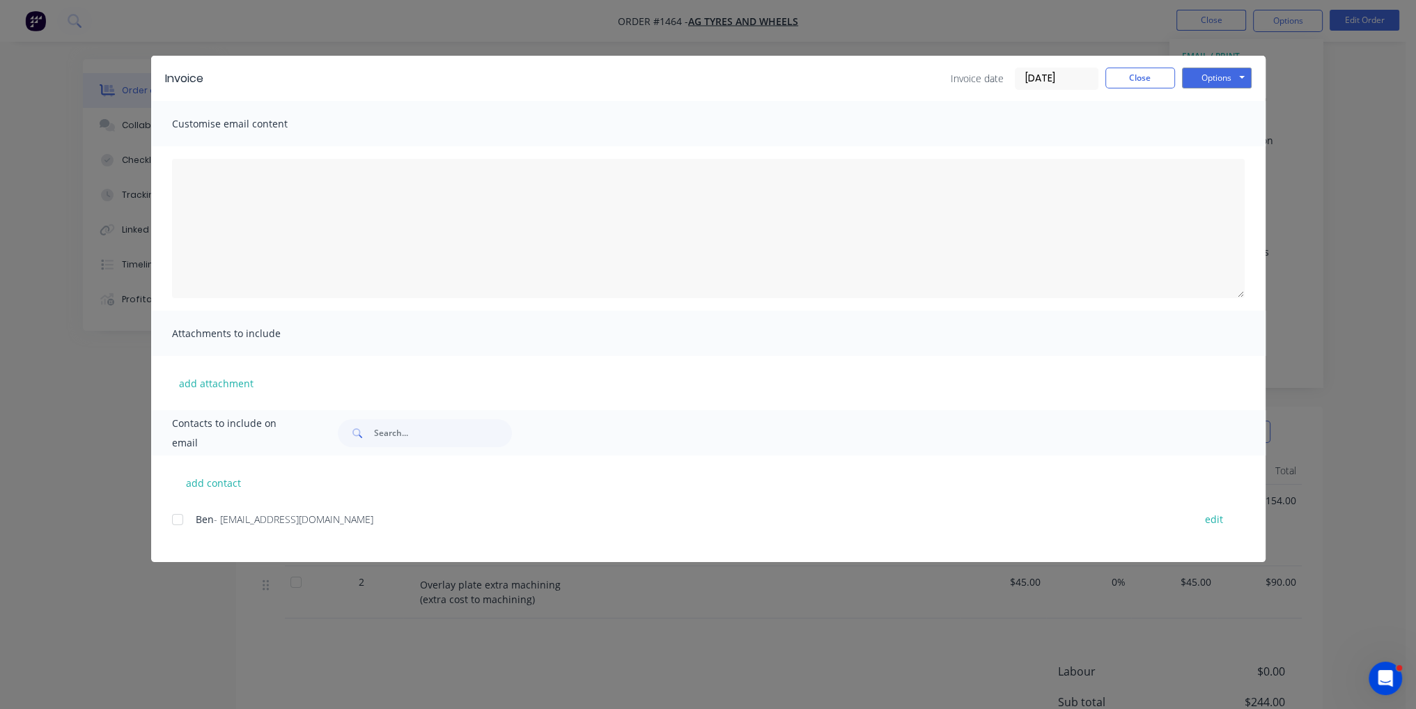
click at [176, 528] on div at bounding box center [178, 520] width 28 height 28
click at [1241, 72] on button "Options" at bounding box center [1217, 78] width 70 height 21
click at [1222, 154] on button "Email" at bounding box center [1226, 148] width 89 height 23
drag, startPoint x: 1191, startPoint y: 56, endPoint x: 1113, endPoint y: 61, distance: 77.5
click at [1113, 62] on div "Invoice Invoice date [DATE] Close Options Preview Print Email Customise email c…" at bounding box center [708, 354] width 1416 height 709
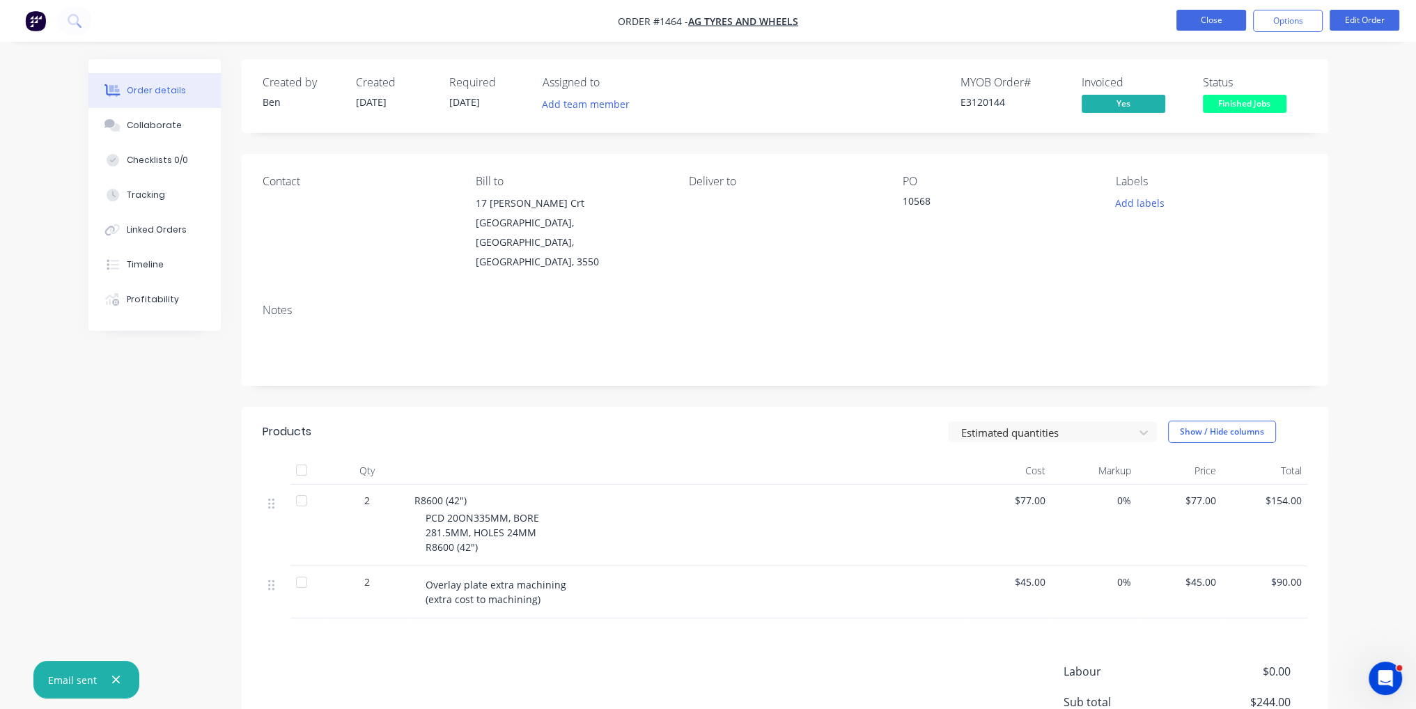
click at [1215, 15] on button "Close" at bounding box center [1212, 20] width 70 height 21
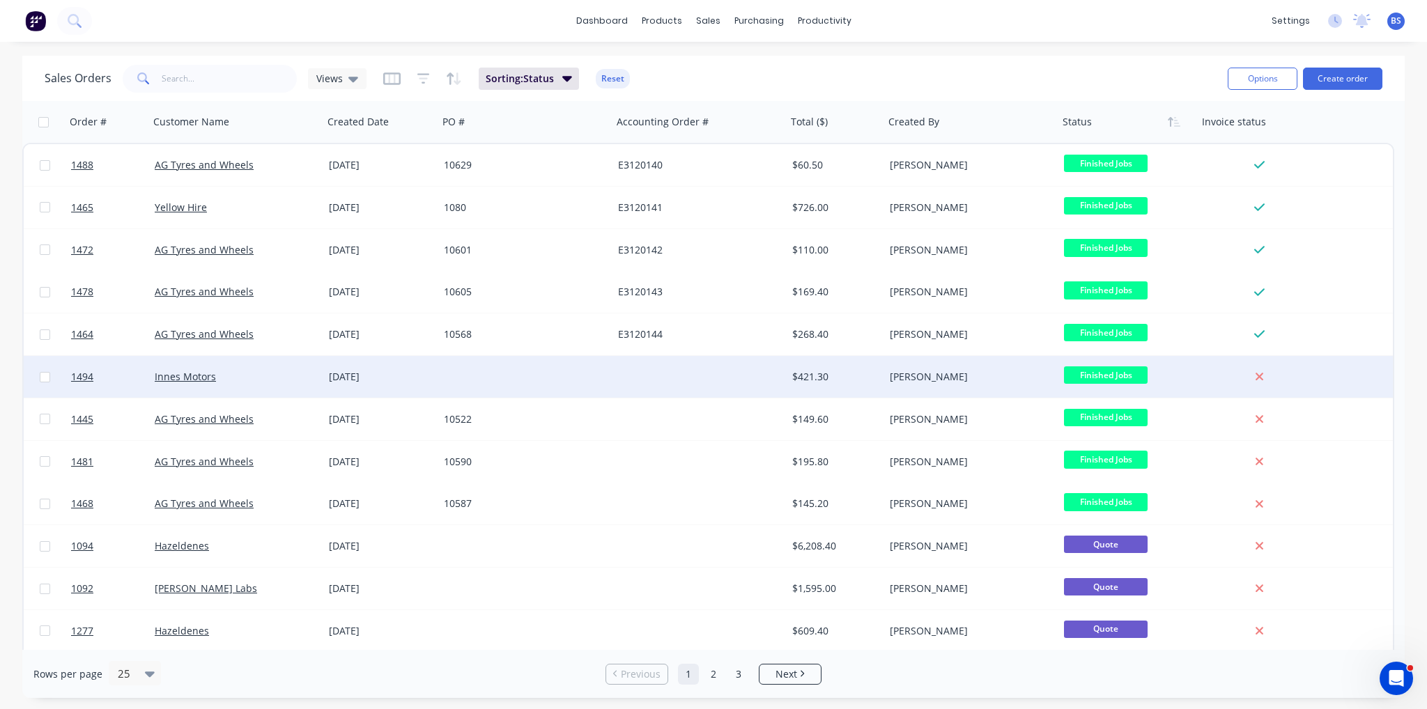
click at [1051, 377] on div "[PERSON_NAME]" at bounding box center [971, 377] width 163 height 14
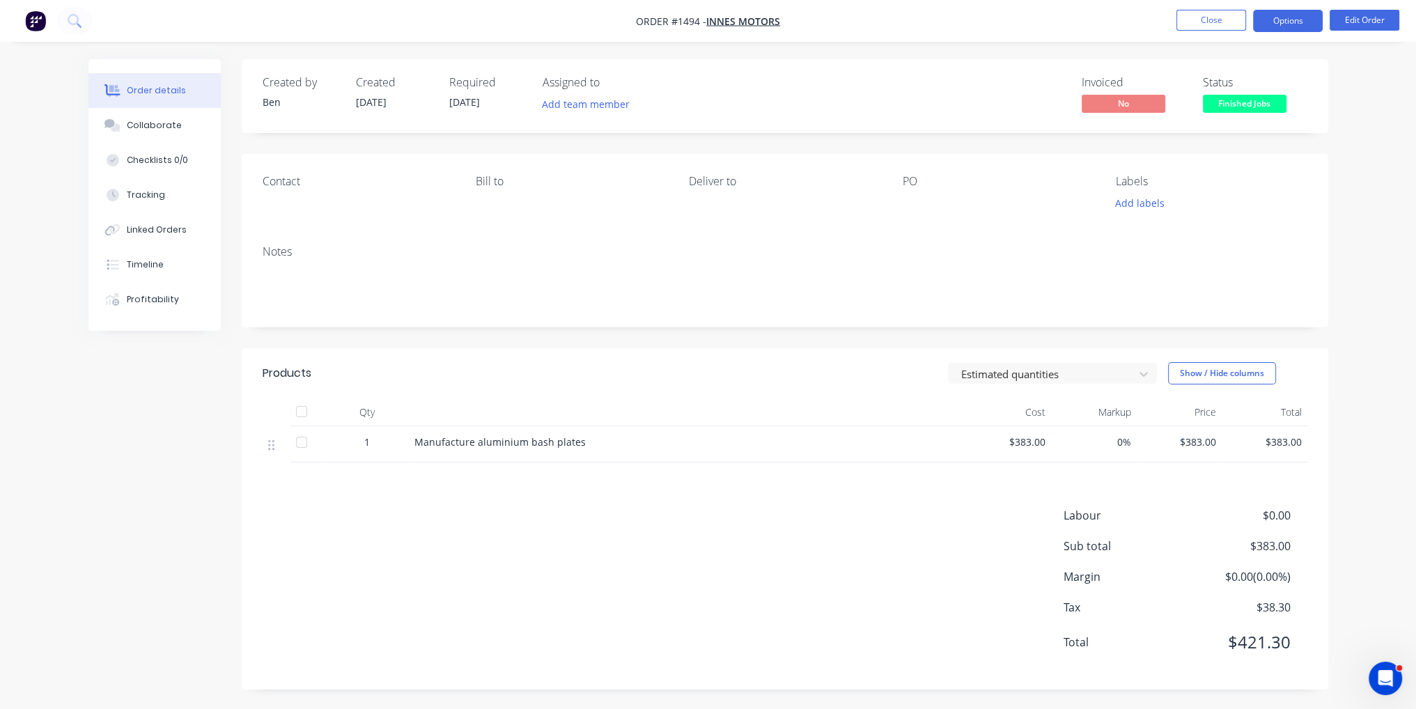
click at [1313, 18] on button "Options" at bounding box center [1288, 21] width 70 height 22
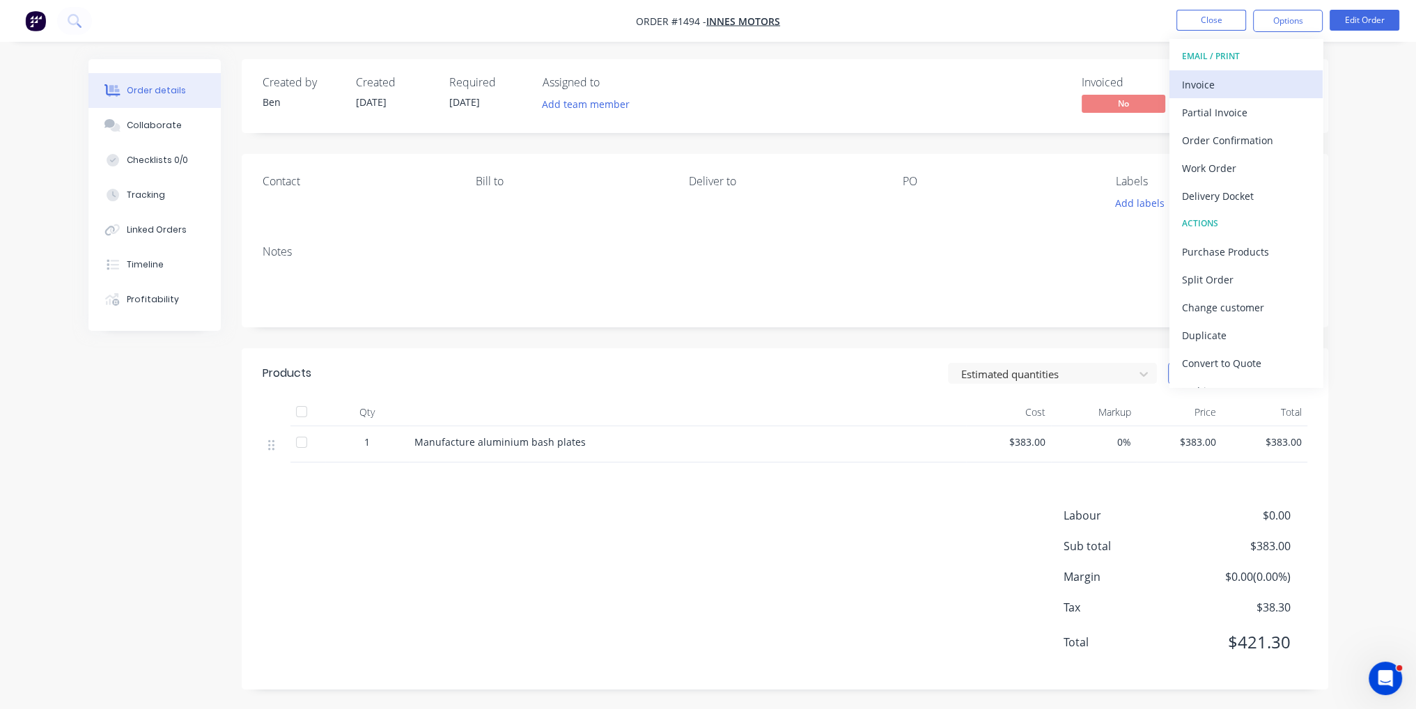
click at [1263, 94] on button "Invoice" at bounding box center [1246, 84] width 153 height 28
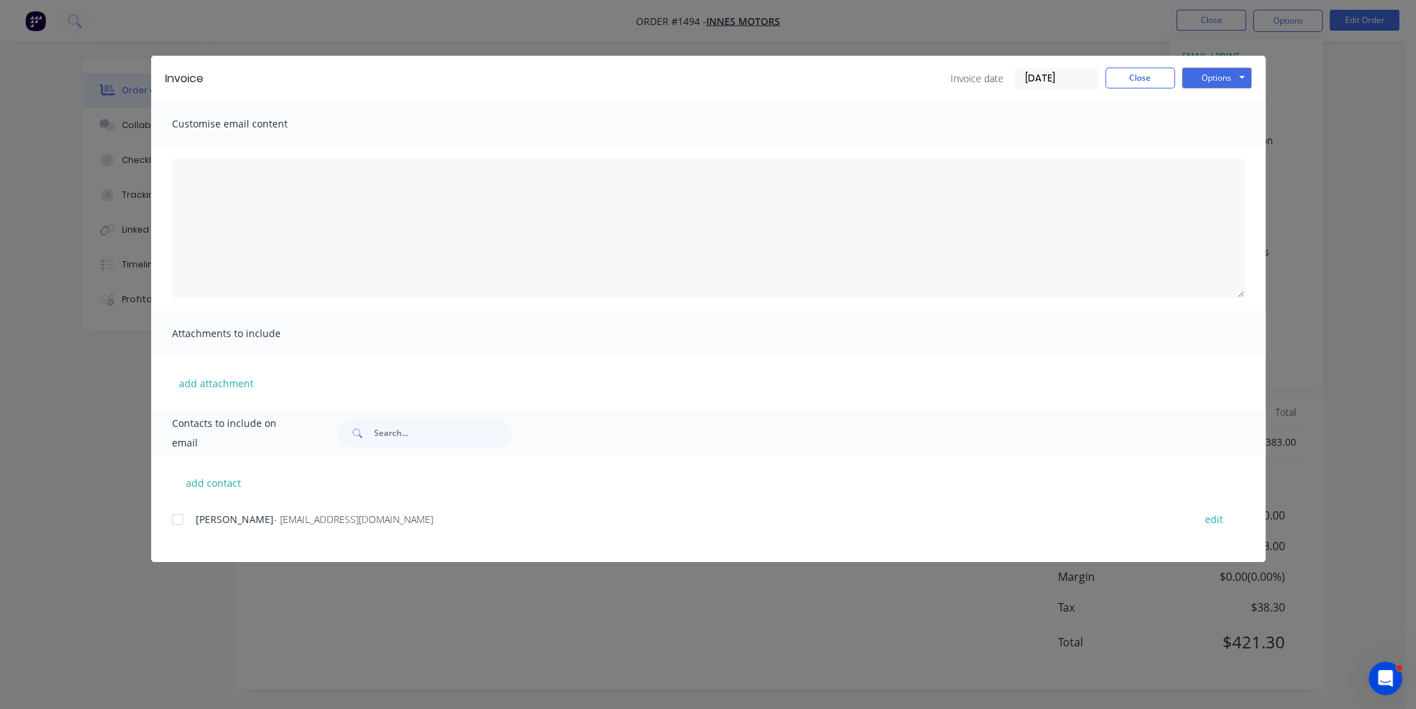
click at [182, 516] on div at bounding box center [178, 520] width 28 height 28
click at [1221, 73] on button "Options" at bounding box center [1217, 78] width 70 height 21
click at [1230, 153] on button "Email" at bounding box center [1226, 148] width 89 height 23
click at [1143, 75] on button "Close" at bounding box center [1141, 78] width 70 height 21
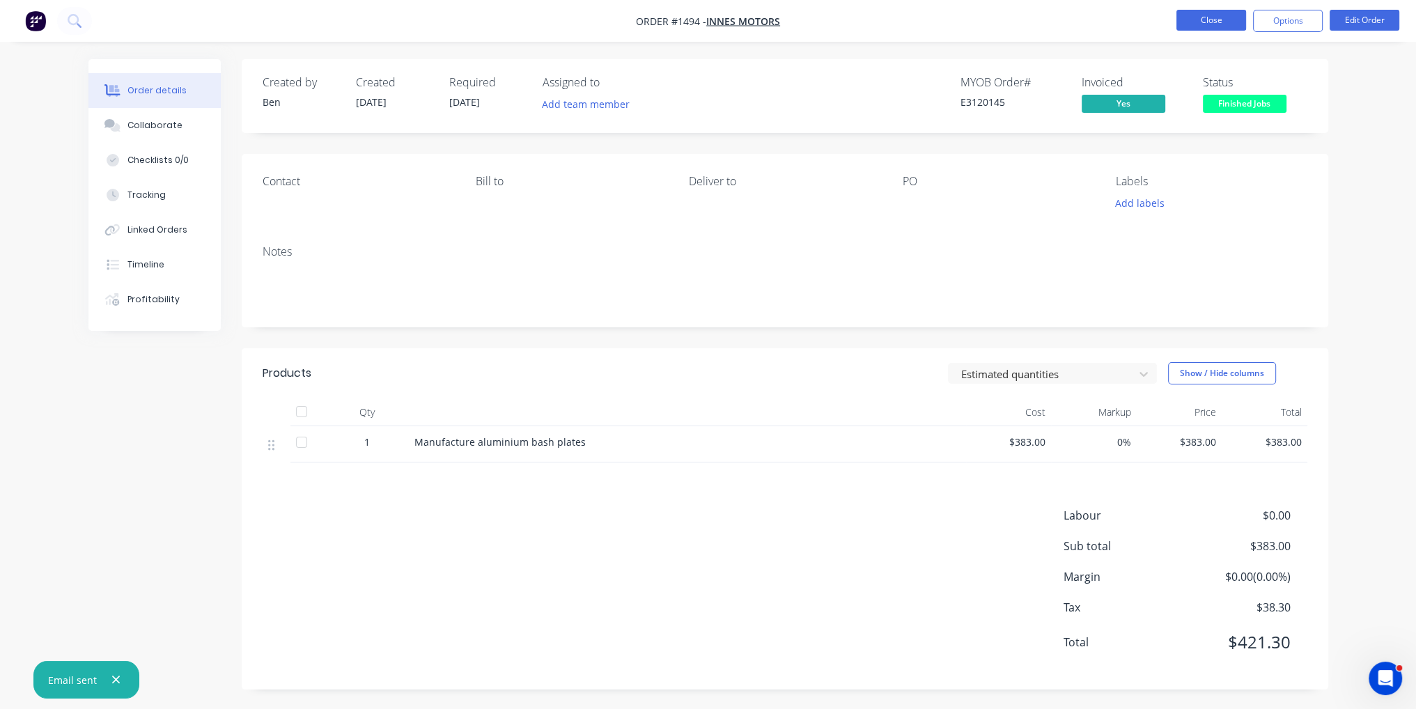
click at [1190, 19] on button "Close" at bounding box center [1212, 20] width 70 height 21
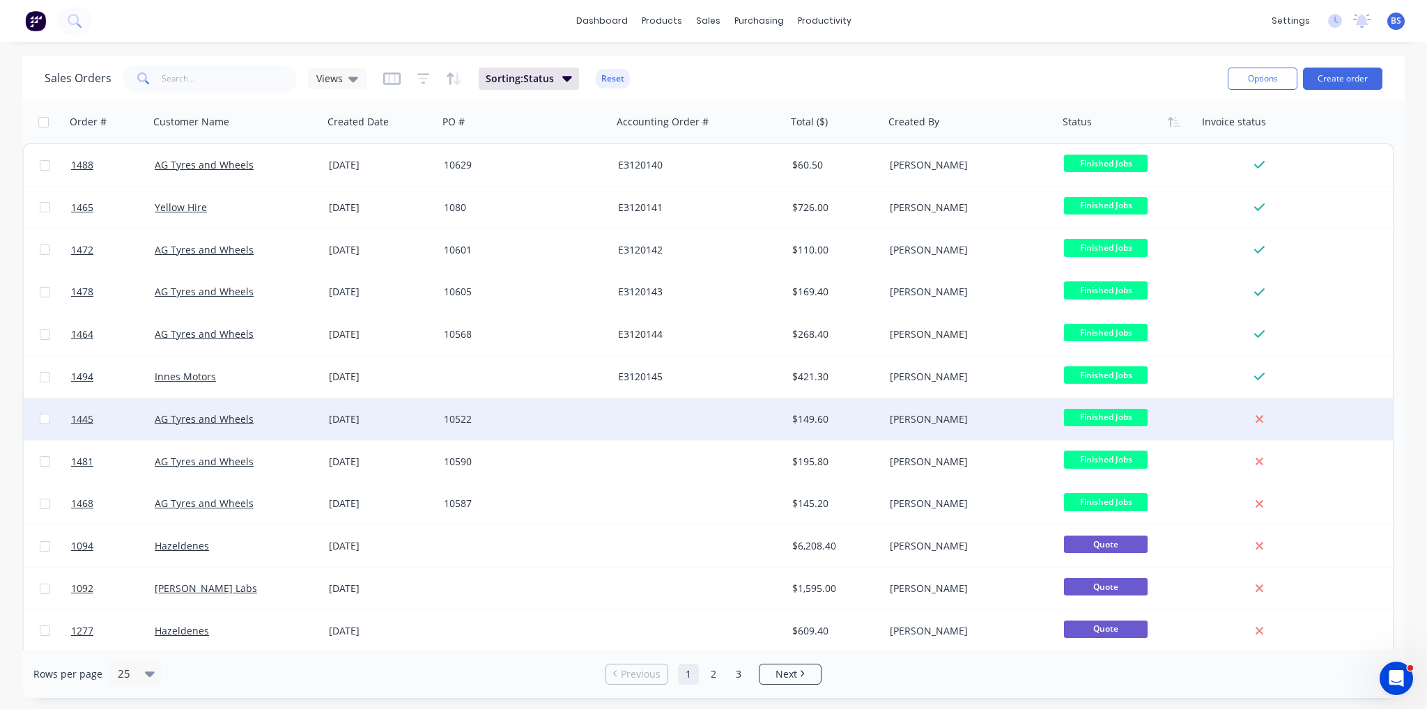
click at [796, 419] on div "$149.60" at bounding box center [833, 419] width 82 height 14
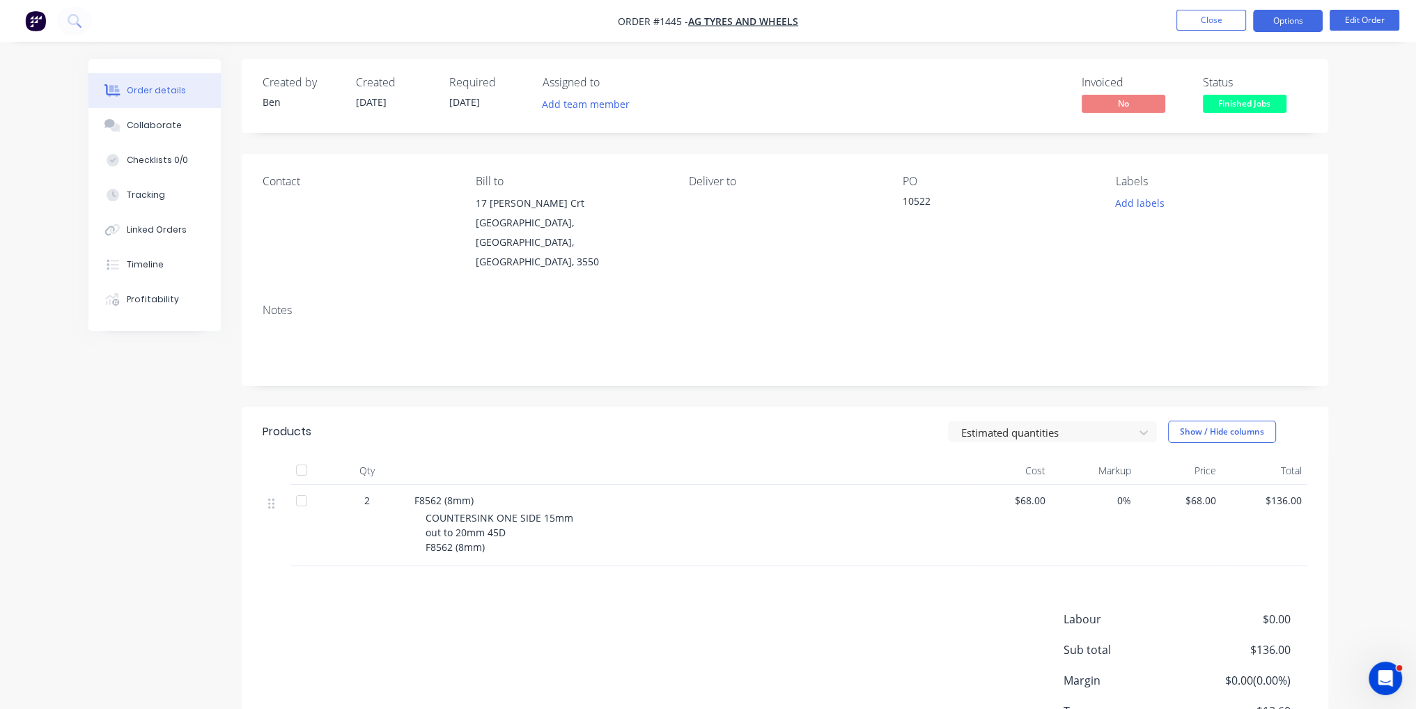
click at [1297, 24] on button "Options" at bounding box center [1288, 21] width 70 height 22
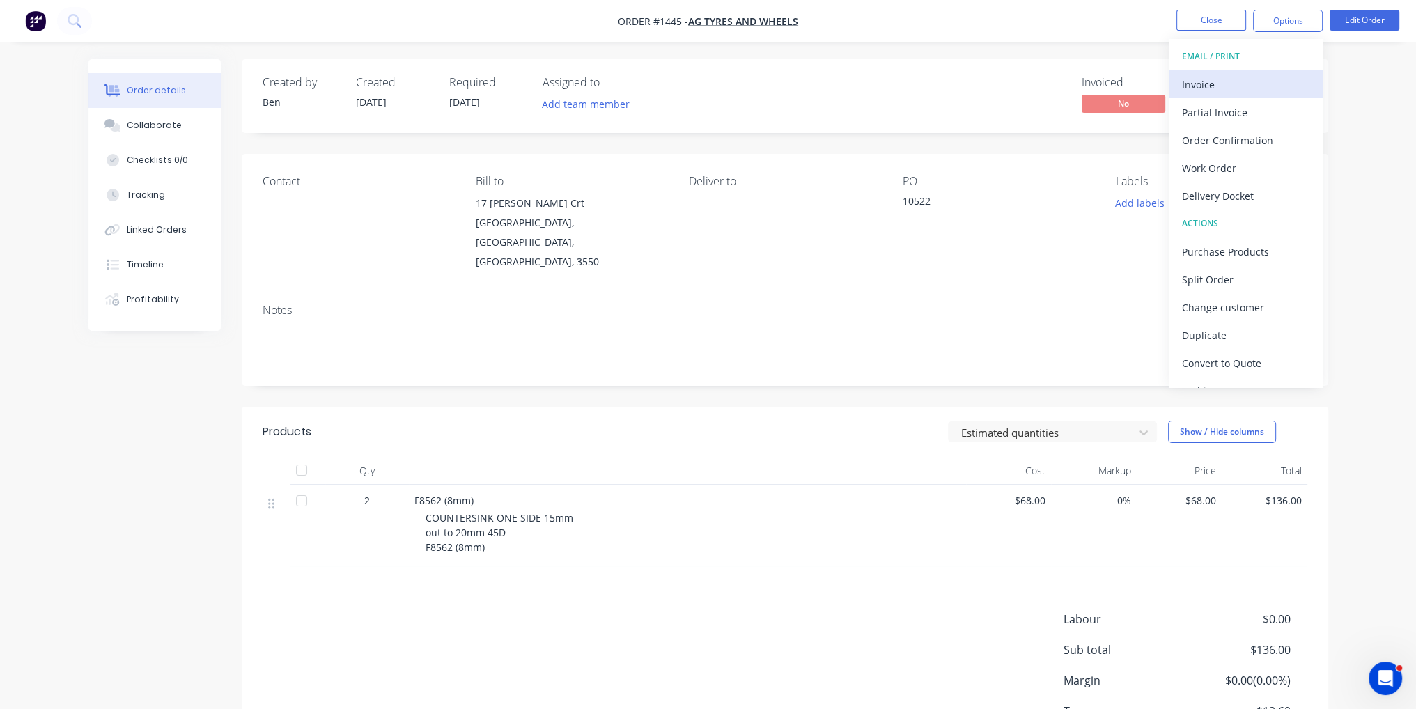
click at [1259, 90] on div "Invoice" at bounding box center [1246, 85] width 128 height 20
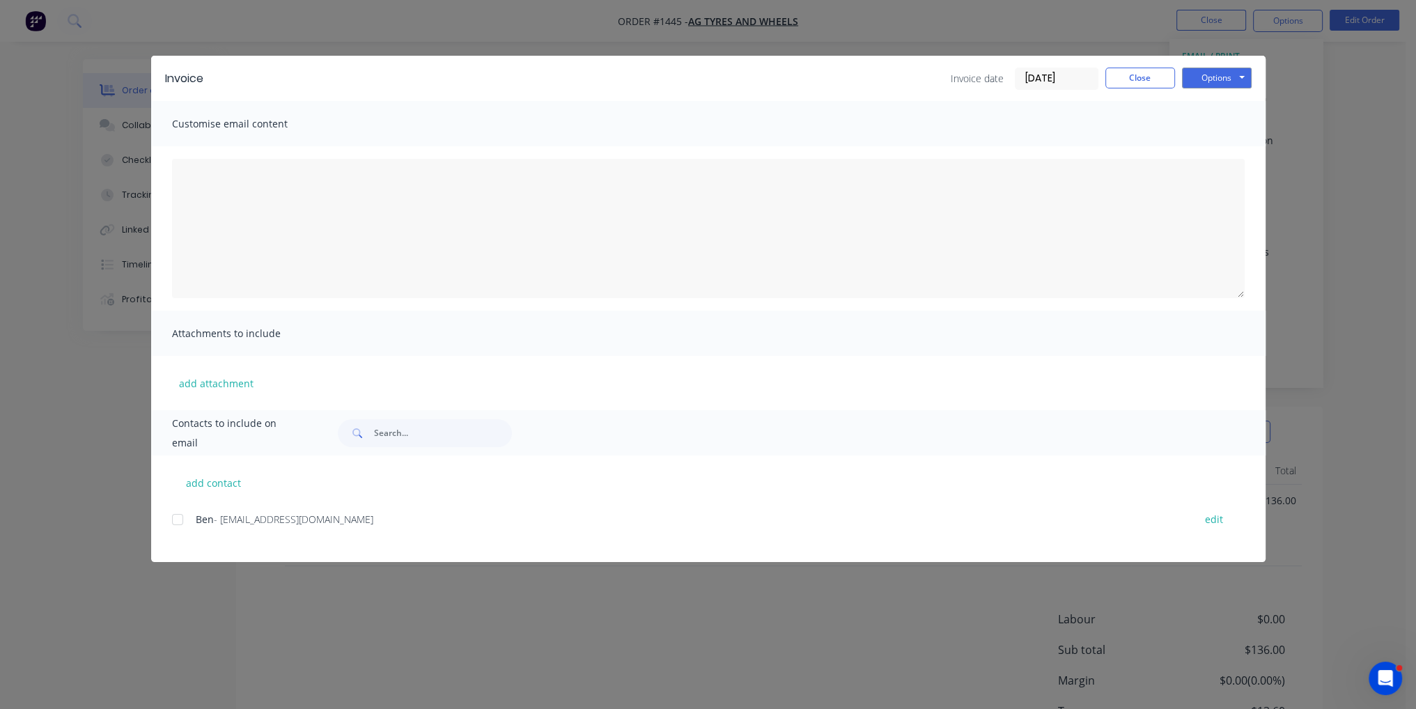
click at [172, 516] on div at bounding box center [178, 520] width 28 height 28
click at [1212, 78] on button "Options" at bounding box center [1217, 78] width 70 height 21
click at [1206, 143] on button "Email" at bounding box center [1226, 148] width 89 height 23
click at [1153, 78] on button "Close" at bounding box center [1141, 78] width 70 height 21
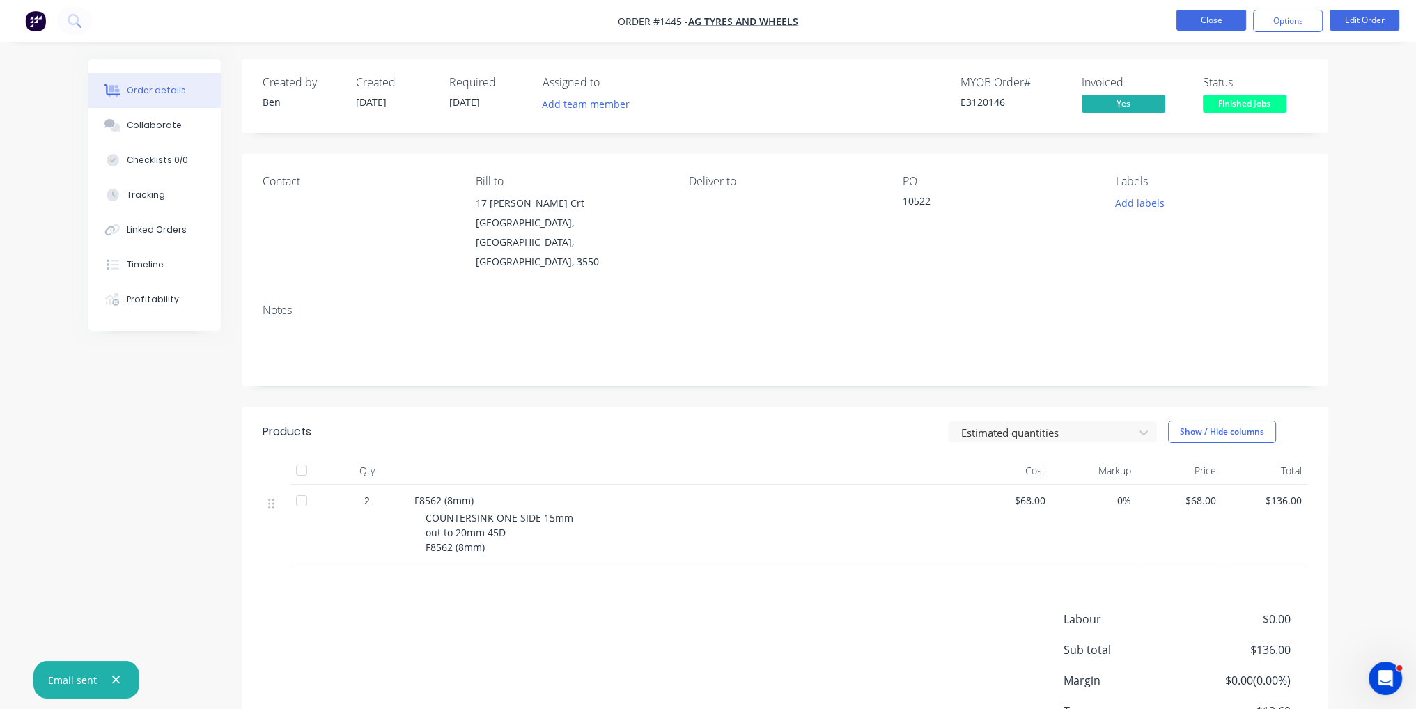
click at [1221, 26] on button "Close" at bounding box center [1212, 20] width 70 height 21
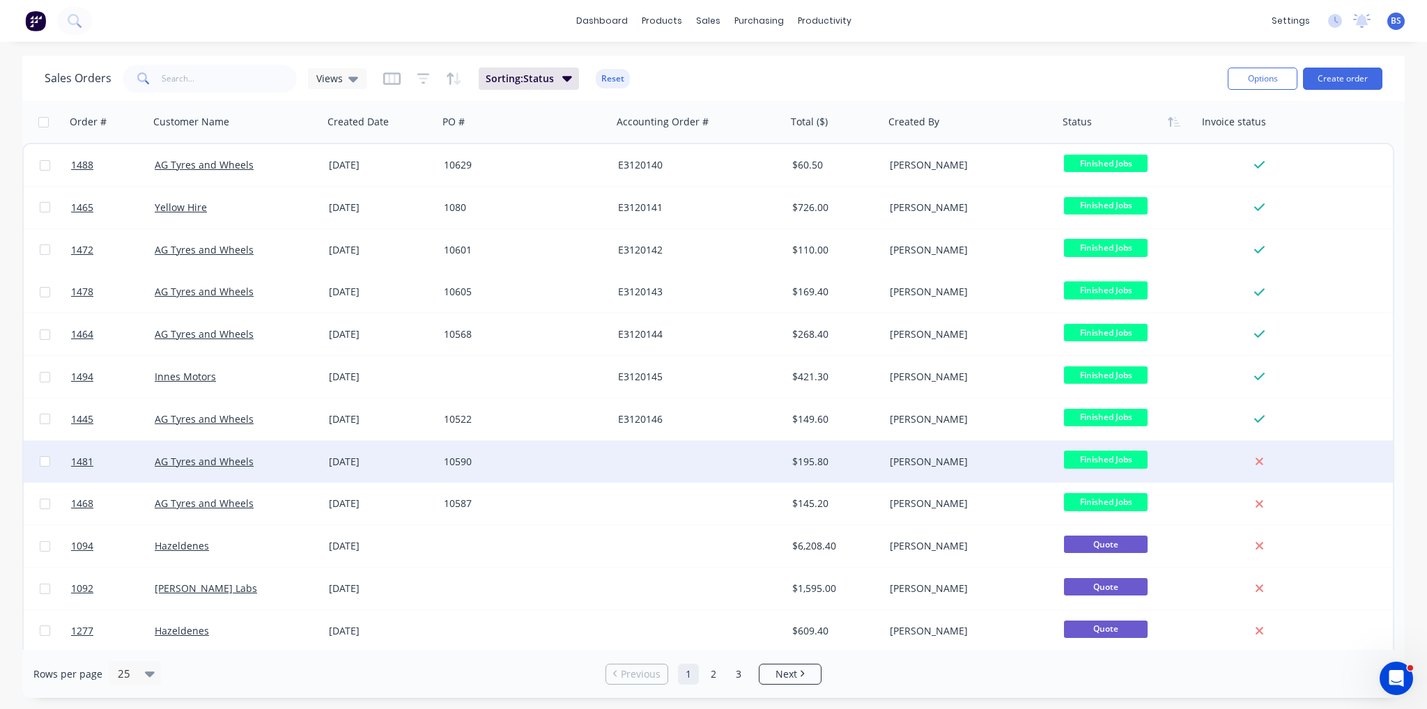
click at [594, 461] on div "10590" at bounding box center [521, 462] width 155 height 14
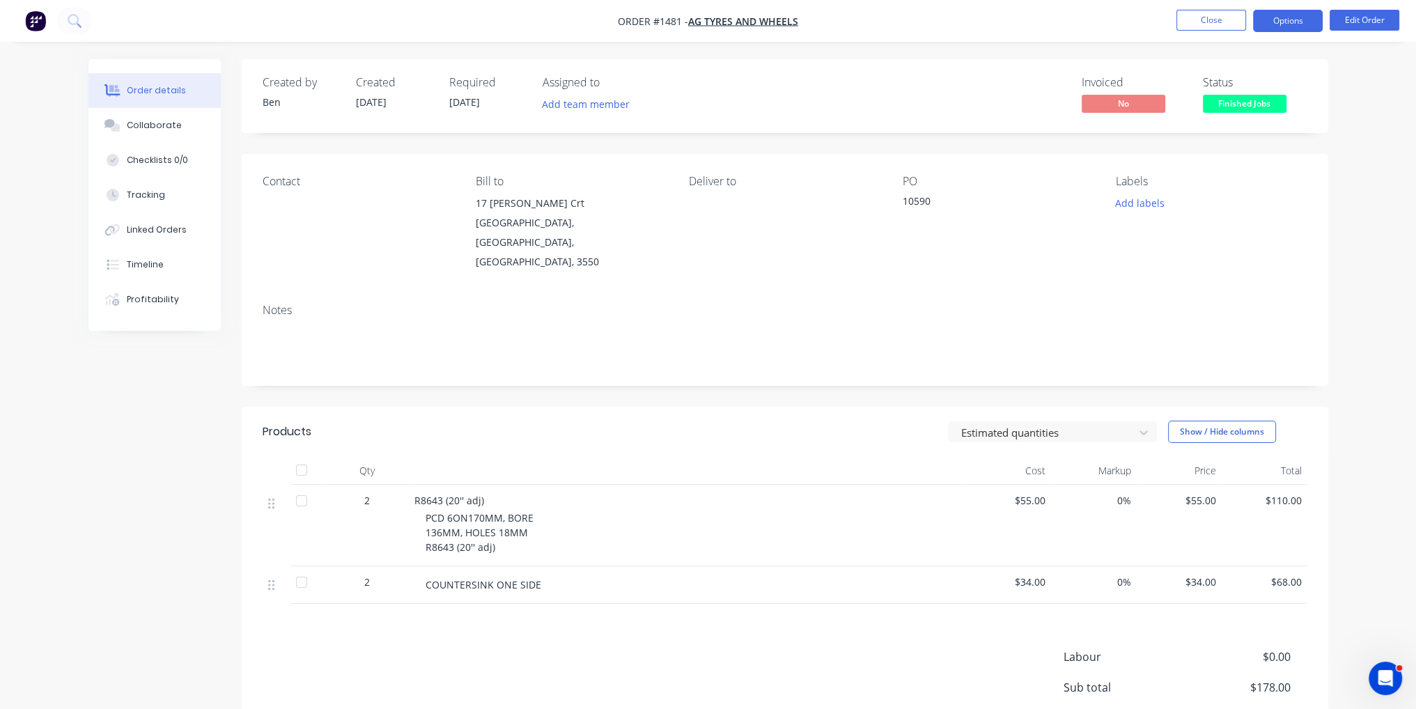
click at [1304, 26] on button "Options" at bounding box center [1288, 21] width 70 height 22
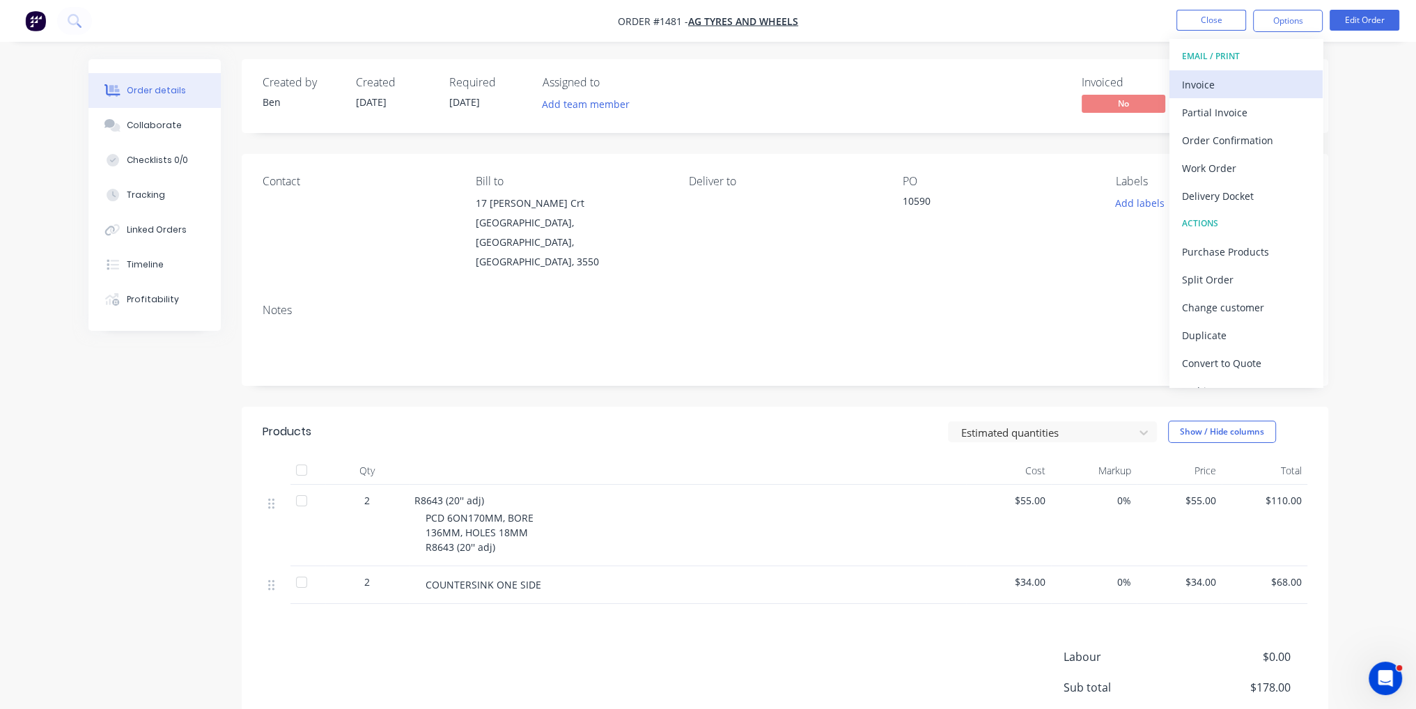
click at [1276, 73] on button "Invoice" at bounding box center [1246, 84] width 153 height 28
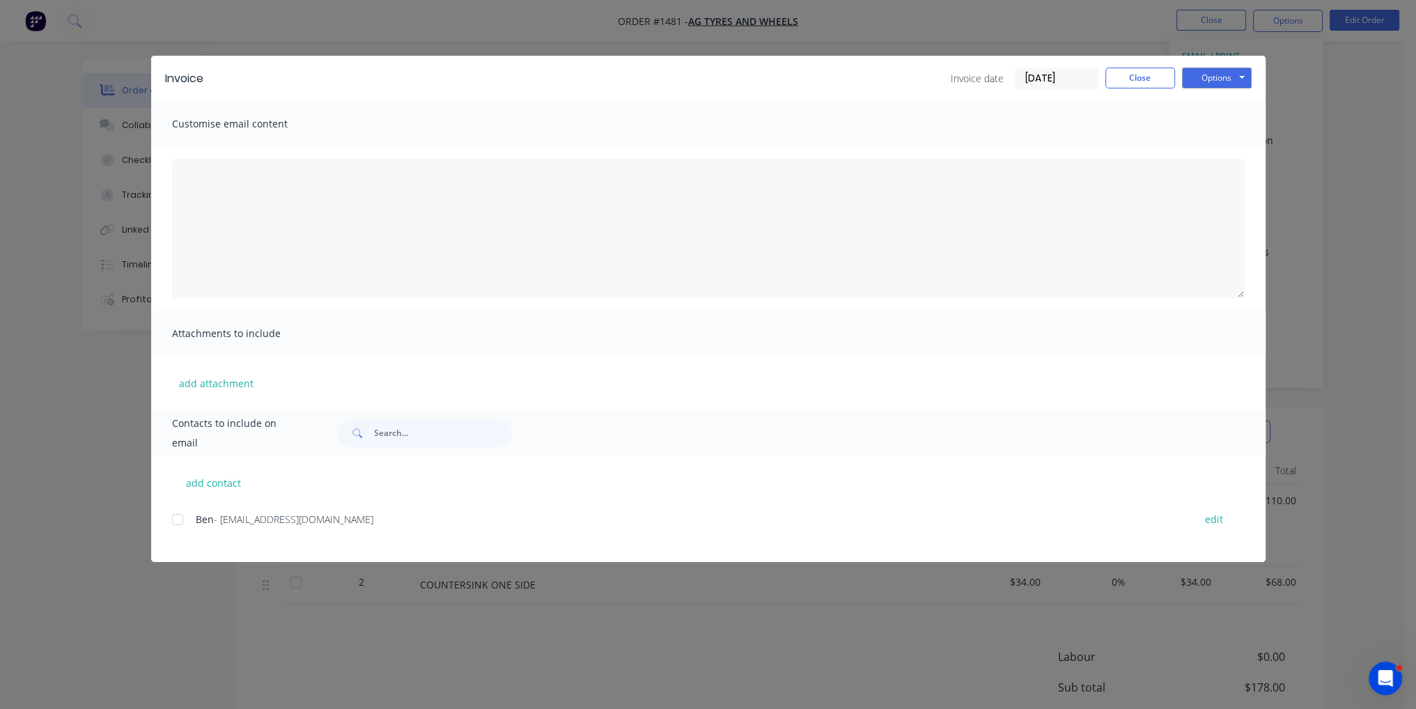
click at [172, 526] on div at bounding box center [178, 520] width 28 height 28
click at [1235, 68] on button "Options" at bounding box center [1217, 78] width 70 height 21
click at [1229, 152] on button "Email" at bounding box center [1226, 148] width 89 height 23
click at [1147, 75] on button "Close" at bounding box center [1141, 78] width 70 height 21
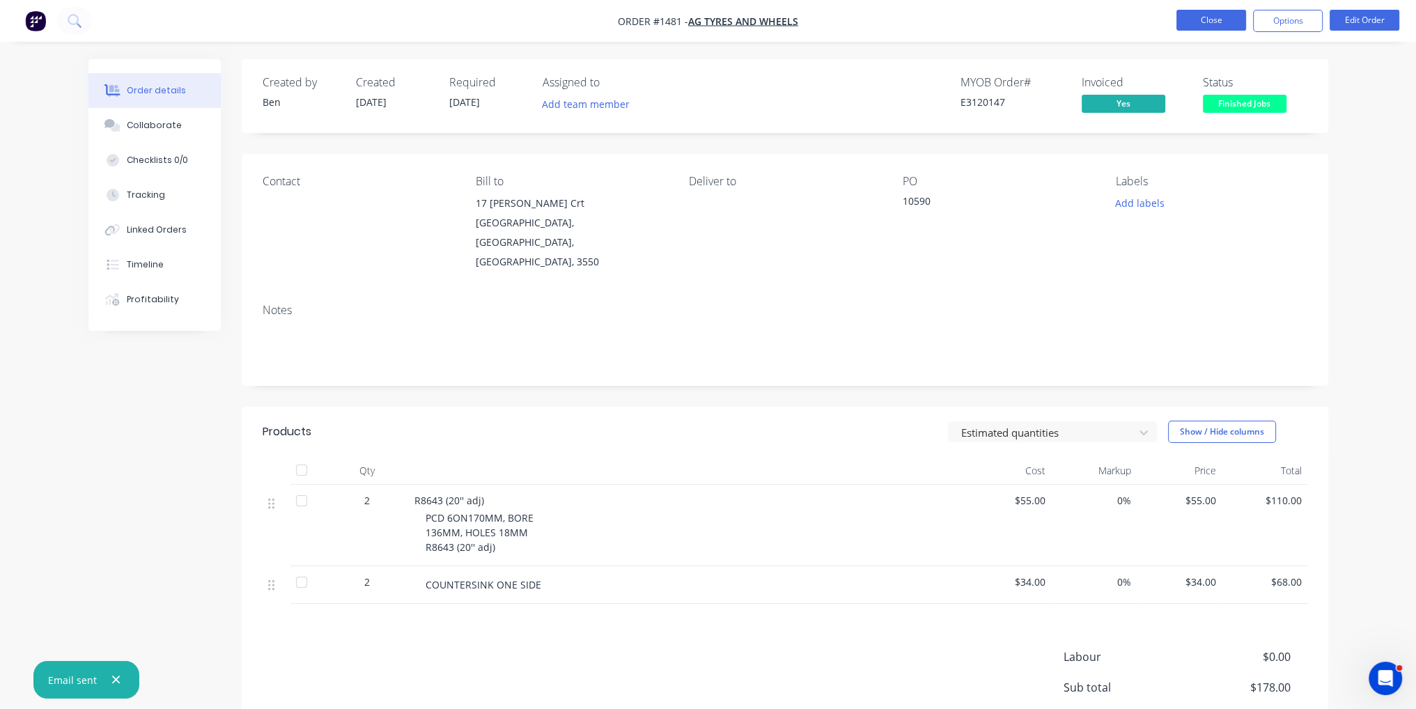
click at [1228, 20] on button "Close" at bounding box center [1212, 20] width 70 height 21
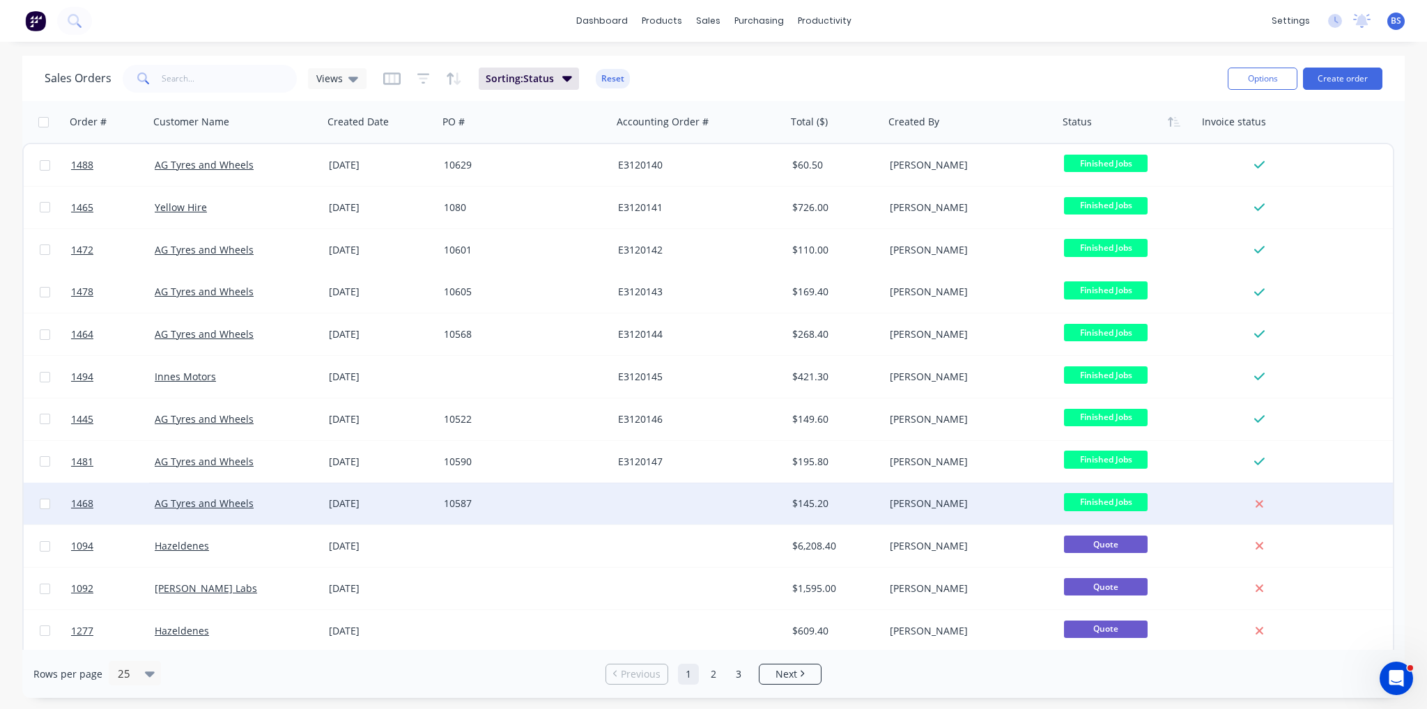
click at [663, 508] on div at bounding box center [699, 504] width 174 height 42
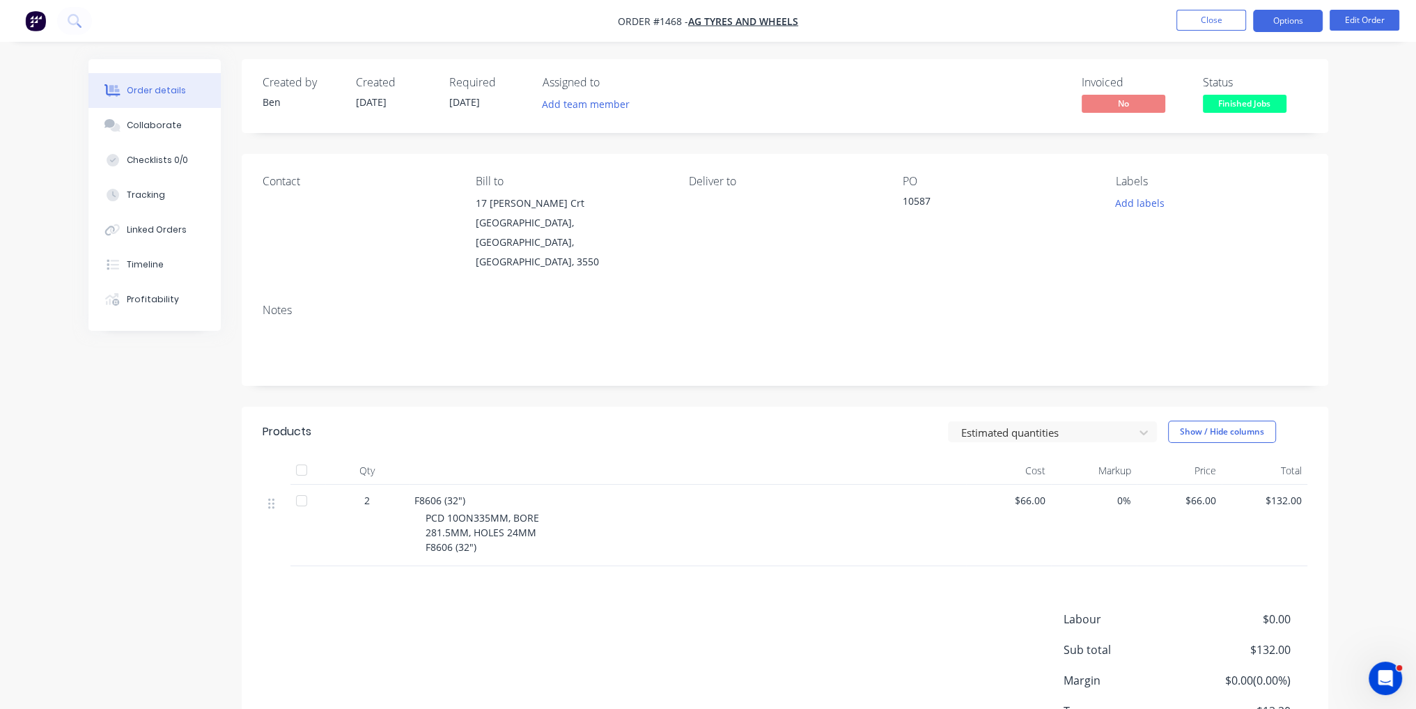
click at [1307, 26] on button "Options" at bounding box center [1288, 21] width 70 height 22
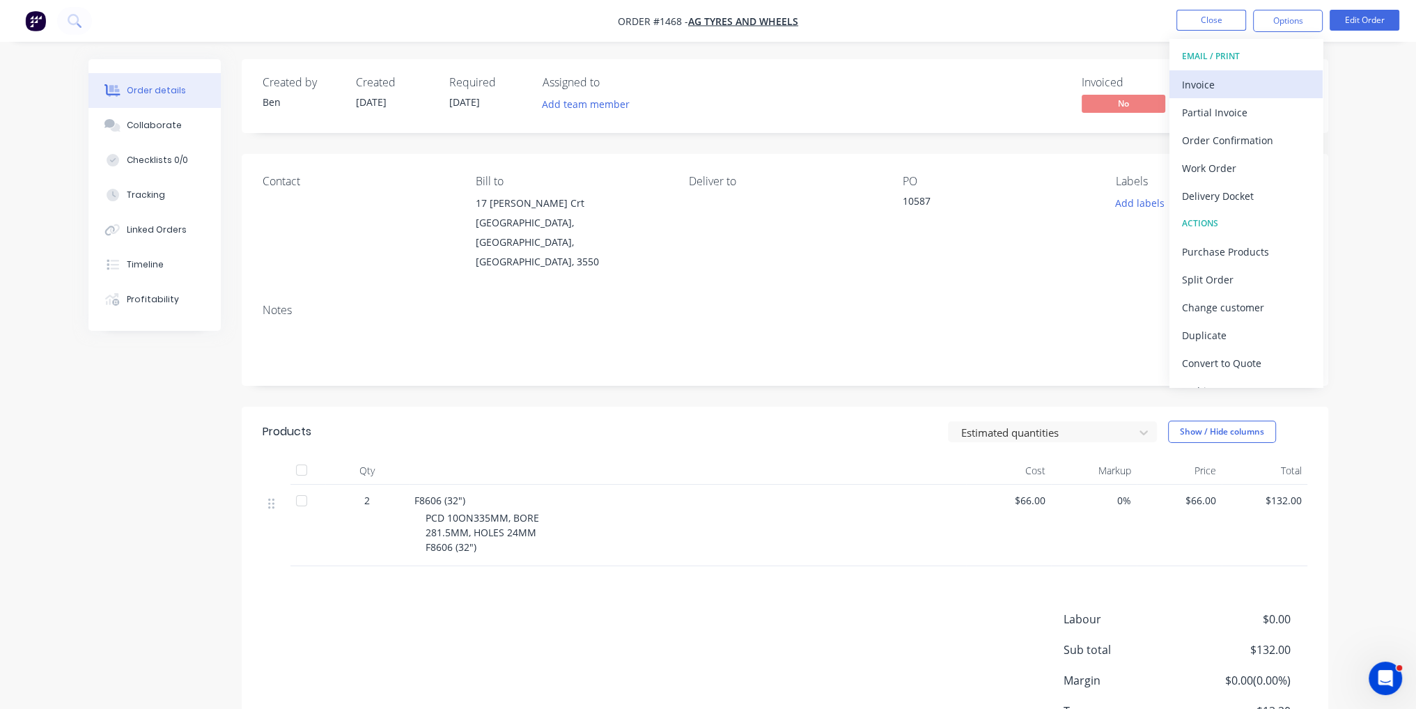
click at [1283, 87] on div "Invoice" at bounding box center [1246, 85] width 128 height 20
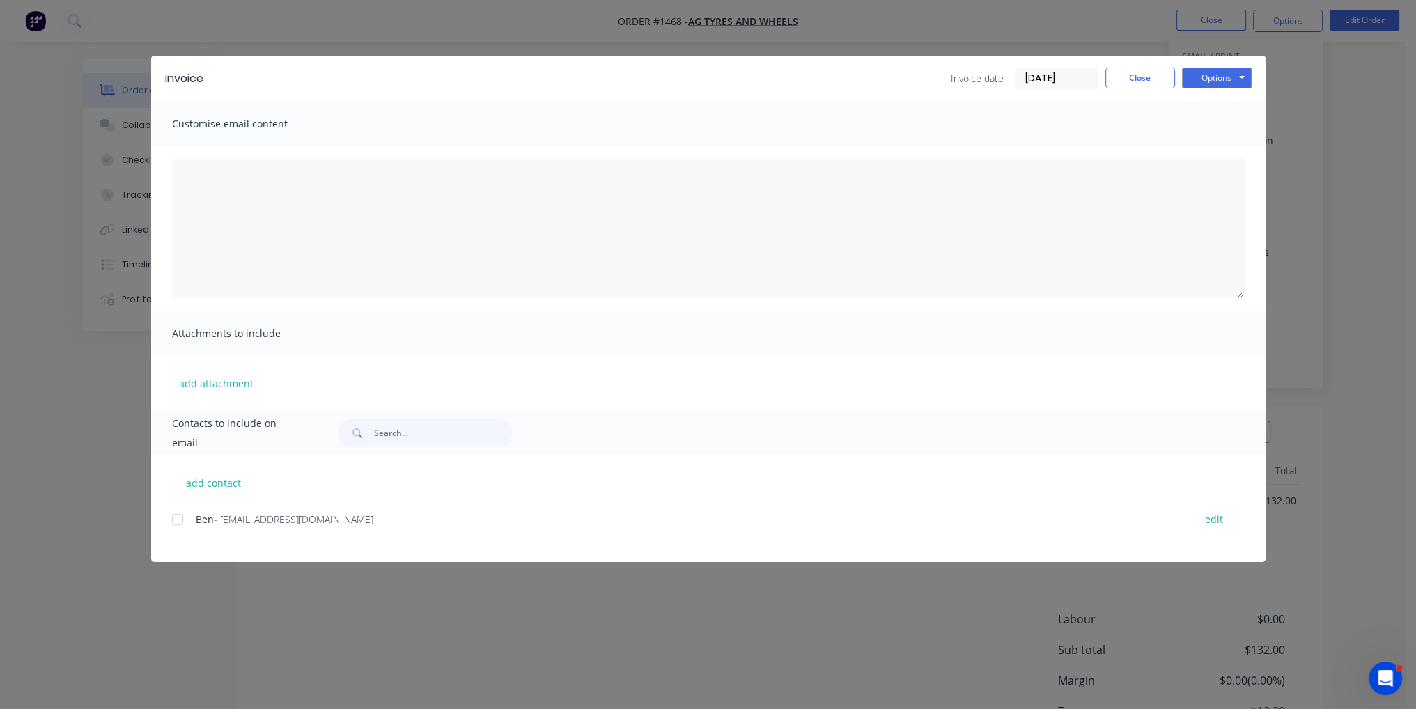
click at [187, 513] on div at bounding box center [178, 520] width 28 height 28
click at [1217, 79] on button "Options" at bounding box center [1217, 78] width 70 height 21
click at [1229, 148] on button "Email" at bounding box center [1226, 148] width 89 height 23
click at [1152, 66] on div "Invoice Invoice date [DATE] Close Options Preview Print Email" at bounding box center [708, 78] width 1115 height 45
drag, startPoint x: 1149, startPoint y: 74, endPoint x: 1205, endPoint y: 3, distance: 90.2
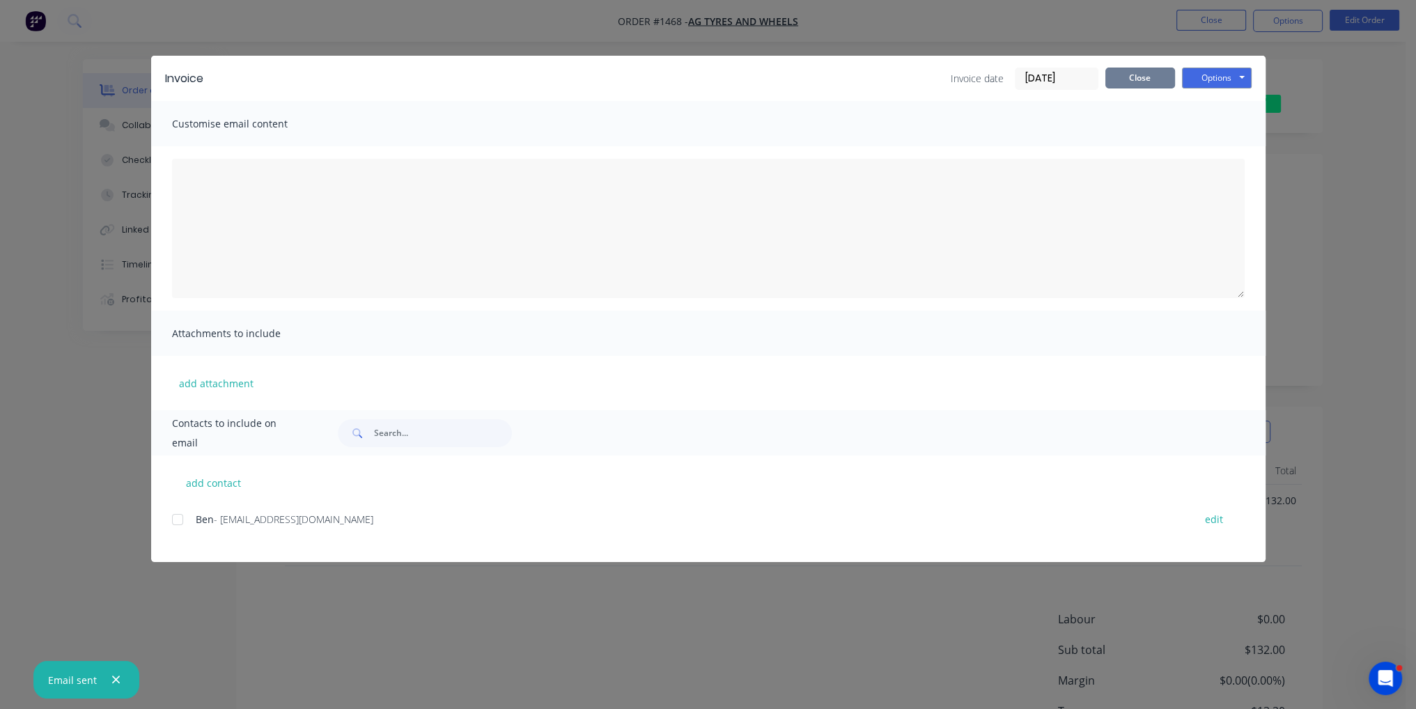
click at [1149, 75] on button "Close" at bounding box center [1141, 78] width 70 height 21
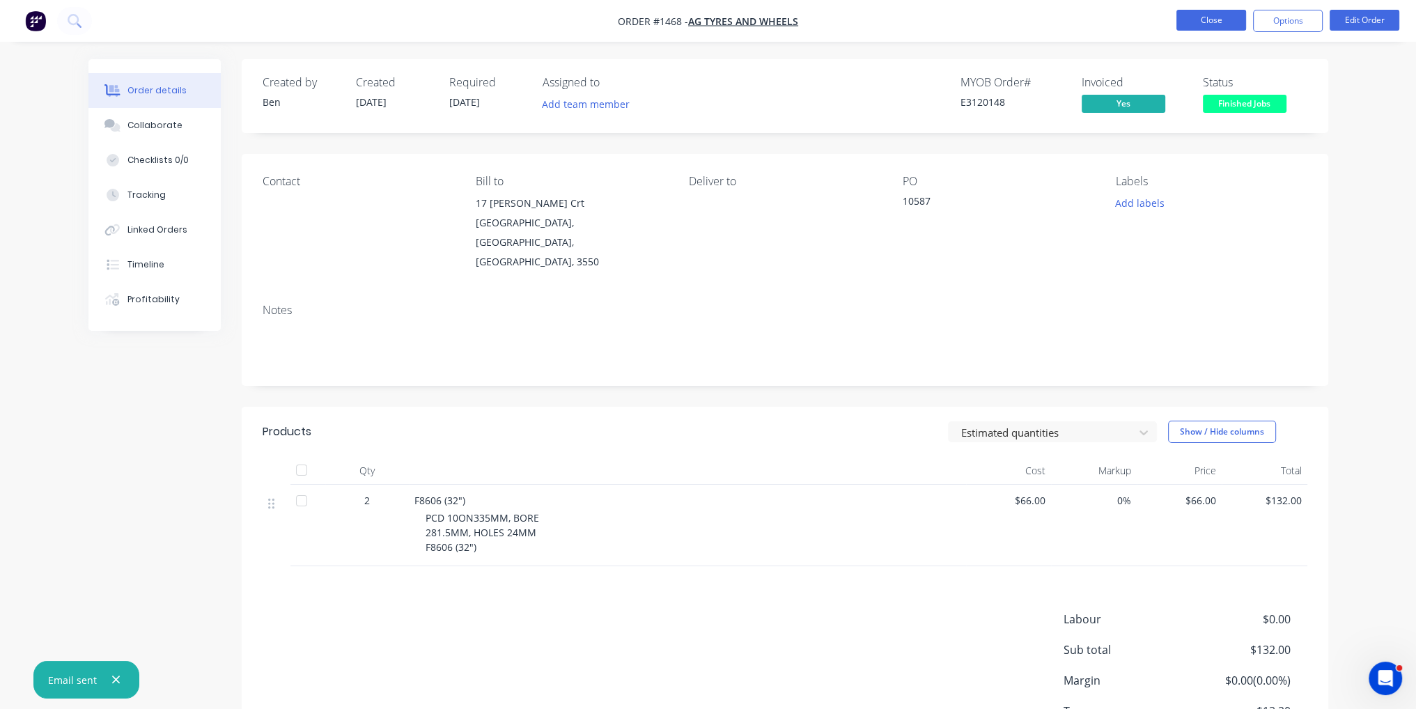
click at [1207, 26] on button "Close" at bounding box center [1212, 20] width 70 height 21
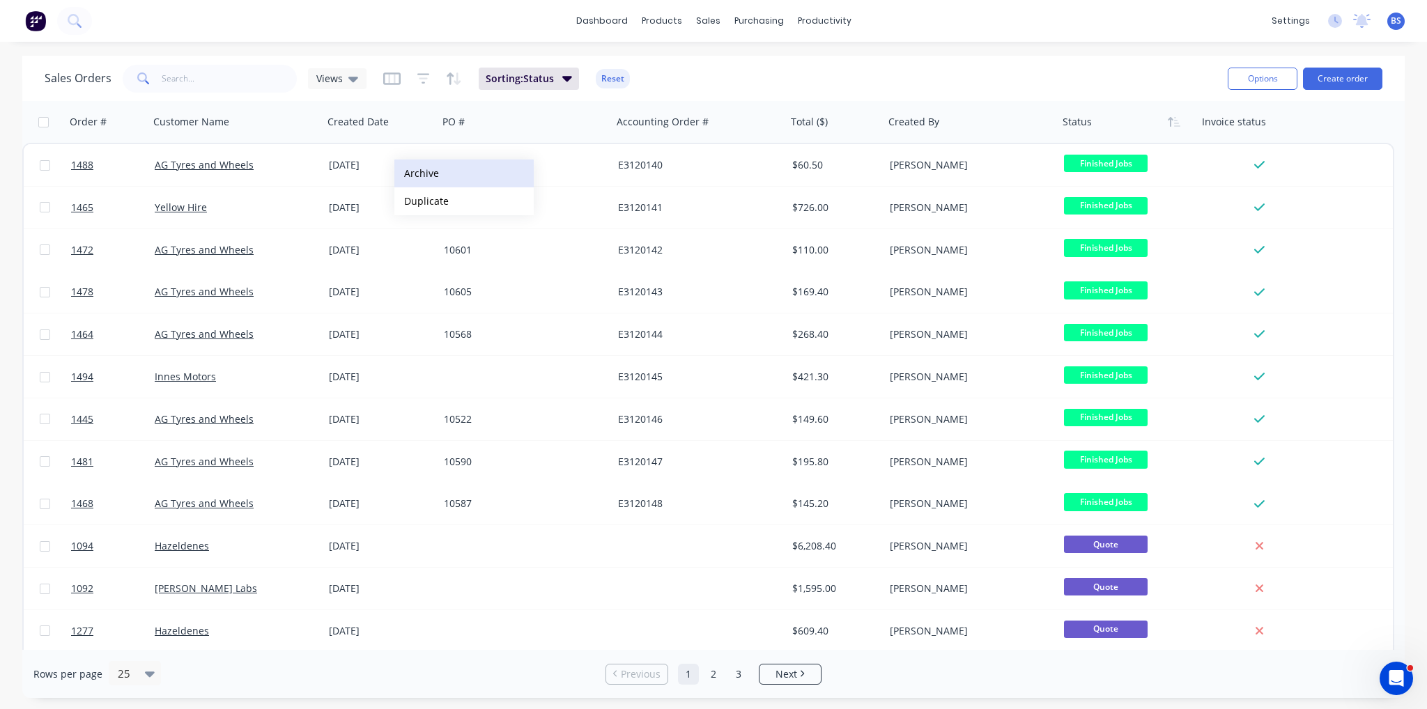
click at [420, 173] on button "Archive" at bounding box center [463, 174] width 139 height 28
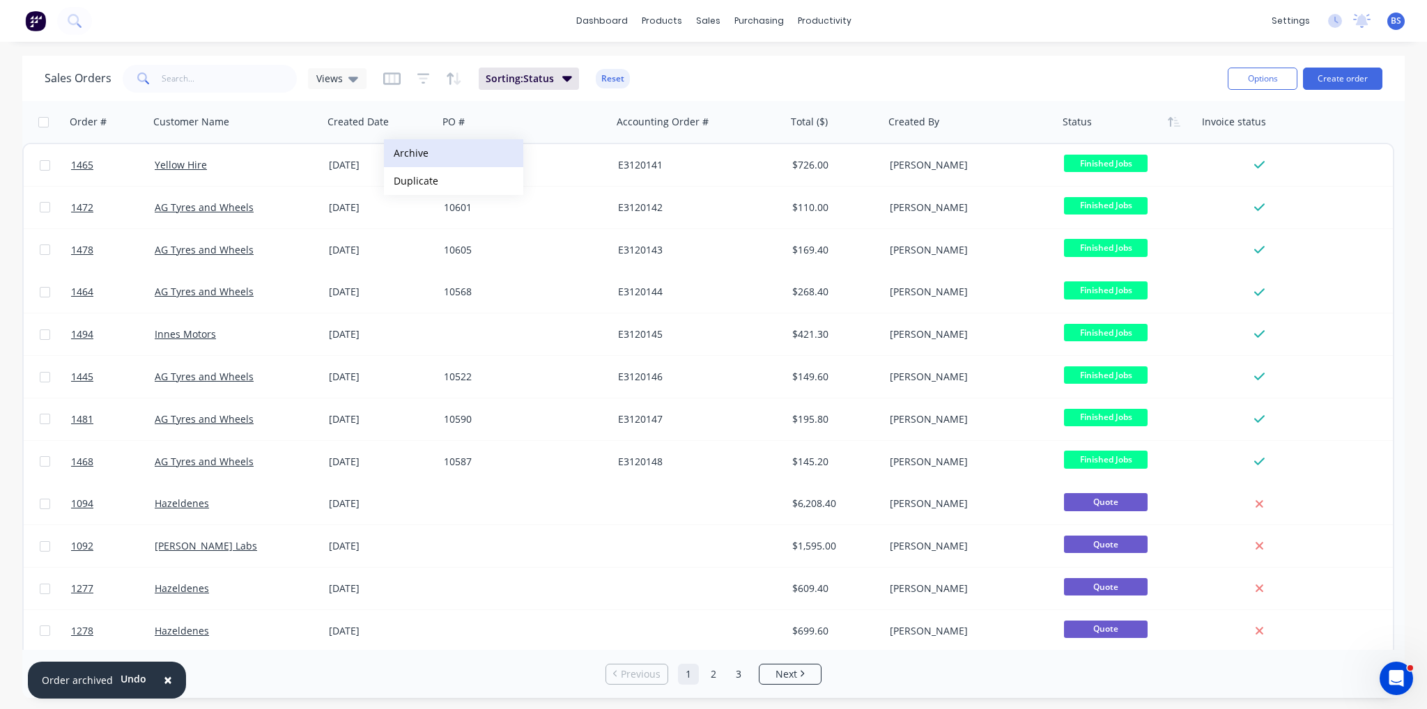
click at [408, 153] on button "Archive" at bounding box center [453, 153] width 139 height 28
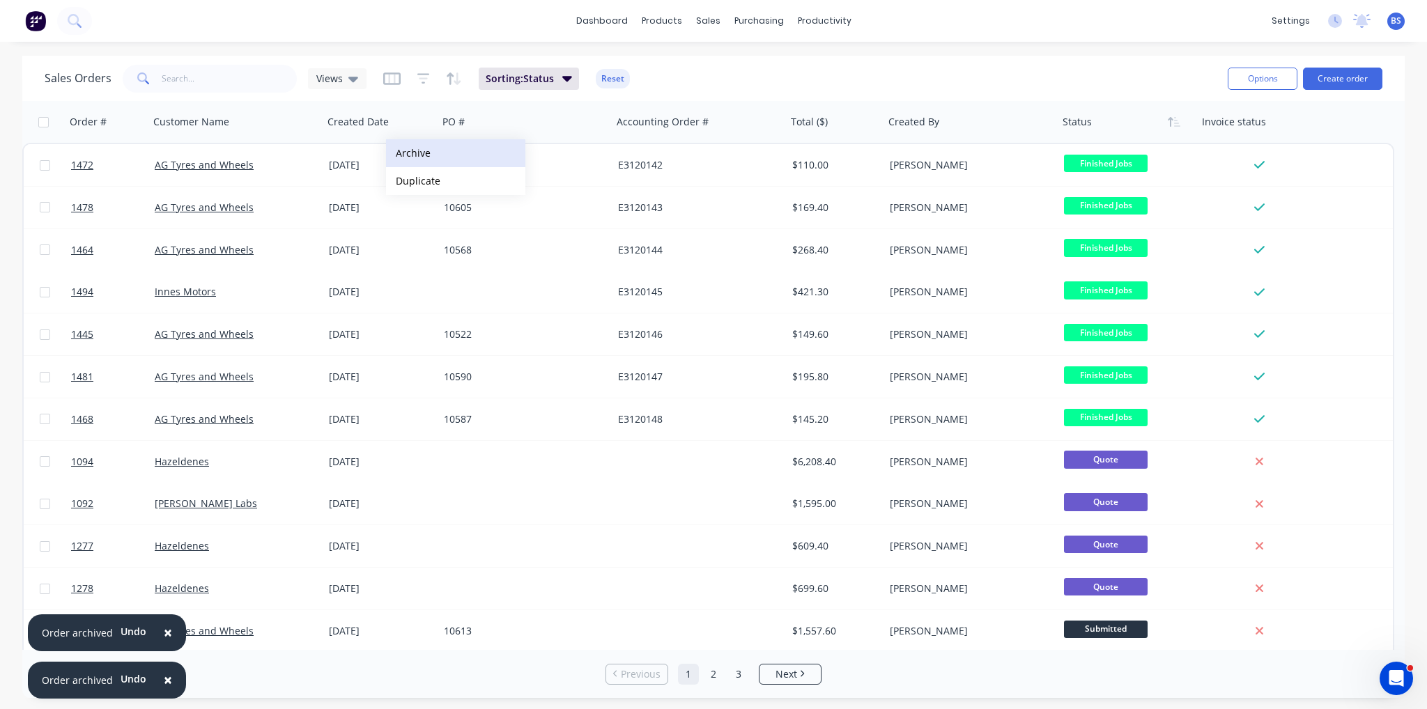
click at [417, 160] on button "Archive" at bounding box center [455, 153] width 139 height 28
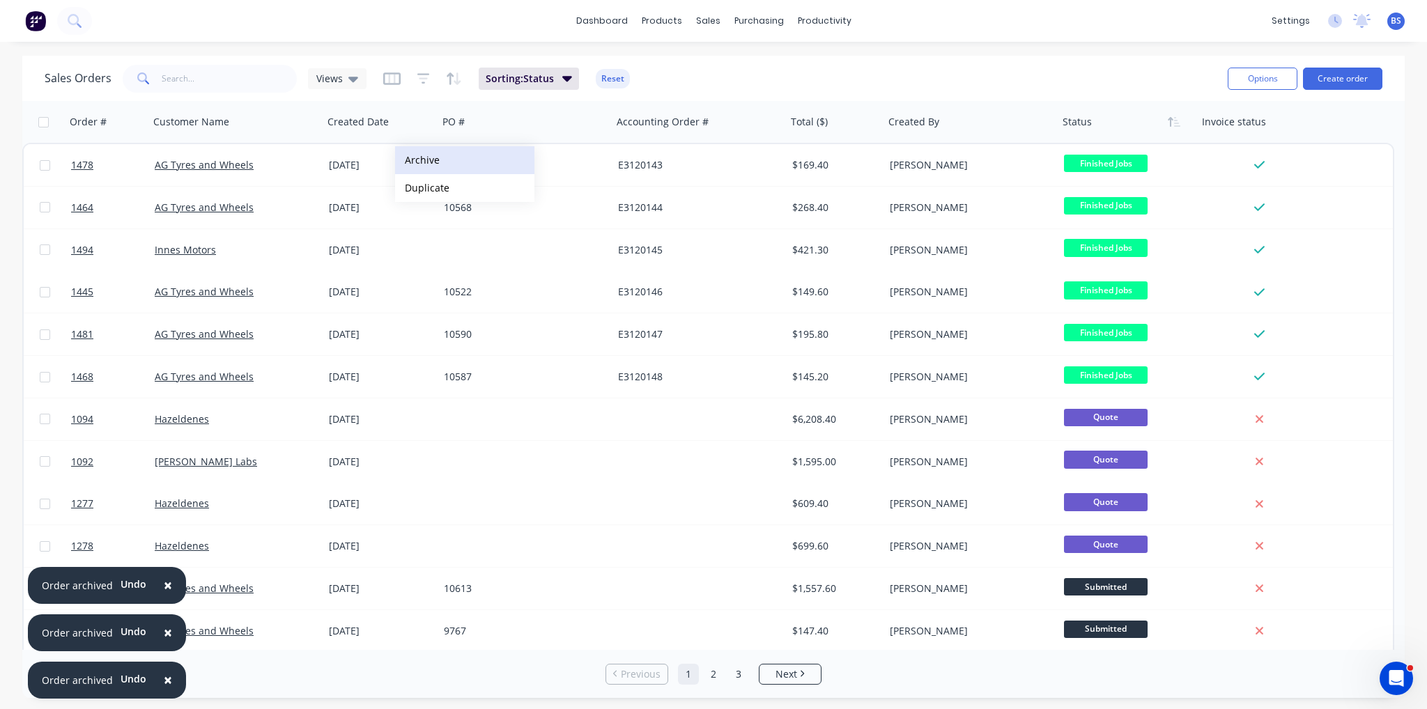
click at [423, 162] on button "Archive" at bounding box center [464, 160] width 139 height 28
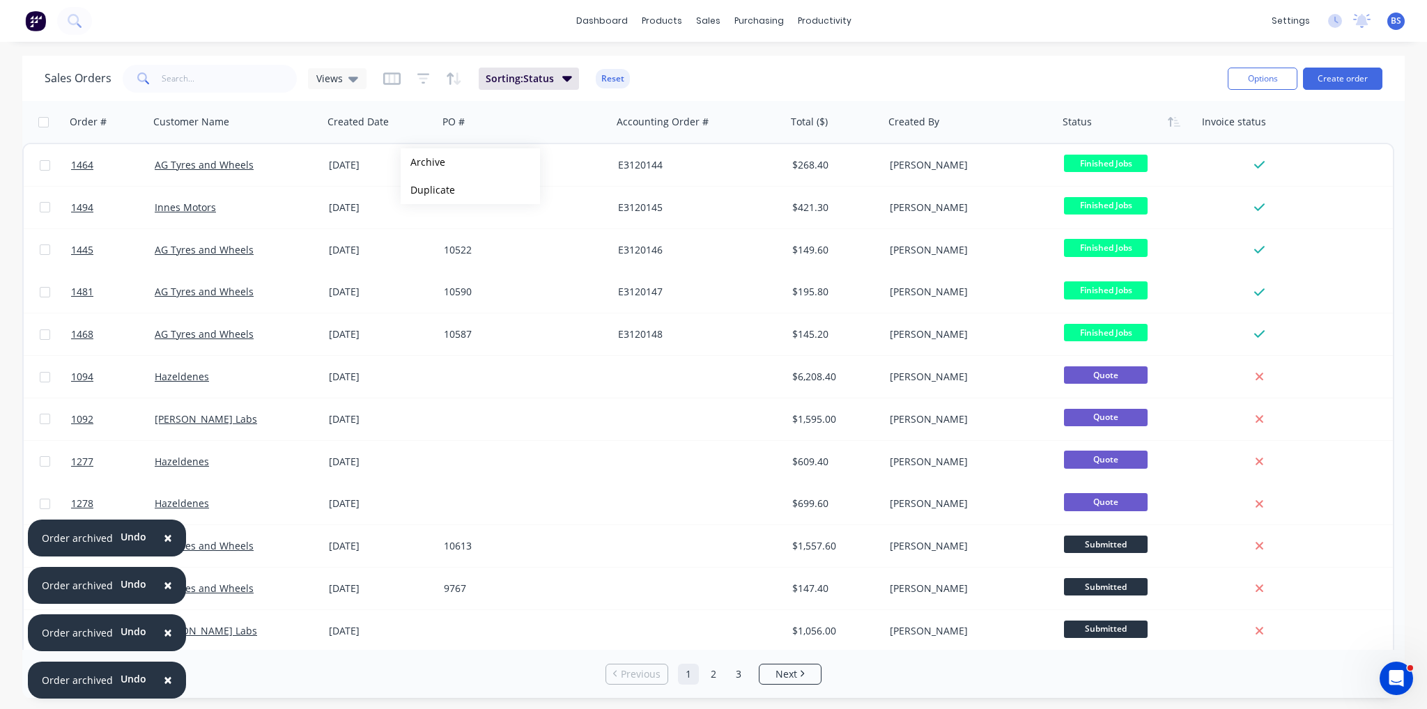
click at [423, 162] on button "Archive" at bounding box center [470, 162] width 139 height 28
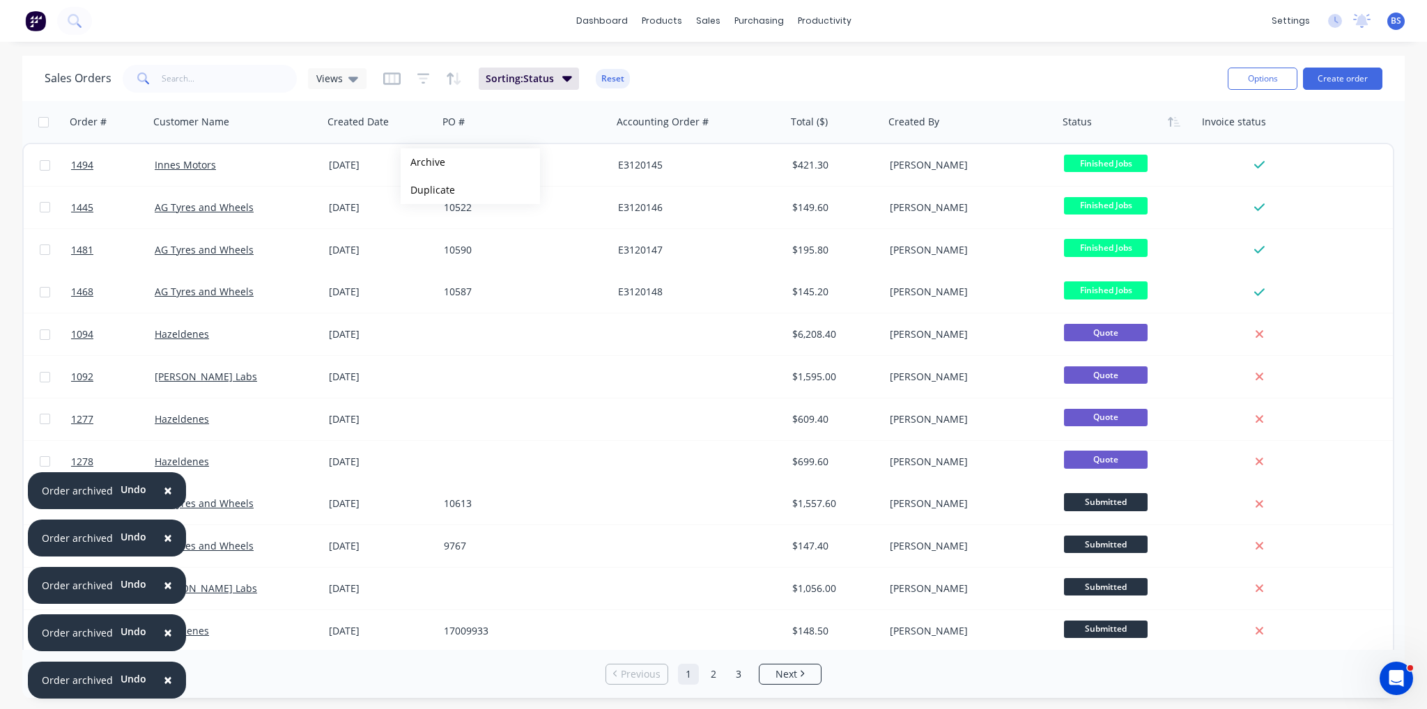
click at [423, 162] on button "Archive" at bounding box center [470, 162] width 139 height 28
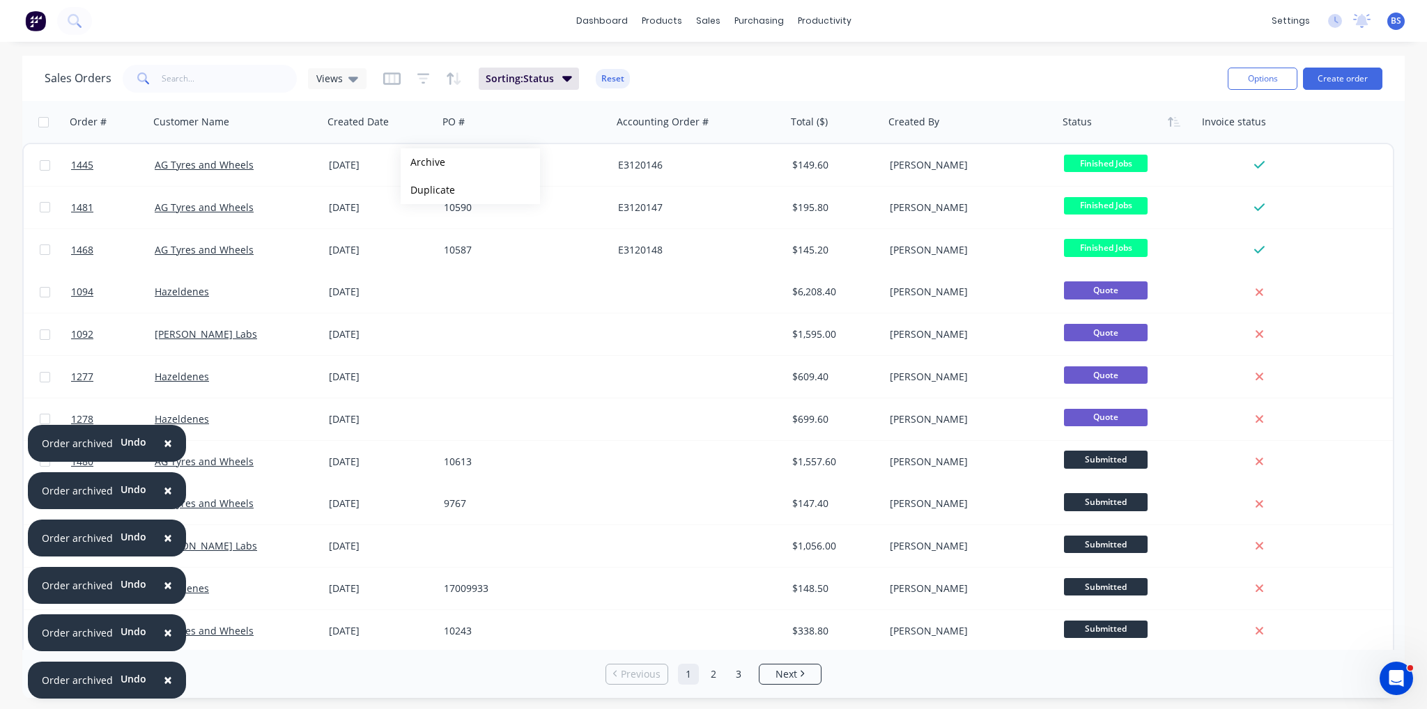
click at [423, 162] on button "Archive" at bounding box center [470, 162] width 139 height 28
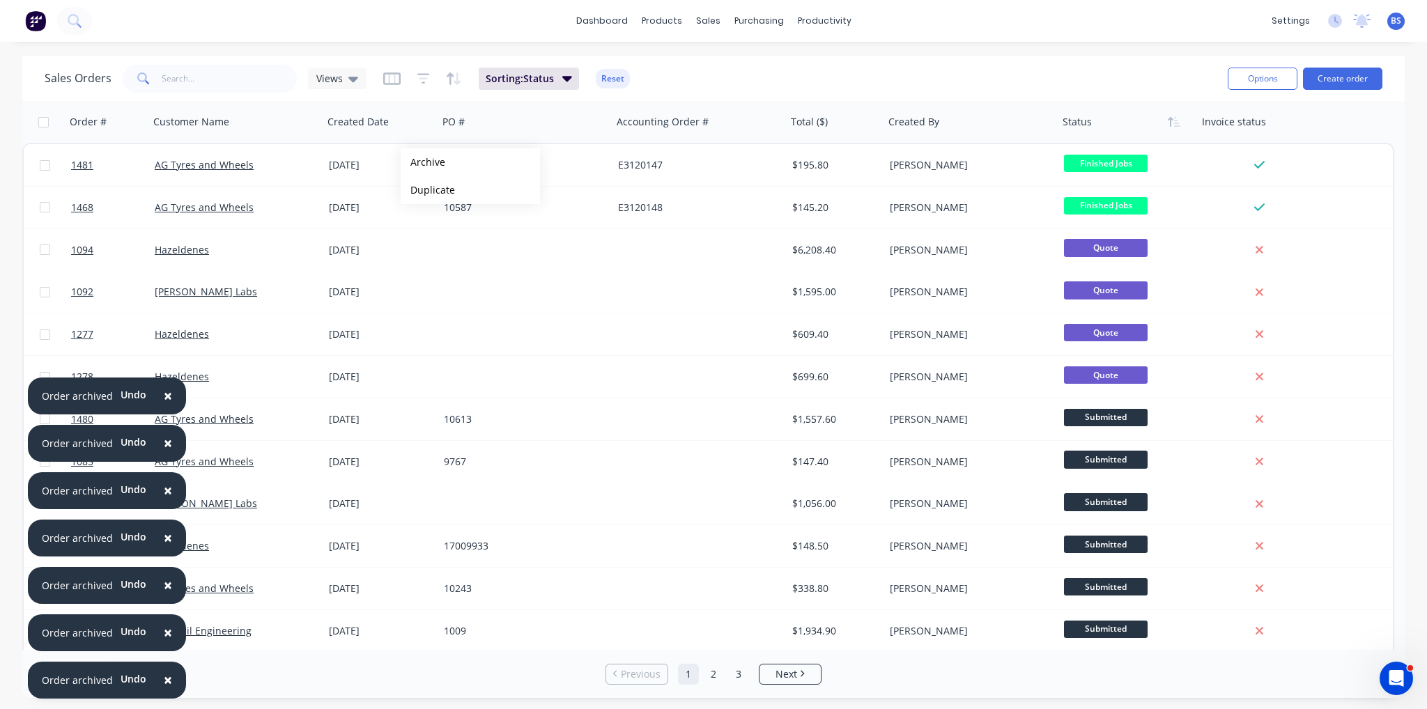
click at [423, 162] on button "Archive" at bounding box center [470, 162] width 139 height 28
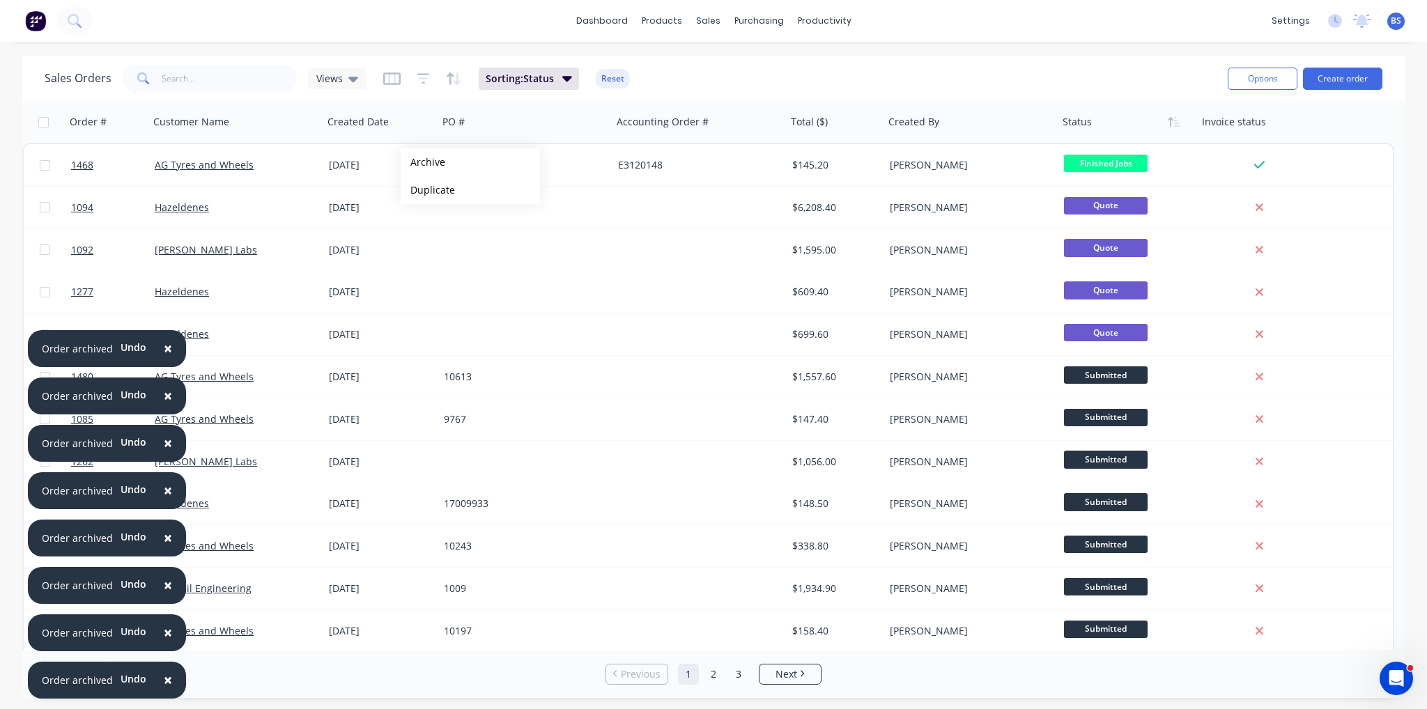
click at [423, 162] on button "Archive" at bounding box center [470, 162] width 139 height 28
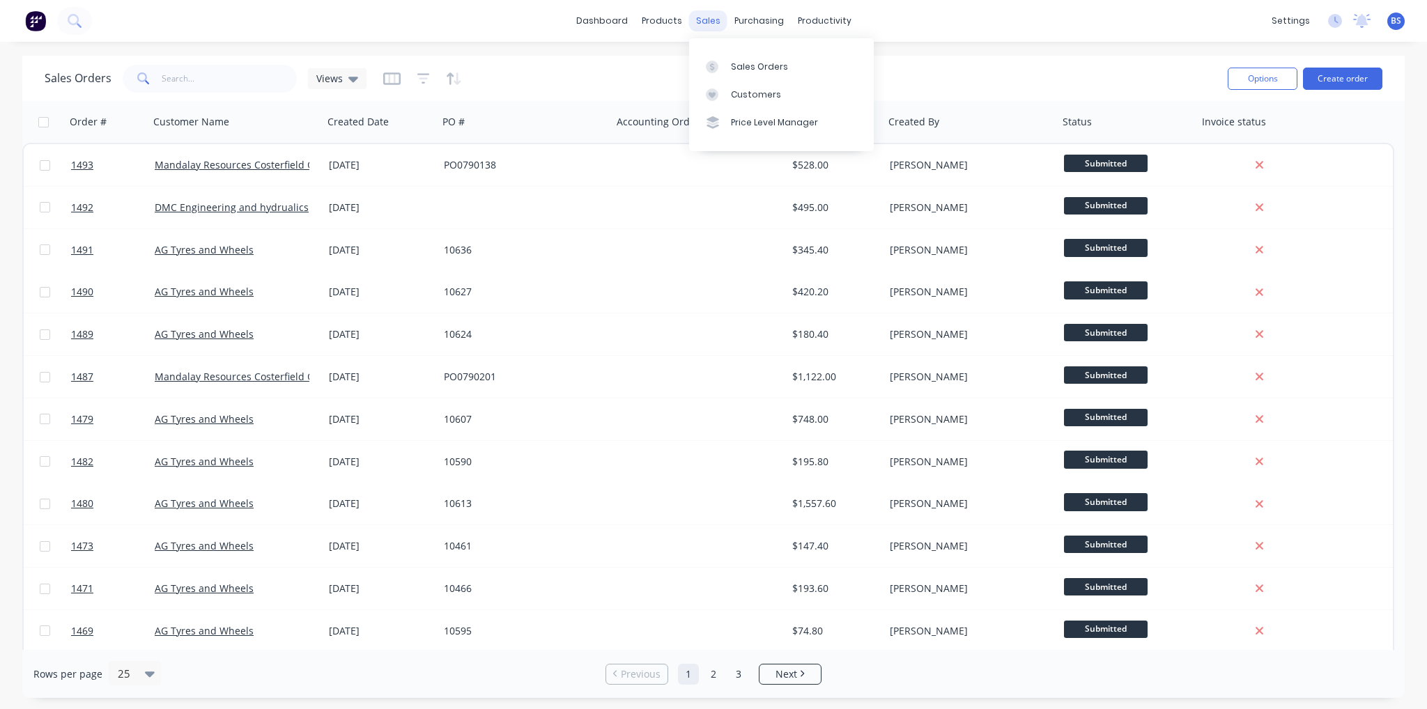
click at [711, 20] on div "sales" at bounding box center [708, 20] width 38 height 21
click at [784, 107] on link "Customers" at bounding box center [781, 95] width 185 height 28
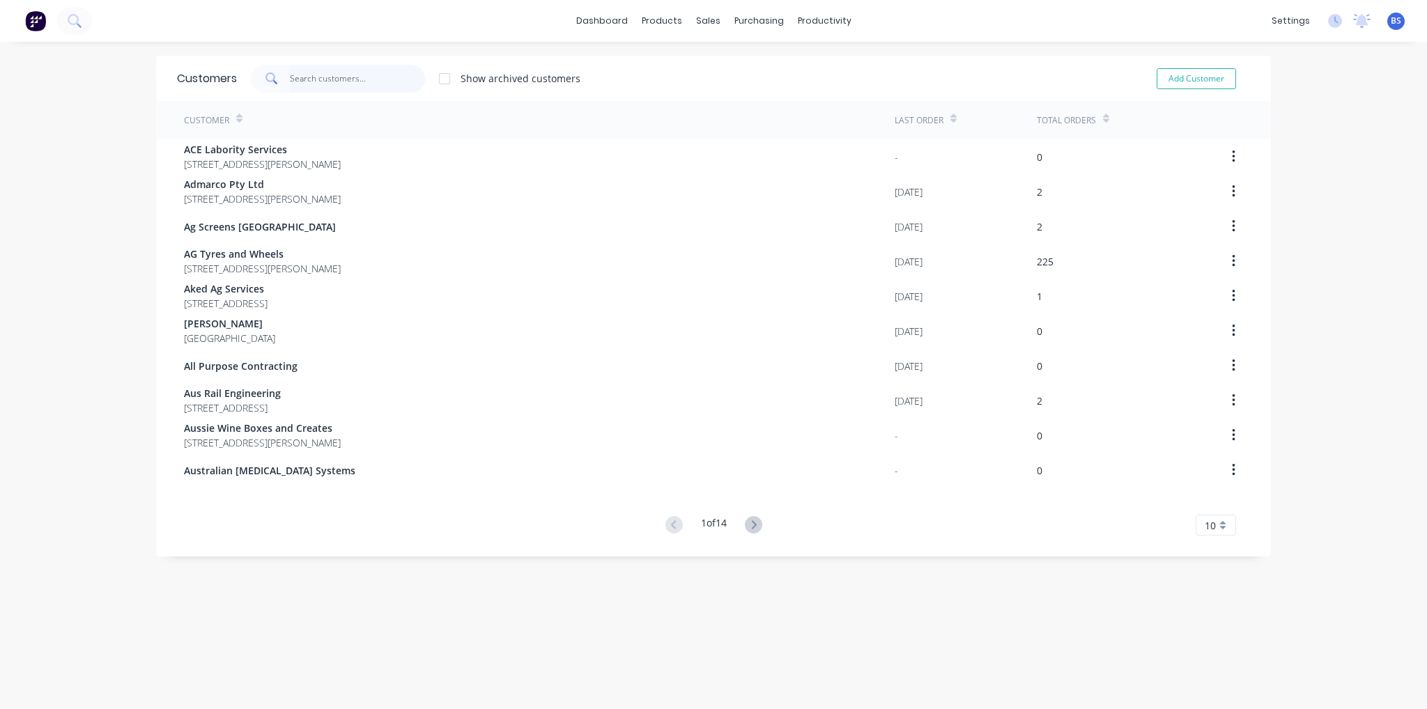
click at [319, 80] on input "text" at bounding box center [358, 79] width 136 height 28
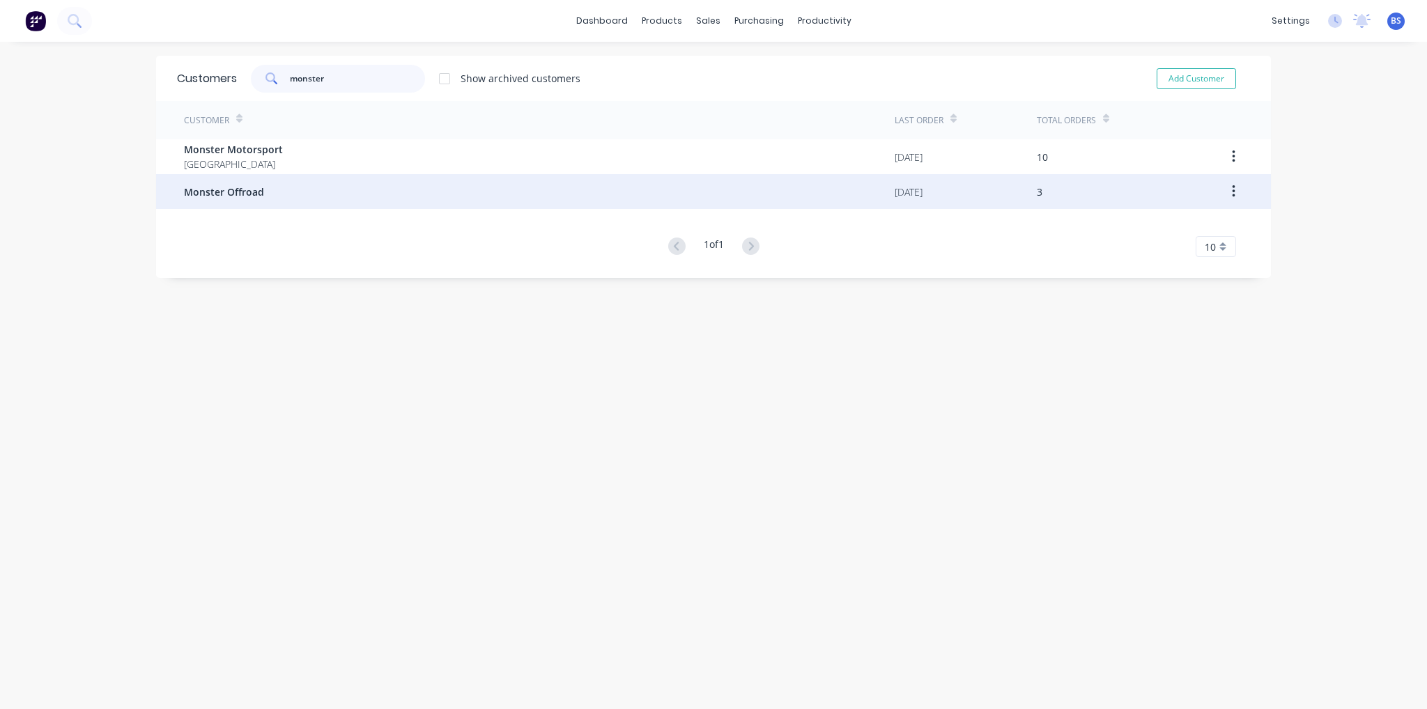
type input "monster"
click at [231, 175] on div "Monster Offroad" at bounding box center [539, 191] width 711 height 35
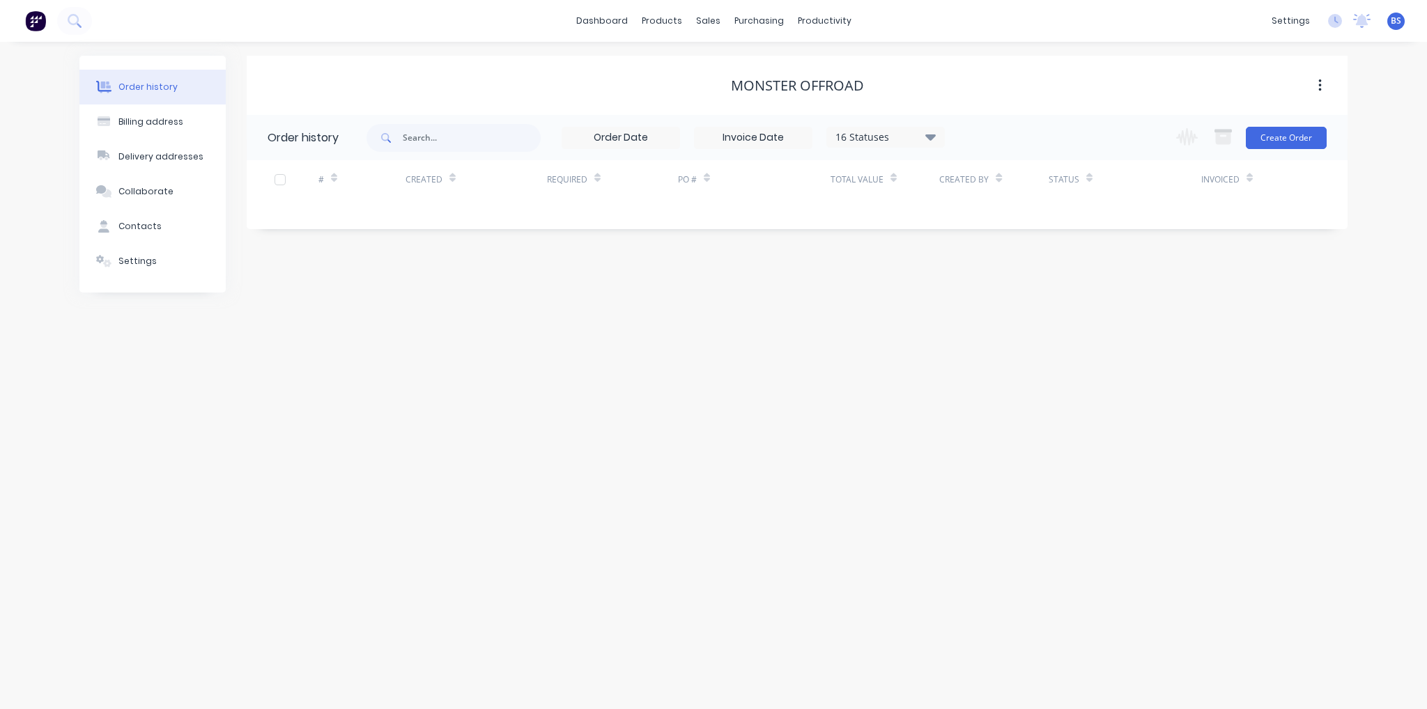
click at [909, 139] on div "16 Statuses" at bounding box center [885, 137] width 117 height 15
click at [984, 306] on div "All" at bounding box center [914, 305] width 174 height 28
click at [1000, 297] on label at bounding box center [1000, 297] width 0 height 0
click at [1000, 306] on input "checkbox" at bounding box center [1005, 303] width 11 height 13
checkbox input "true"
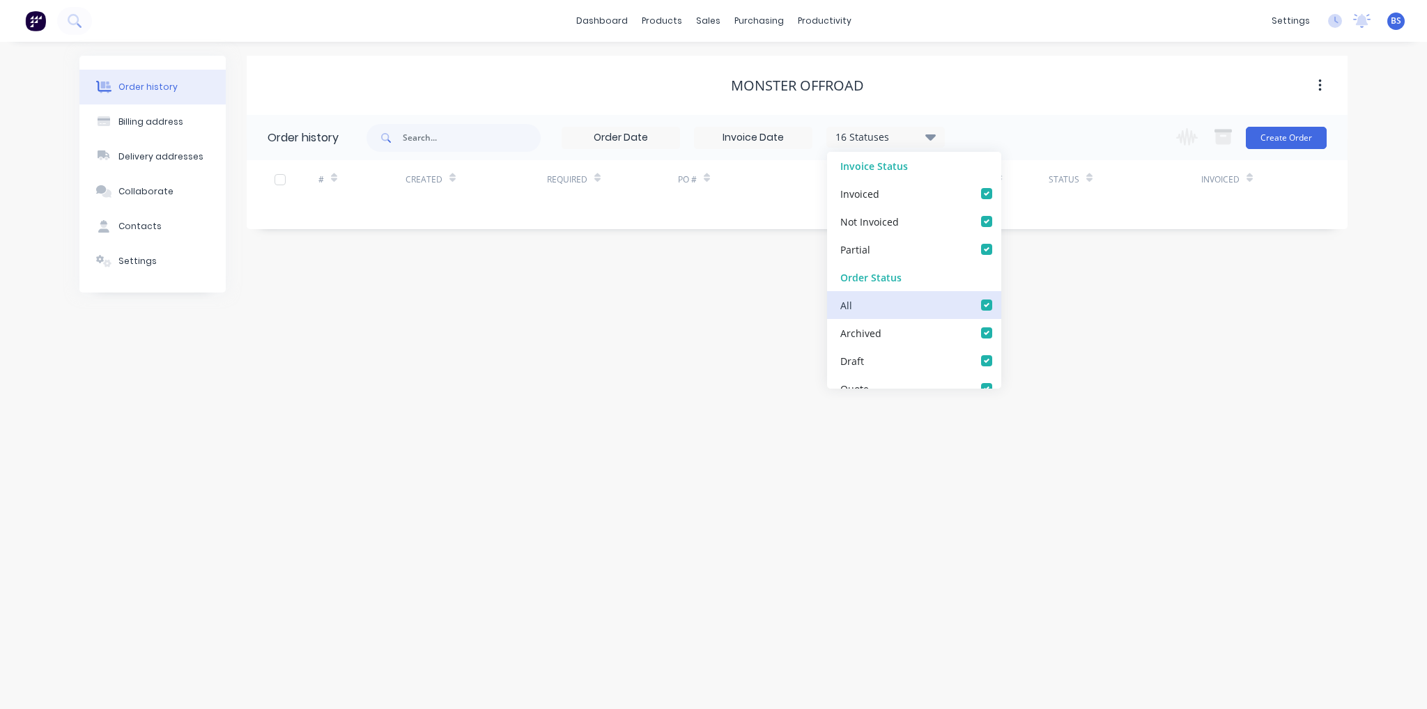
checkbox input "true"
click at [1112, 367] on div "Order history Billing address Delivery addresses Collaborate Contacts Settings …" at bounding box center [713, 375] width 1427 height 667
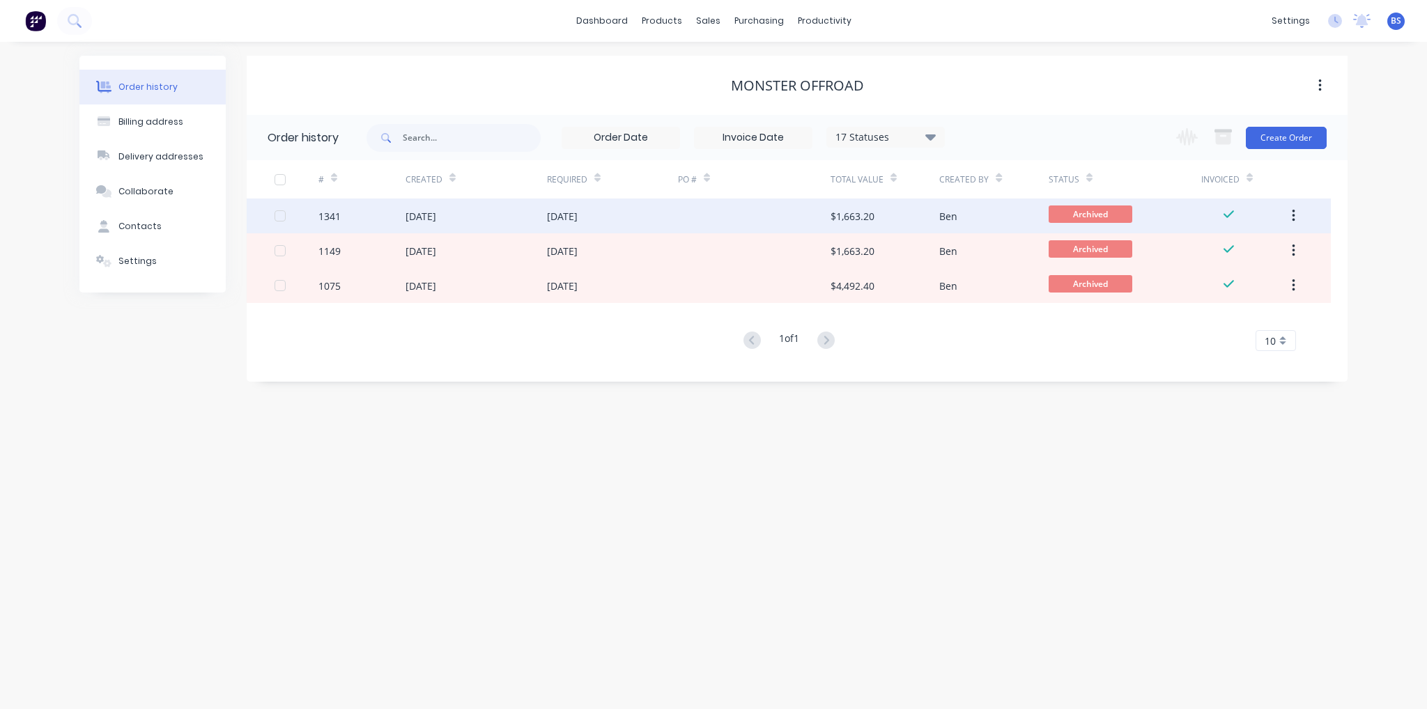
click at [443, 224] on div "20 Aug 2025" at bounding box center [475, 216] width 141 height 35
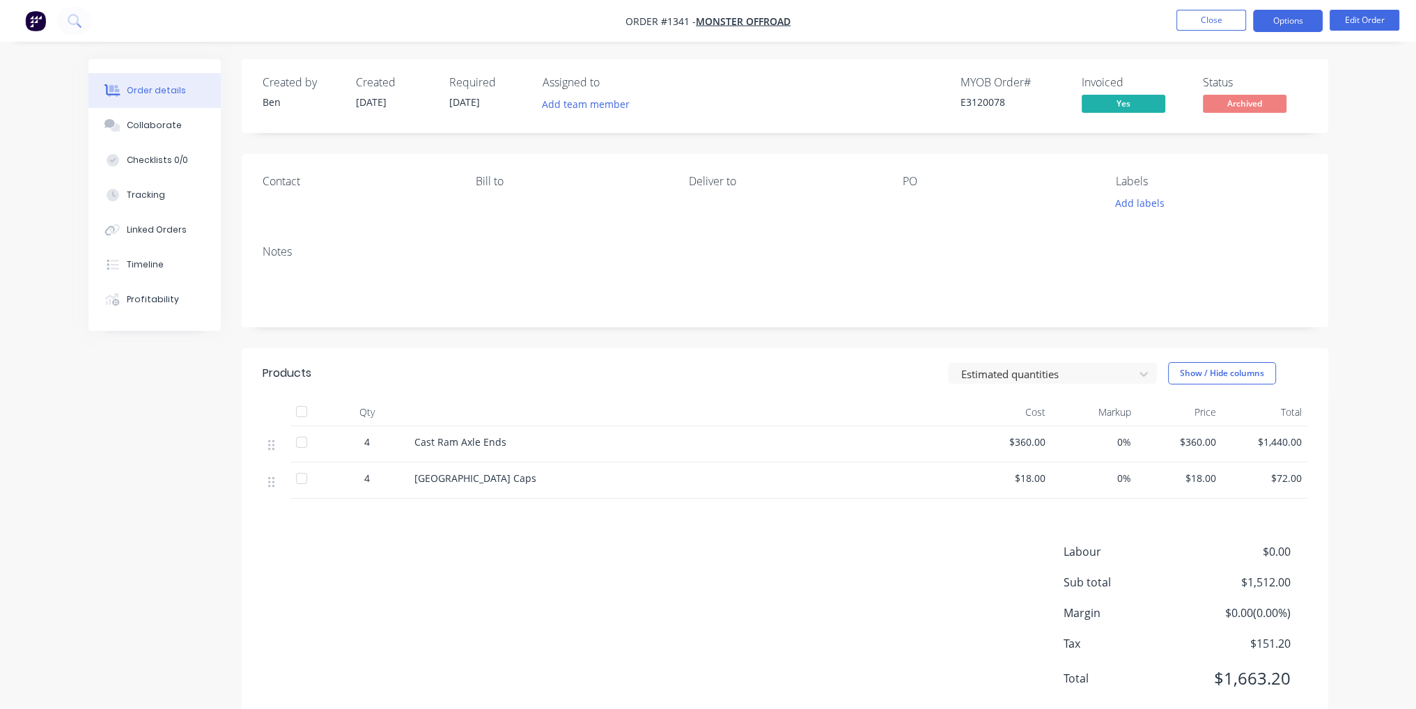
click at [1285, 27] on button "Options" at bounding box center [1288, 21] width 70 height 22
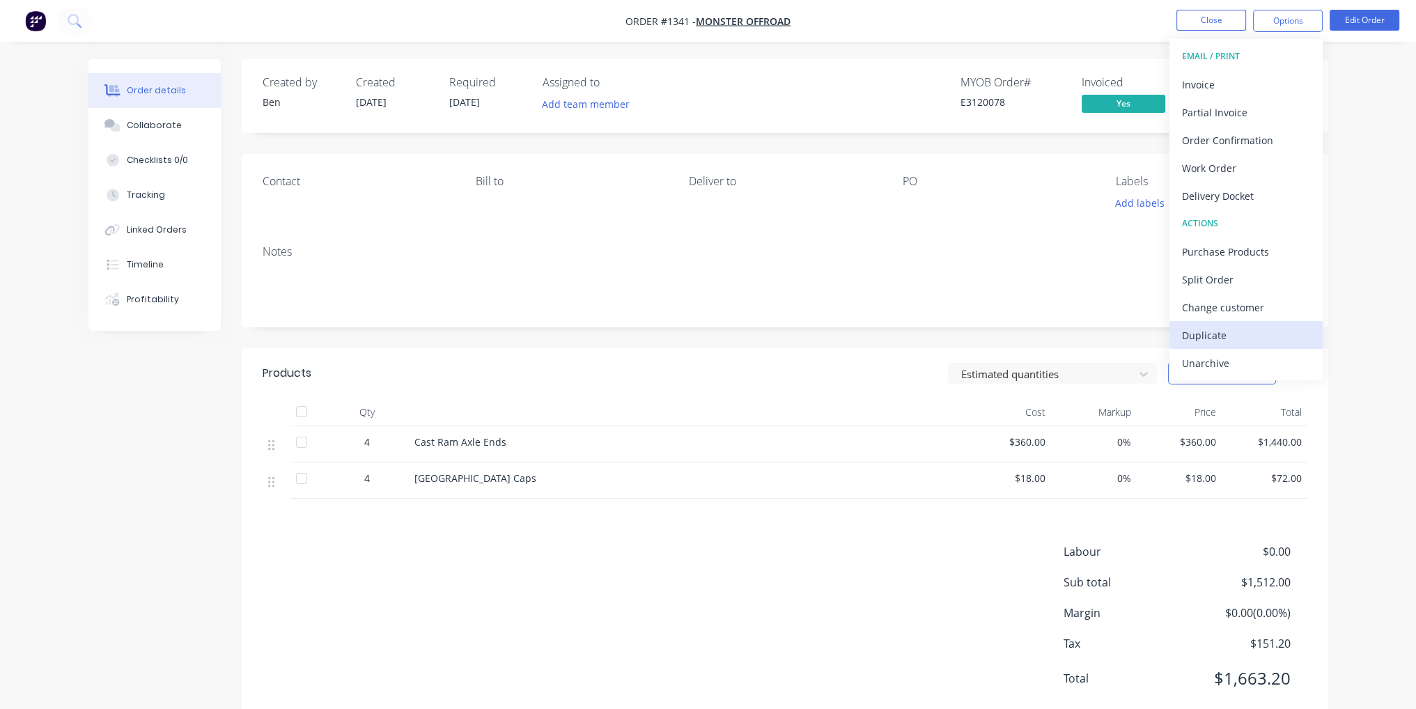
click at [1243, 347] on button "Duplicate" at bounding box center [1246, 335] width 153 height 28
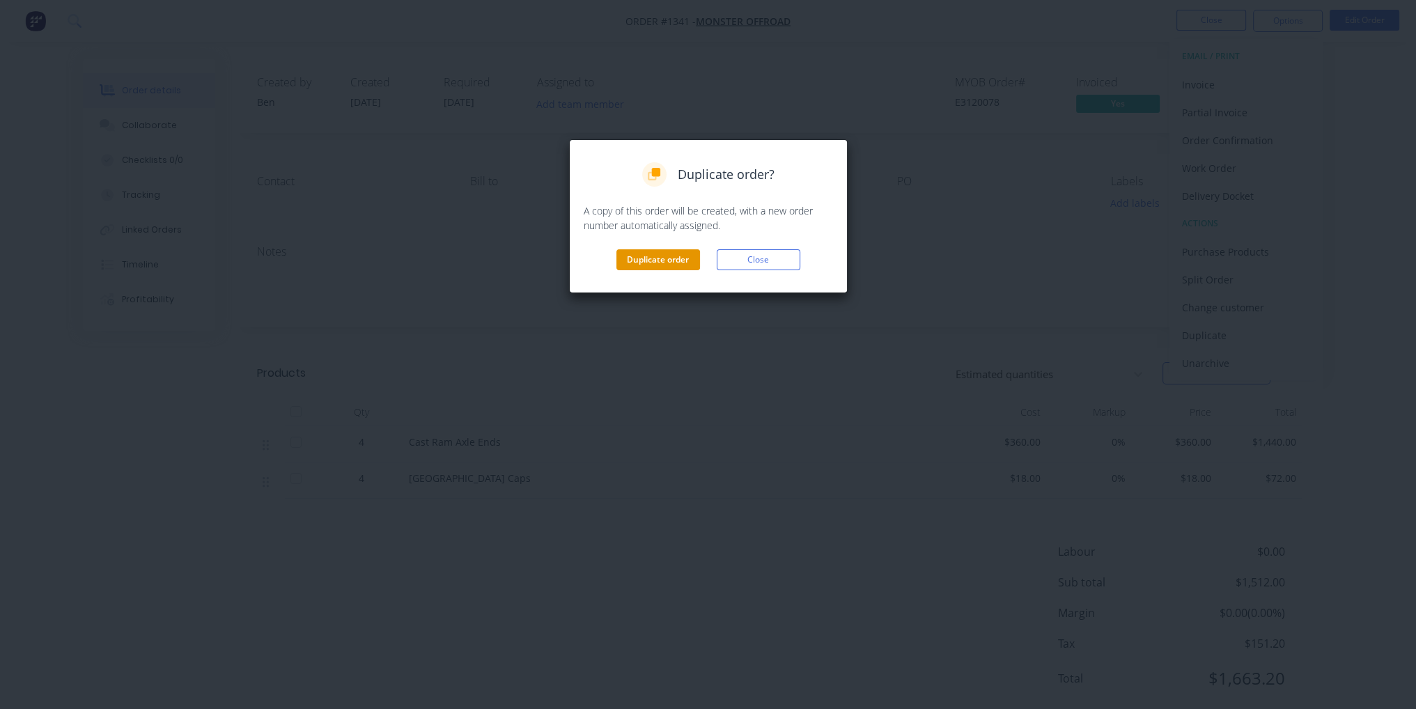
click at [677, 262] on button "Duplicate order" at bounding box center [659, 259] width 84 height 21
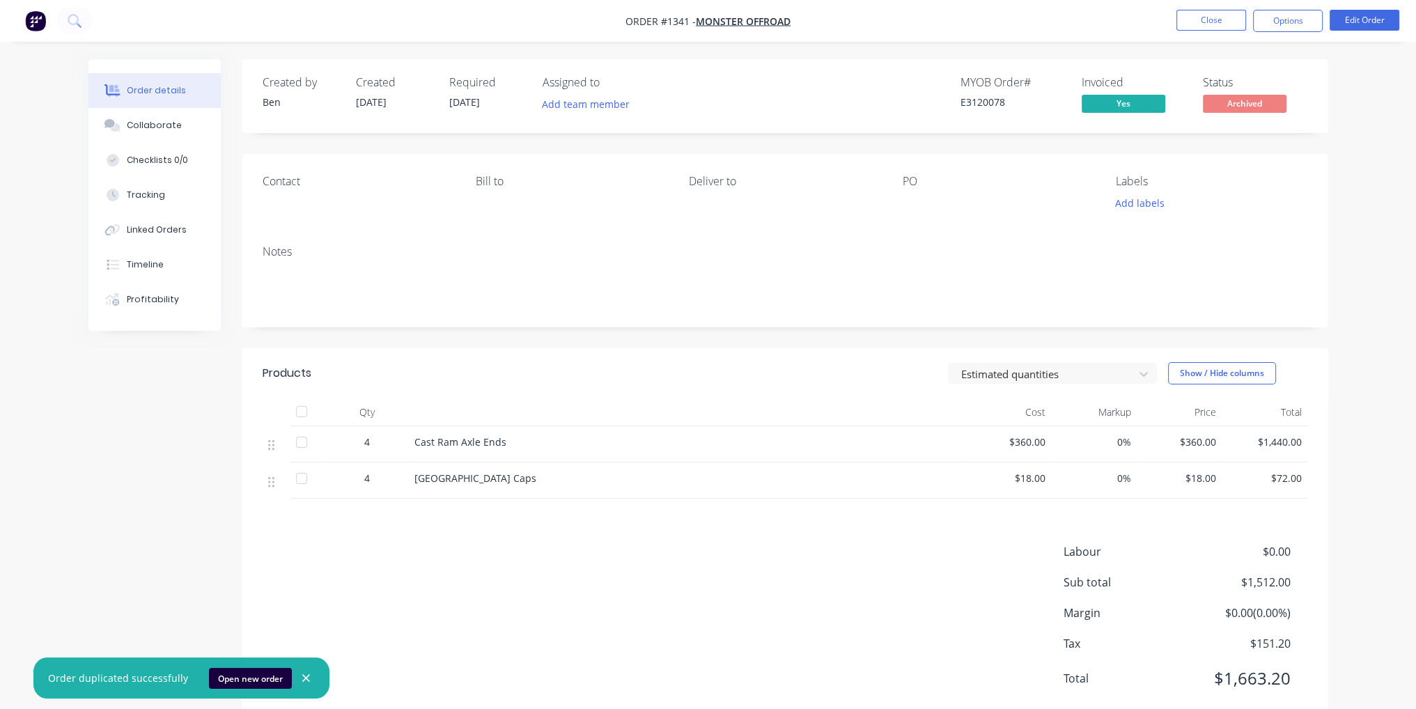
click at [583, 443] on div "Cast Ram Axle Ends" at bounding box center [688, 442] width 546 height 15
click at [537, 446] on div "Cast Ram Axle Ends" at bounding box center [688, 442] width 546 height 15
click at [1232, 13] on button "Close" at bounding box center [1212, 20] width 70 height 21
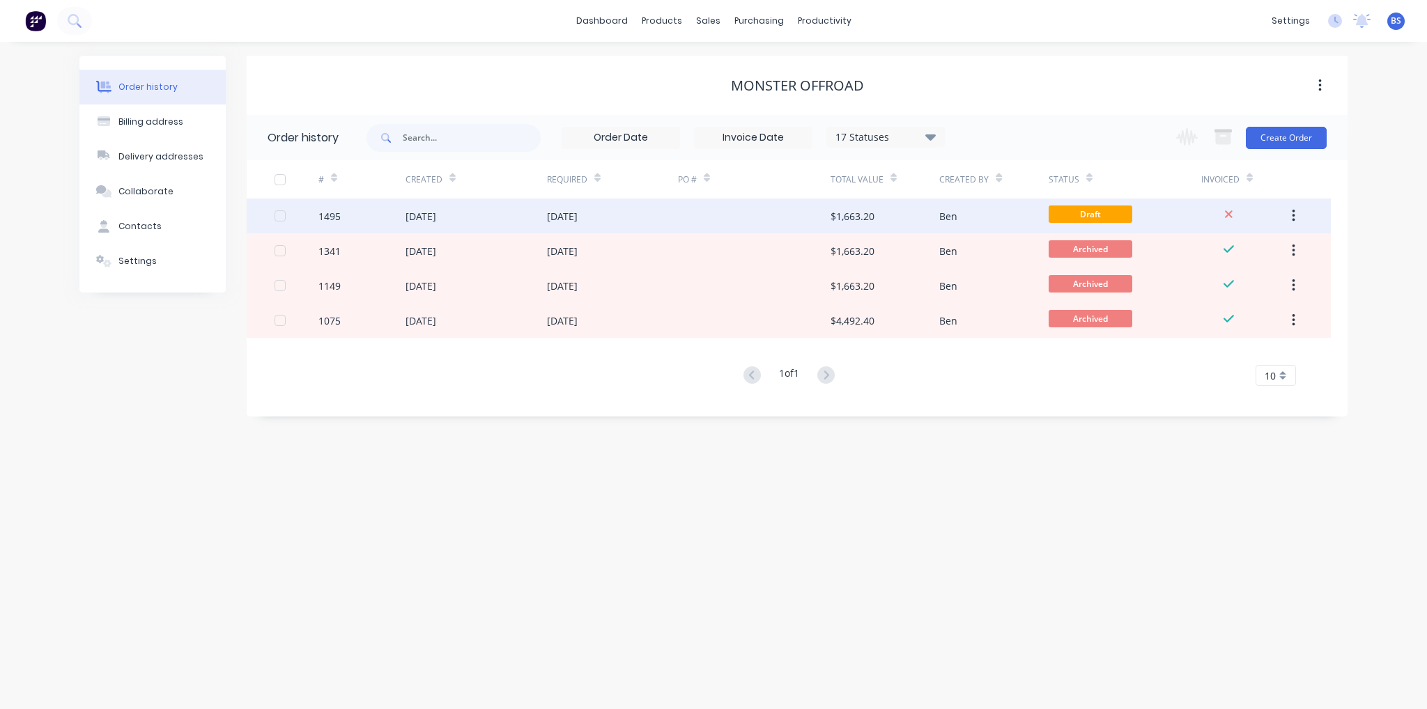
click at [539, 228] on div "[DATE]" at bounding box center [475, 216] width 141 height 35
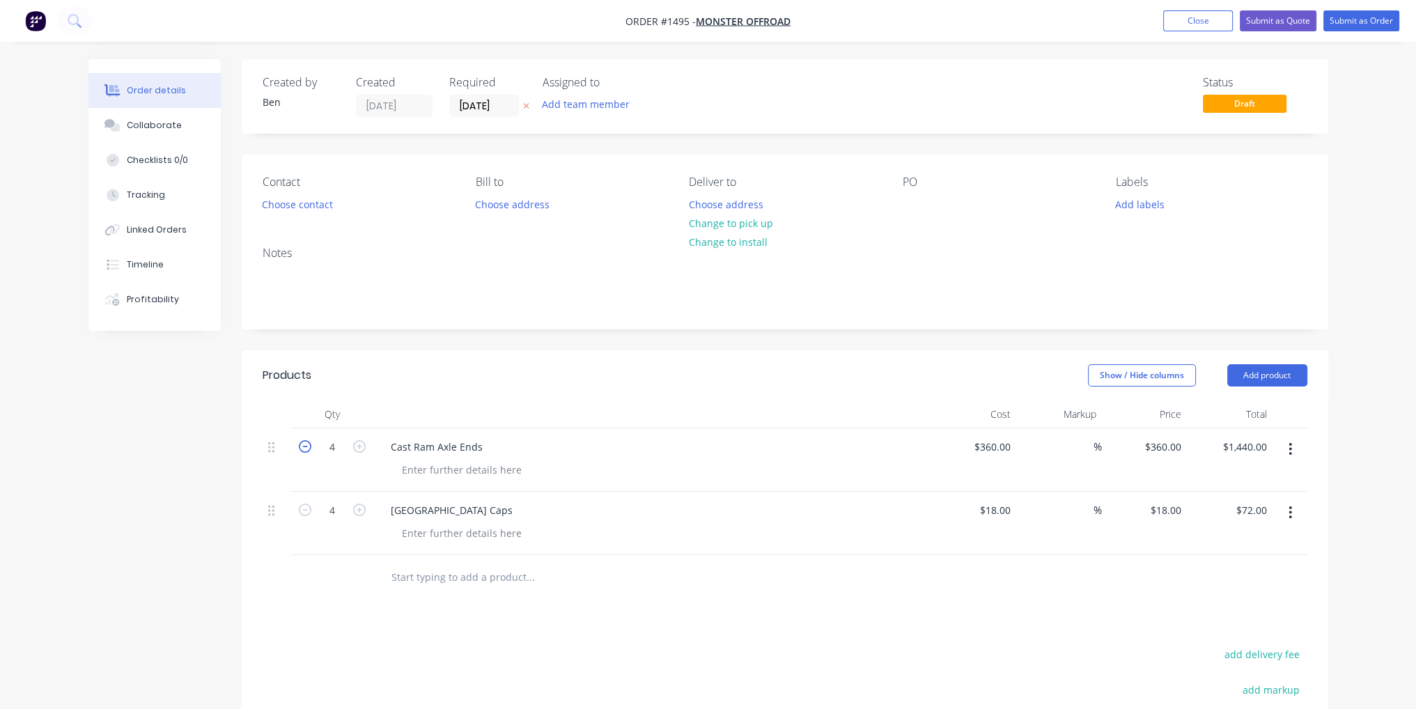
click at [307, 447] on icon "button" at bounding box center [305, 446] width 13 height 13
type input "3"
type input "$1,080.00"
click at [307, 447] on icon "button" at bounding box center [305, 446] width 13 height 13
type input "2"
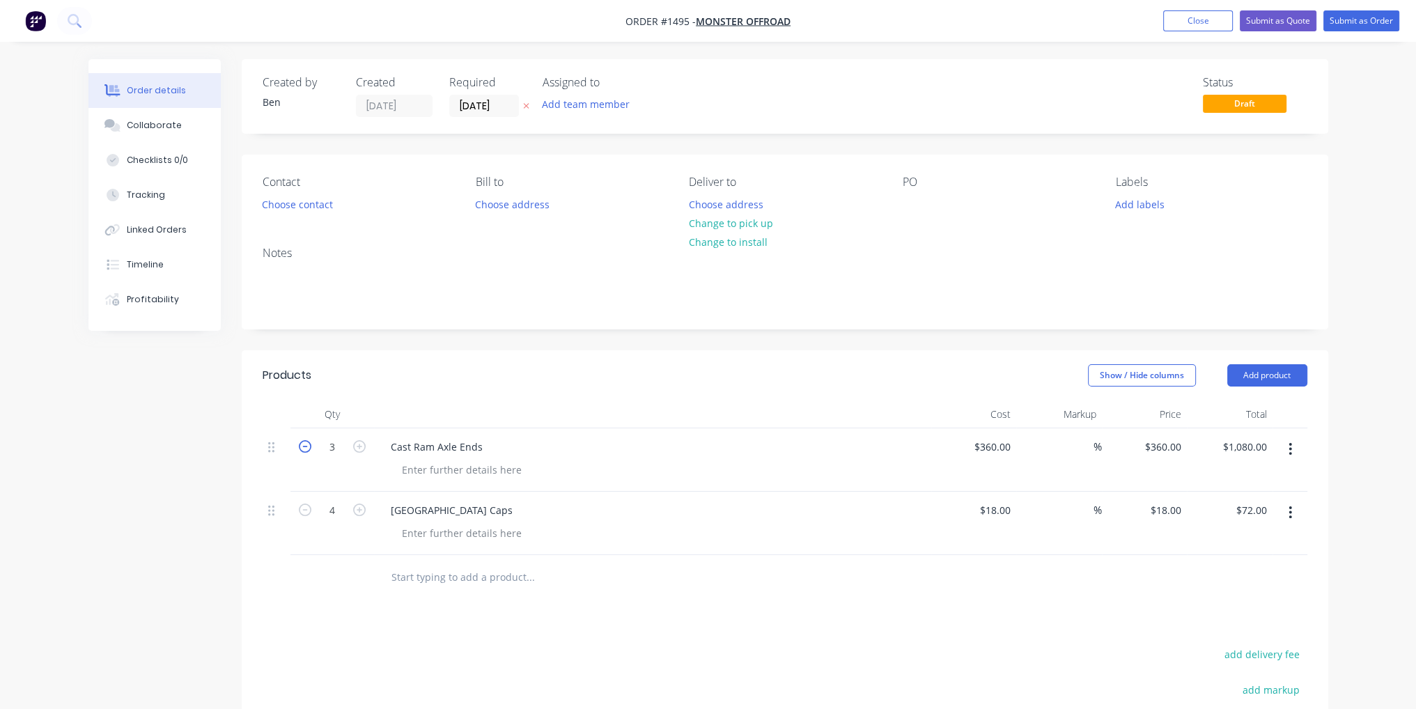
type input "$720.00"
click at [485, 455] on div "Cast Ram Axle Ends" at bounding box center [437, 447] width 114 height 20
click at [1274, 379] on button "Add product" at bounding box center [1268, 375] width 80 height 22
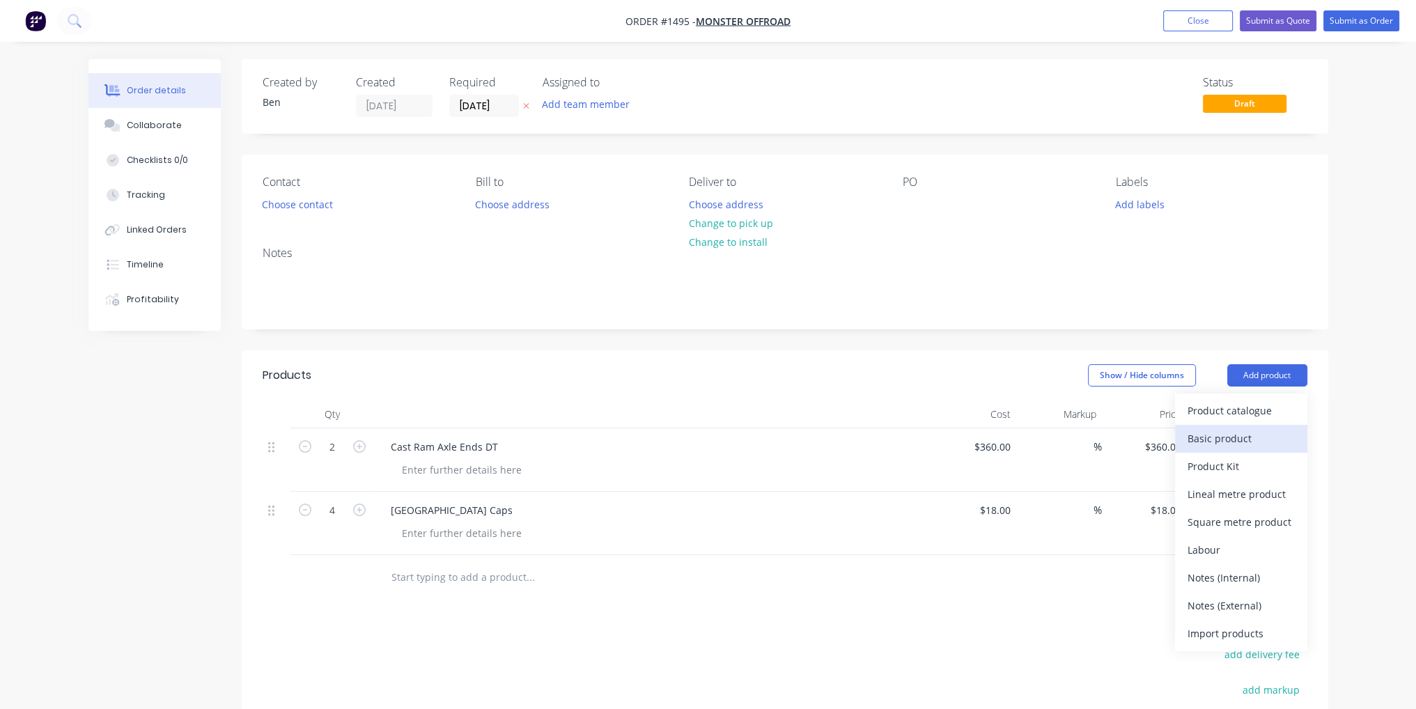
click at [1267, 439] on div "Basic product" at bounding box center [1241, 438] width 107 height 20
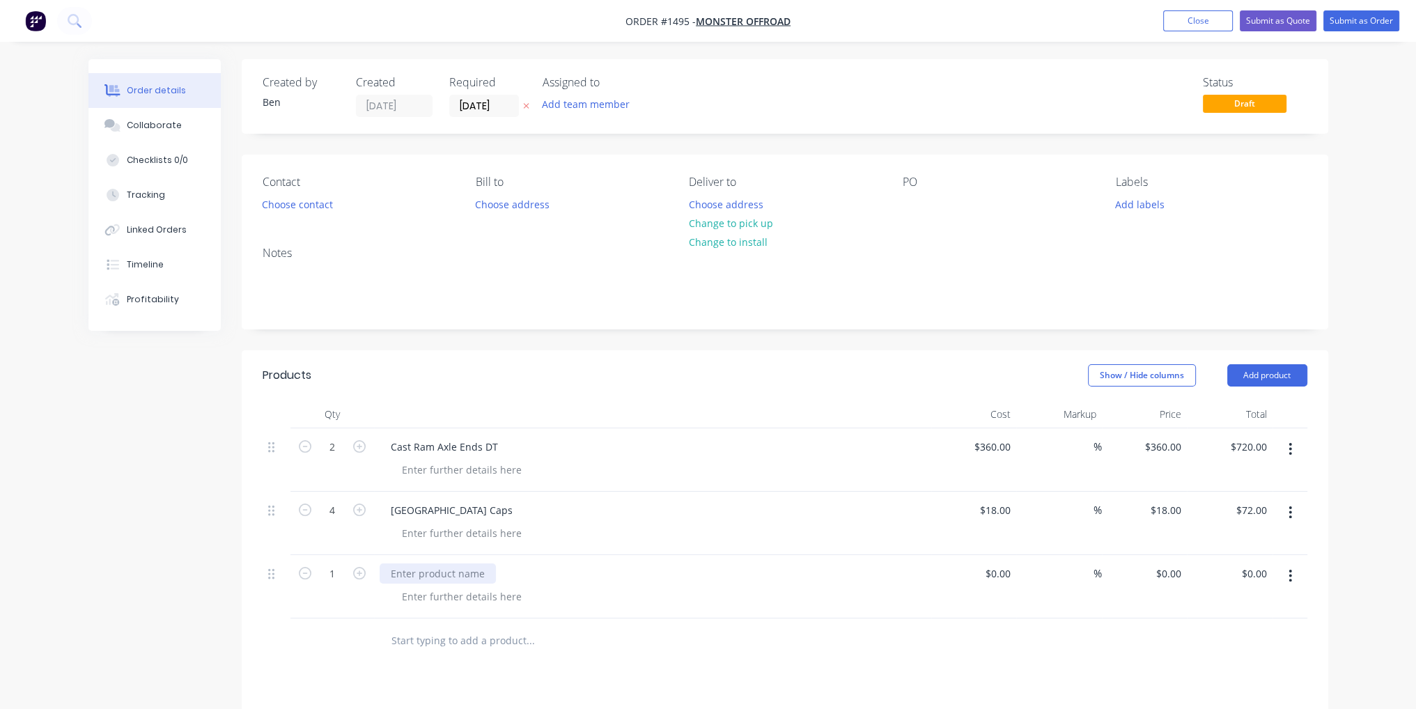
click at [400, 571] on div at bounding box center [438, 574] width 116 height 20
click at [359, 572] on icon "button" at bounding box center [359, 573] width 13 height 13
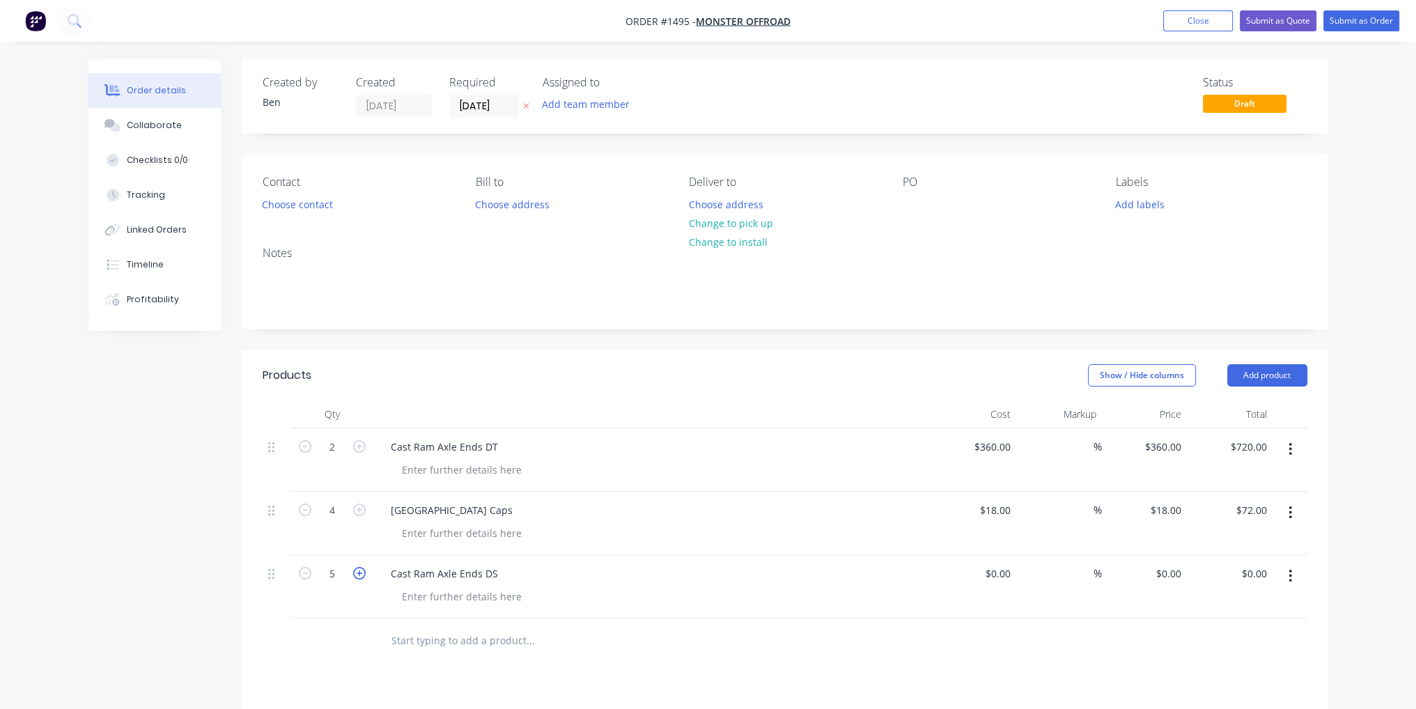
click at [359, 572] on icon "button" at bounding box center [359, 573] width 13 height 13
type input "6"
click at [362, 508] on icon "button" at bounding box center [359, 510] width 13 height 13
type input "5"
type input "$90.00"
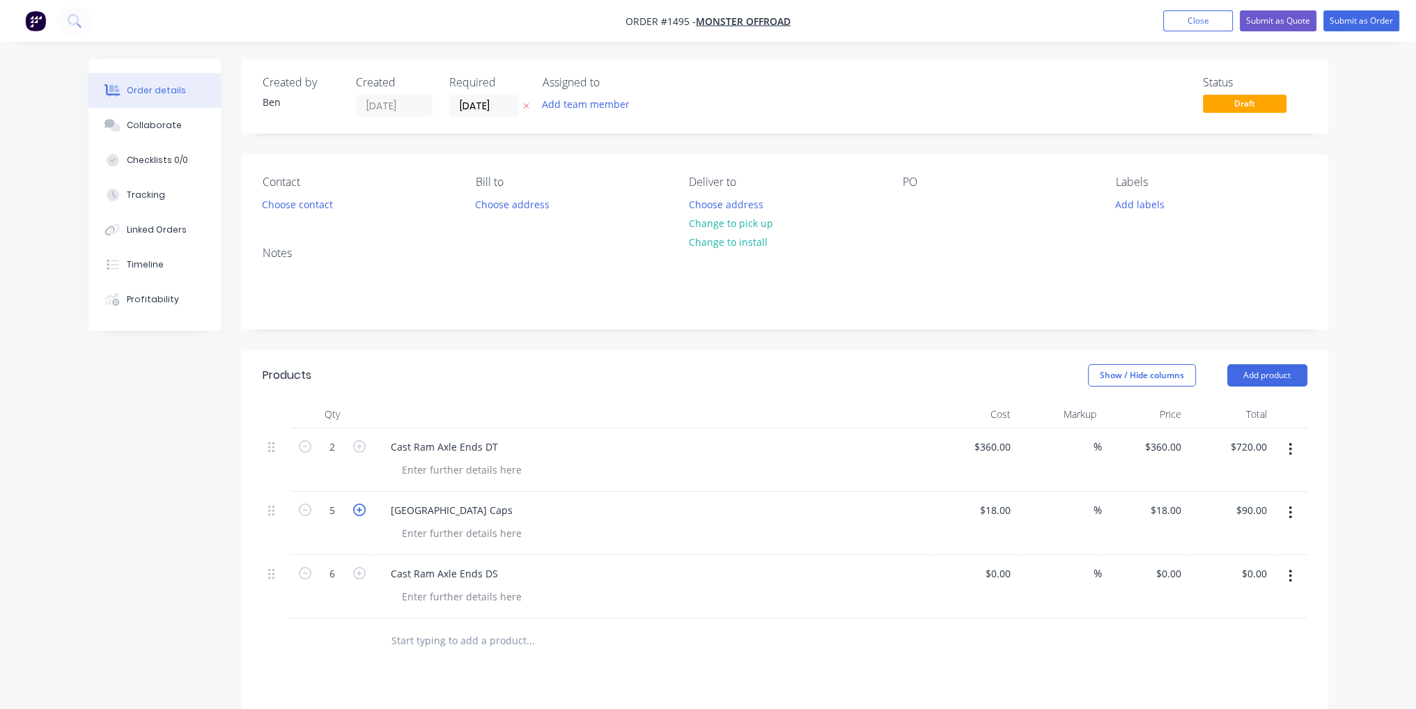
click at [362, 508] on icon "button" at bounding box center [359, 510] width 13 height 13
type input "6"
type input "$108.00"
click at [362, 508] on icon "button" at bounding box center [359, 510] width 13 height 13
type input "7"
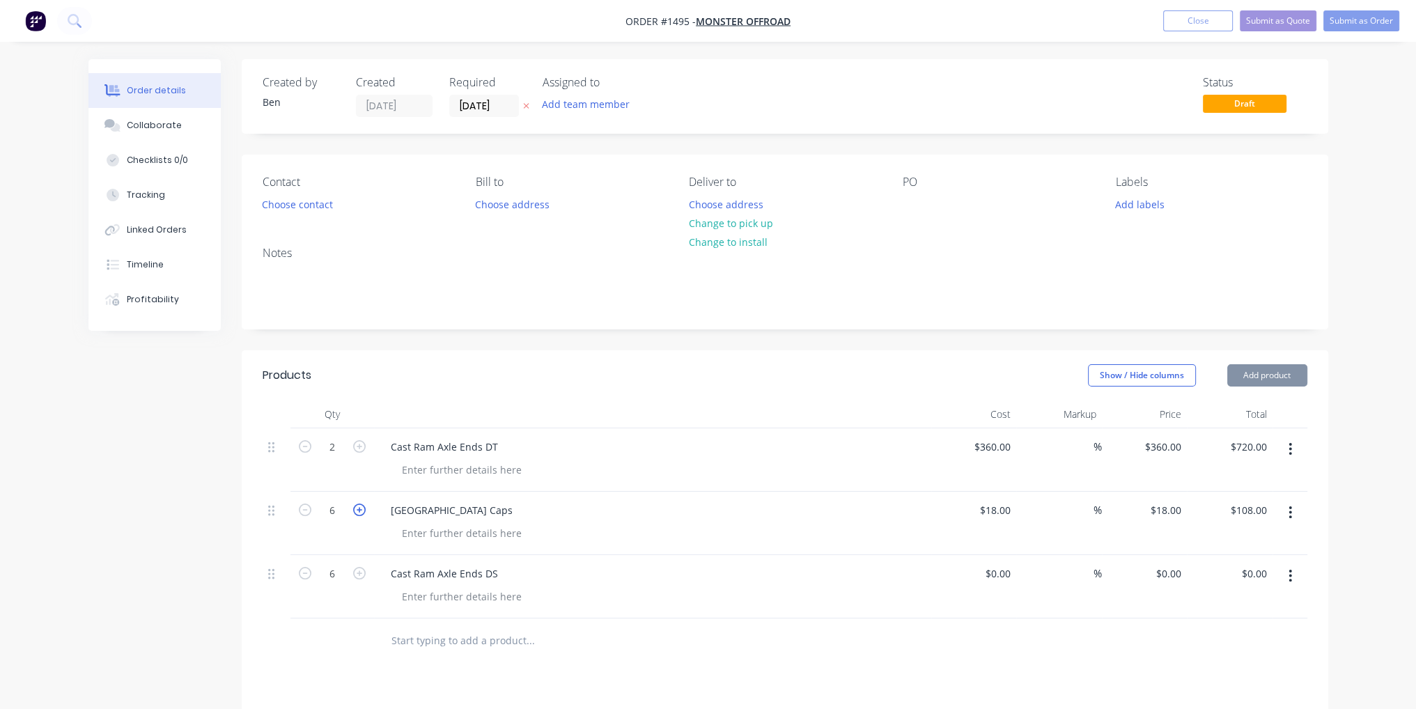
type input "$126.00"
click at [362, 508] on icon "button" at bounding box center [359, 510] width 13 height 13
type input "8"
type input "$144.00"
click at [362, 508] on icon "button" at bounding box center [359, 510] width 13 height 13
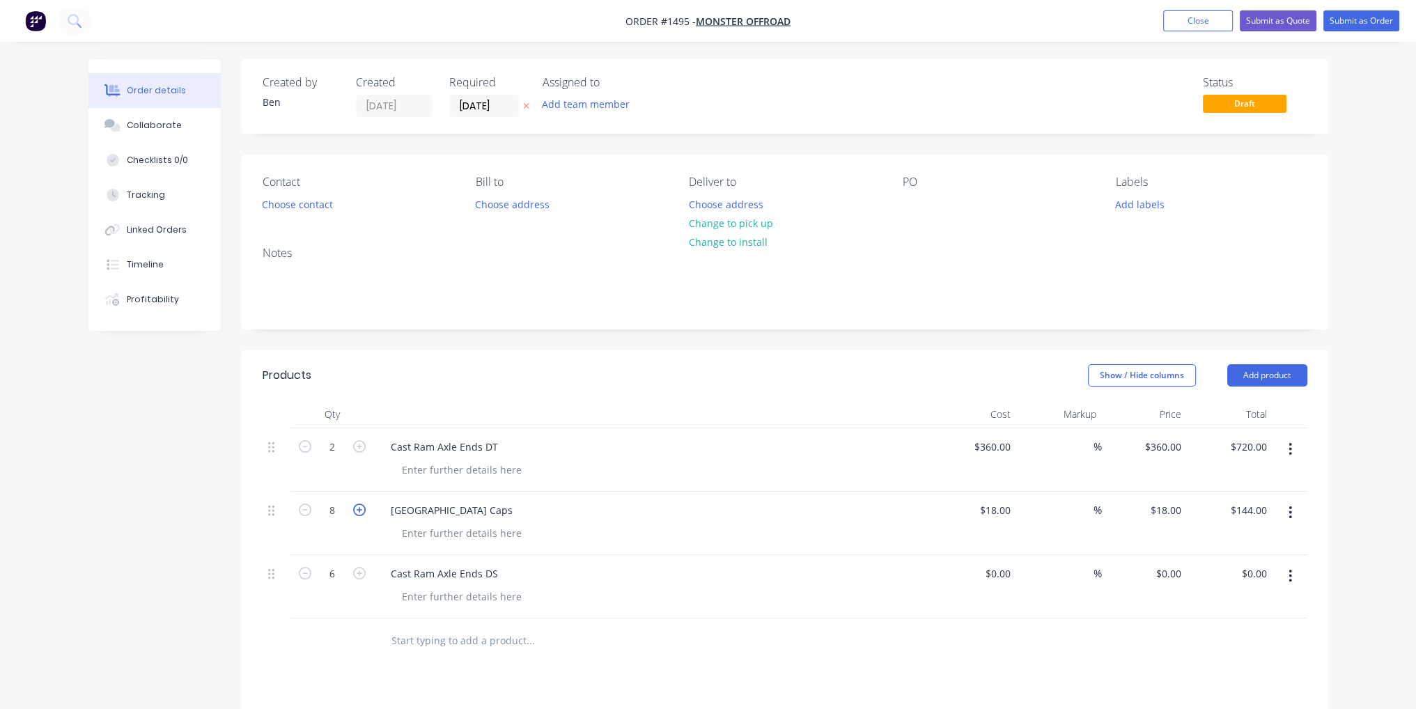
type input "9"
type input "$162.00"
click at [306, 506] on icon "button" at bounding box center [305, 510] width 13 height 13
type input "8"
type input "$144.00"
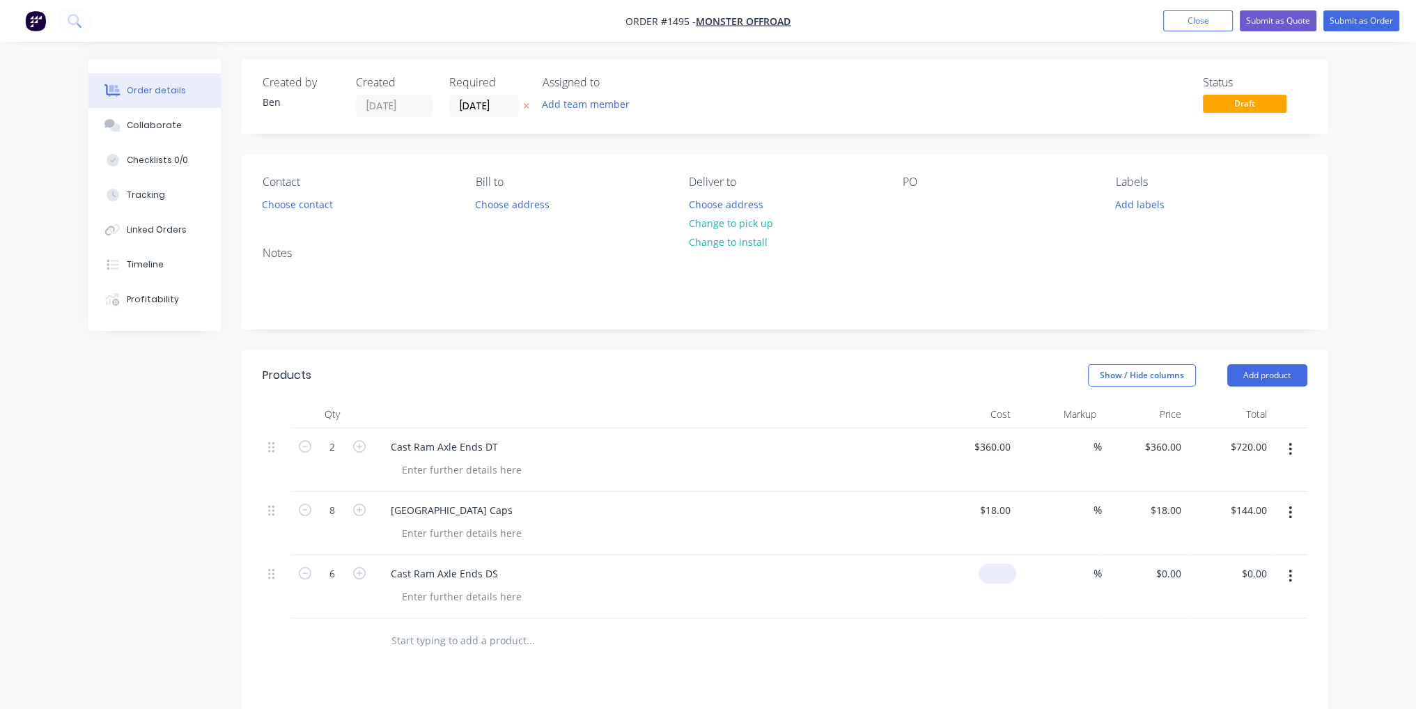
click at [1005, 573] on input at bounding box center [1000, 574] width 32 height 20
type input "$400.00"
type input "$2,400.00"
click at [1019, 622] on div at bounding box center [785, 641] width 1045 height 45
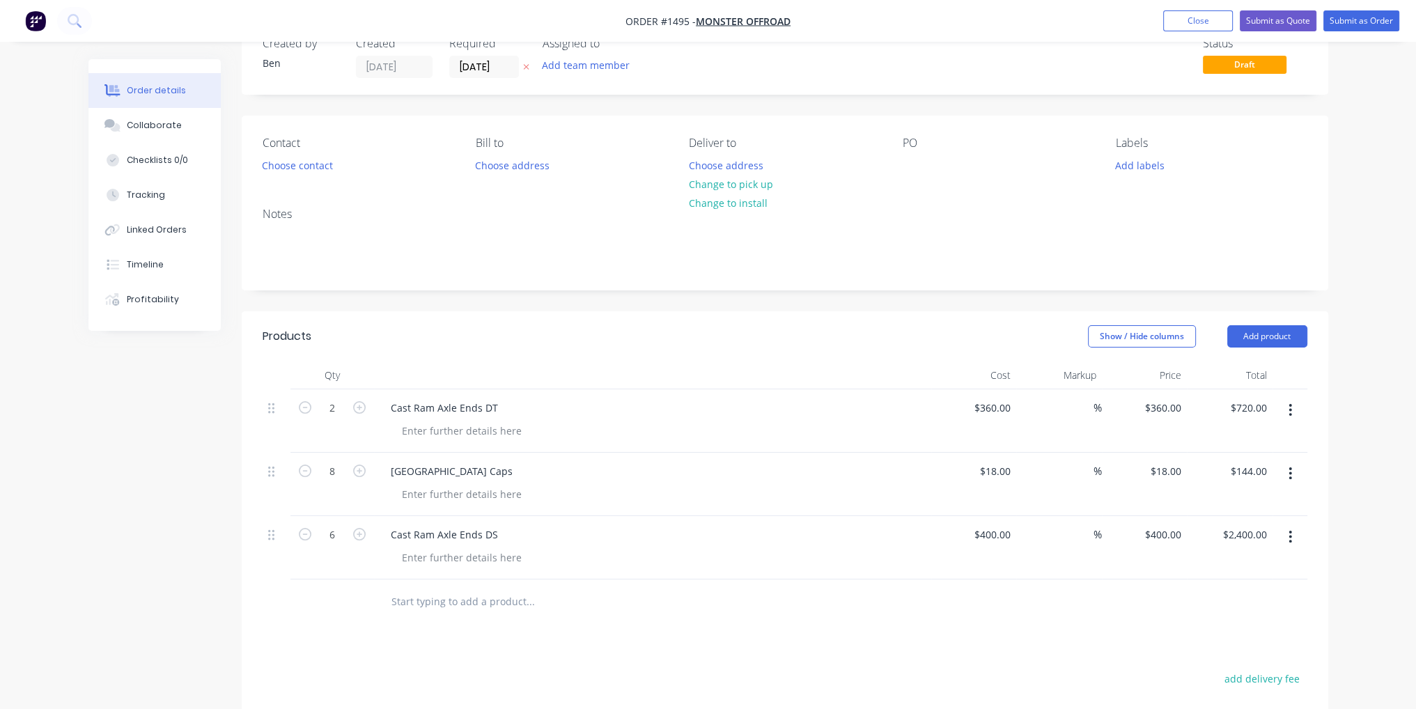
scroll to position [31, 0]
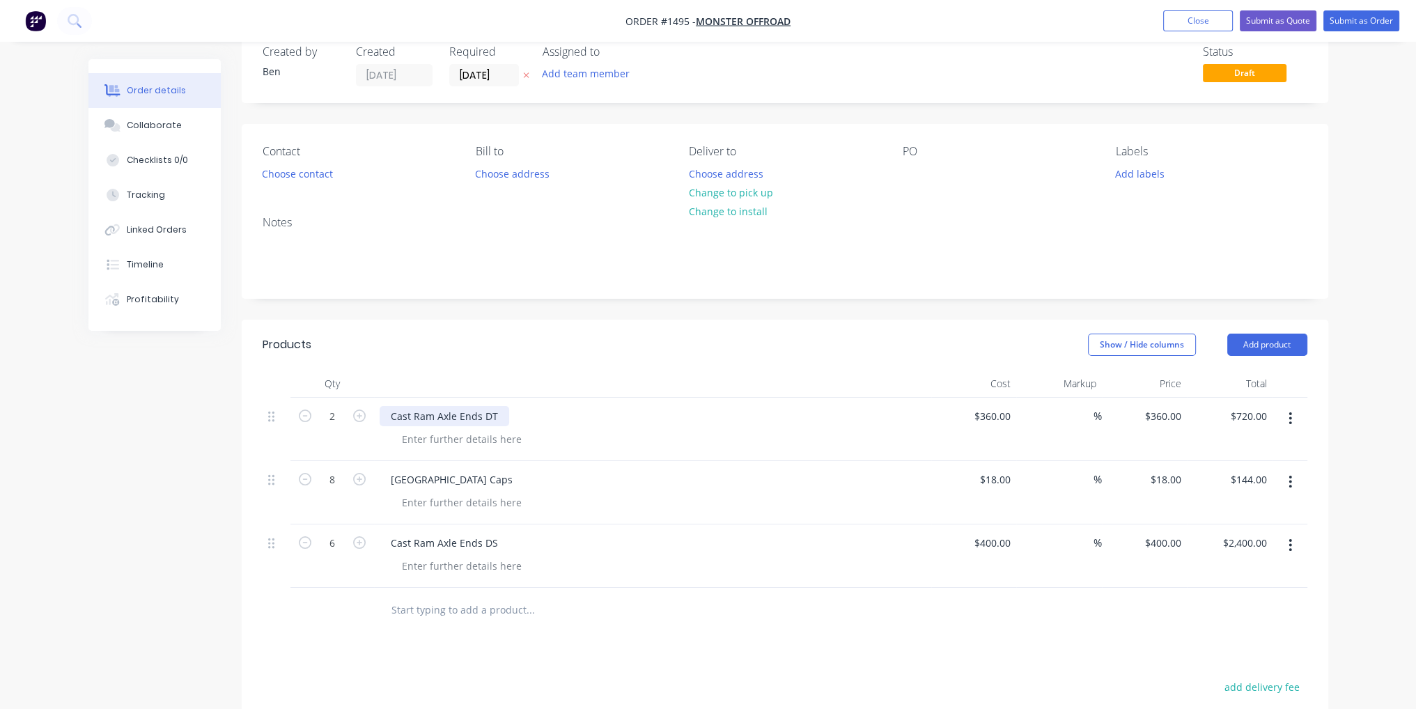
click at [502, 419] on div "Cast Ram Axle Ends DT" at bounding box center [445, 416] width 130 height 20
click at [732, 370] on div at bounding box center [652, 384] width 557 height 28
click at [1377, 29] on button "Submit as Order" at bounding box center [1362, 20] width 76 height 21
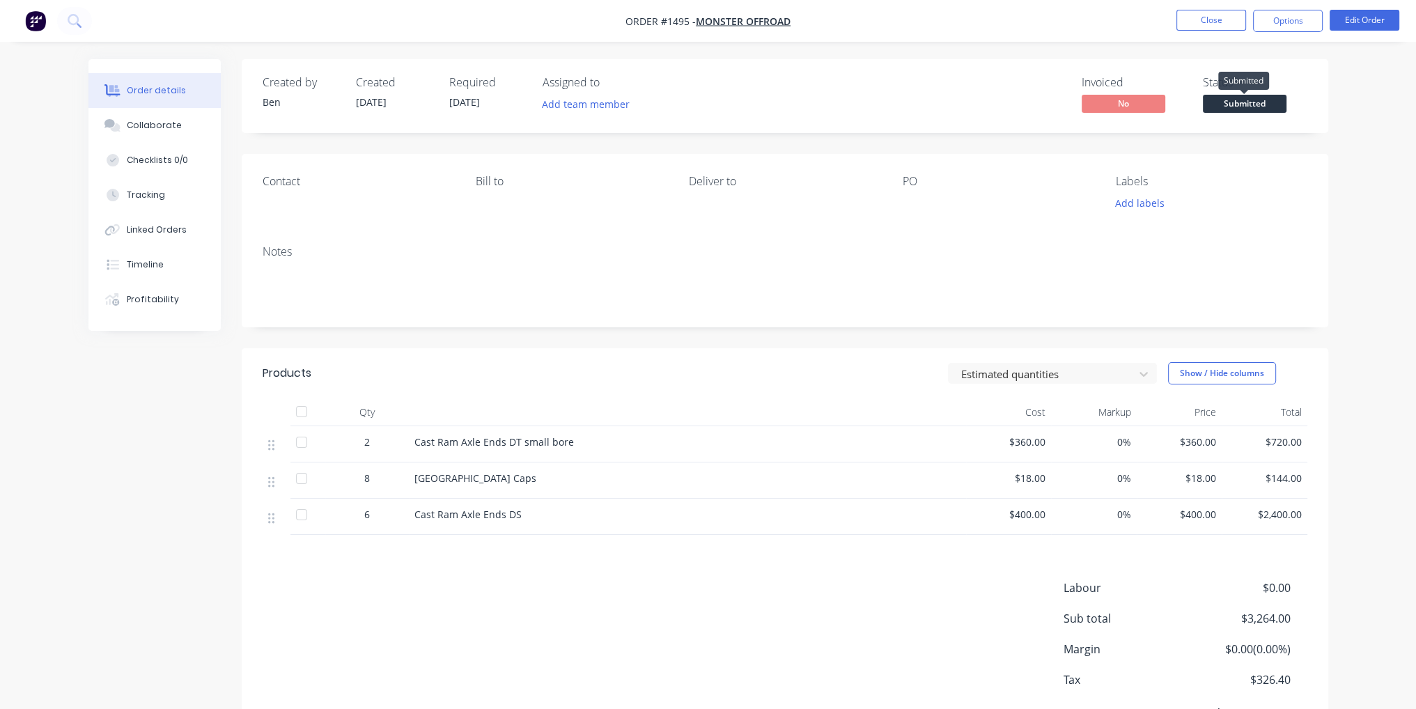
click at [1232, 101] on span "Submitted" at bounding box center [1245, 103] width 84 height 17
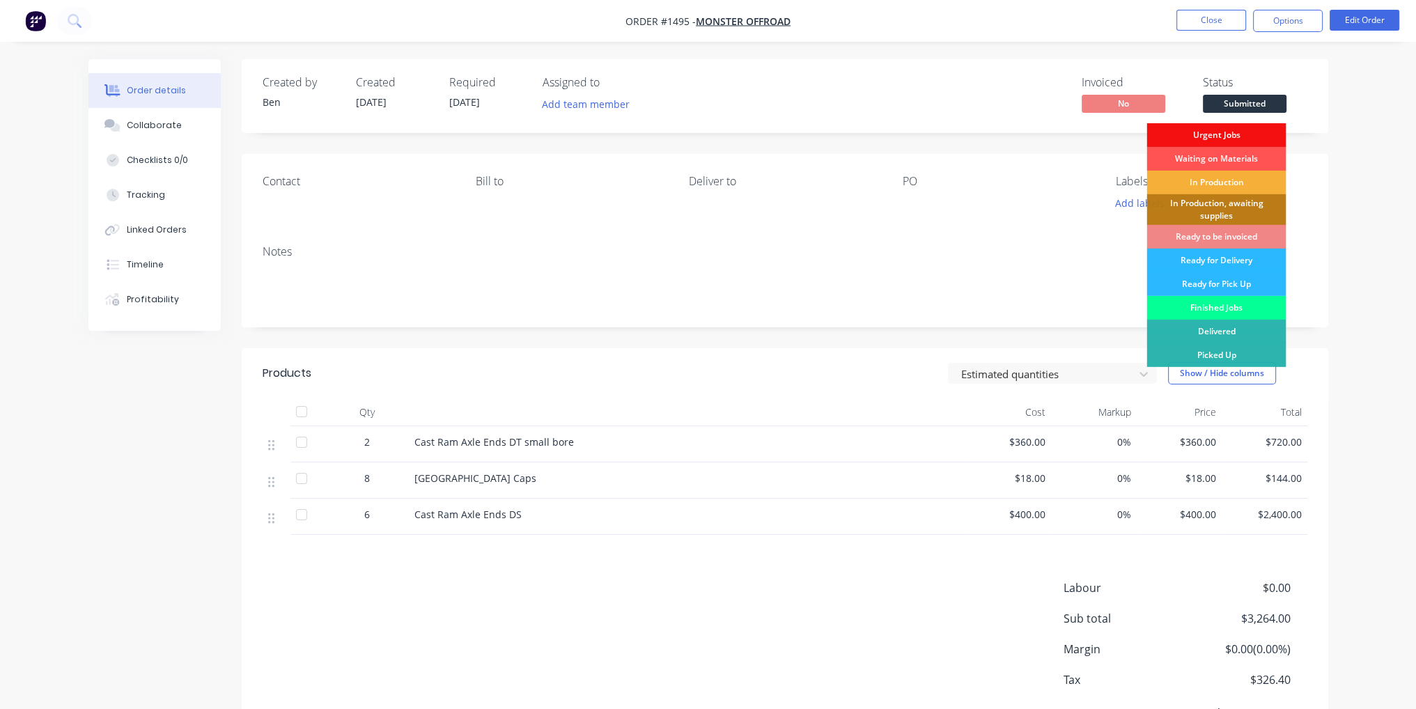
click at [1226, 302] on div "Finished Jobs" at bounding box center [1216, 308] width 139 height 24
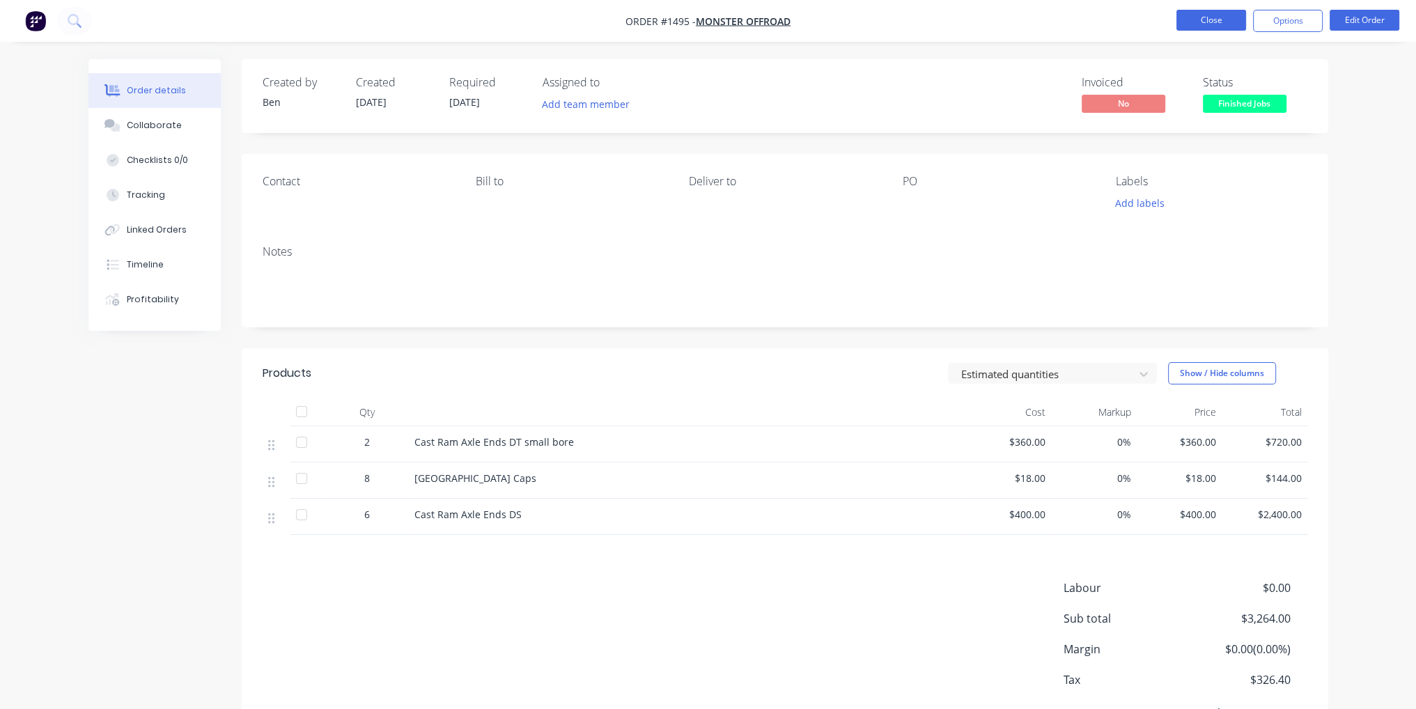
click at [1220, 26] on button "Close" at bounding box center [1212, 20] width 70 height 21
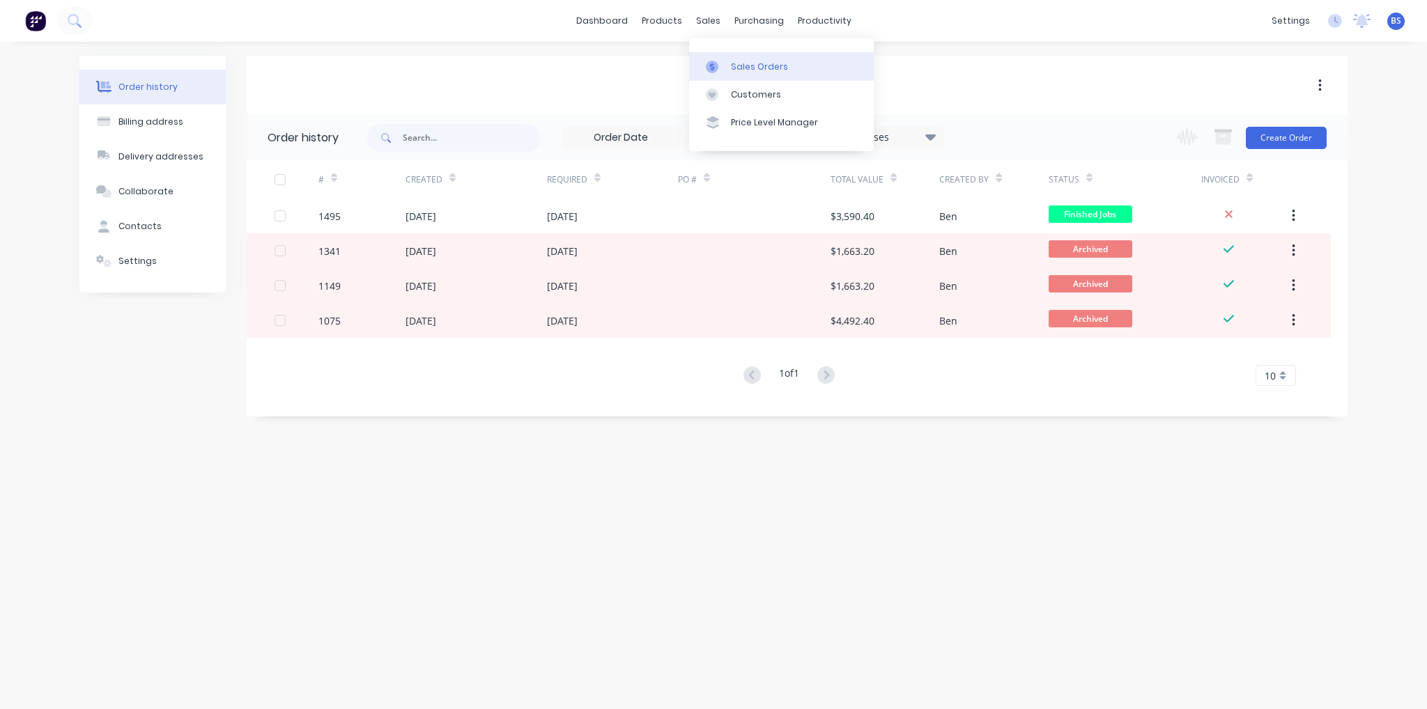
click at [766, 71] on div "Sales Orders" at bounding box center [759, 67] width 57 height 13
